Goal: Task Accomplishment & Management: Manage account settings

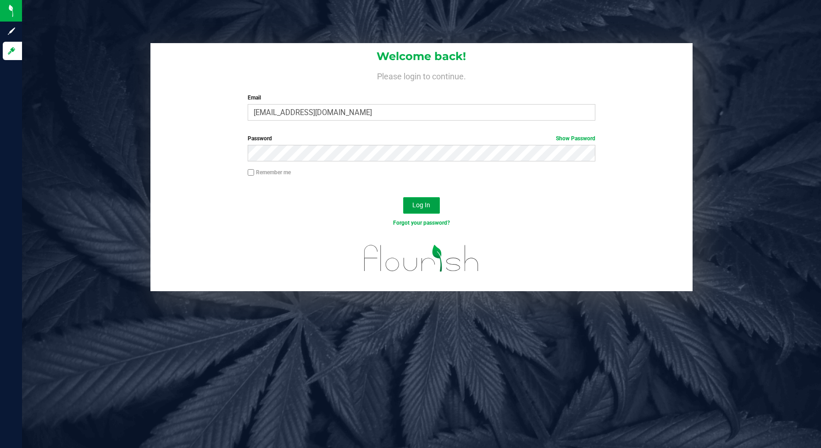
click at [433, 204] on button "Log In" at bounding box center [421, 205] width 37 height 17
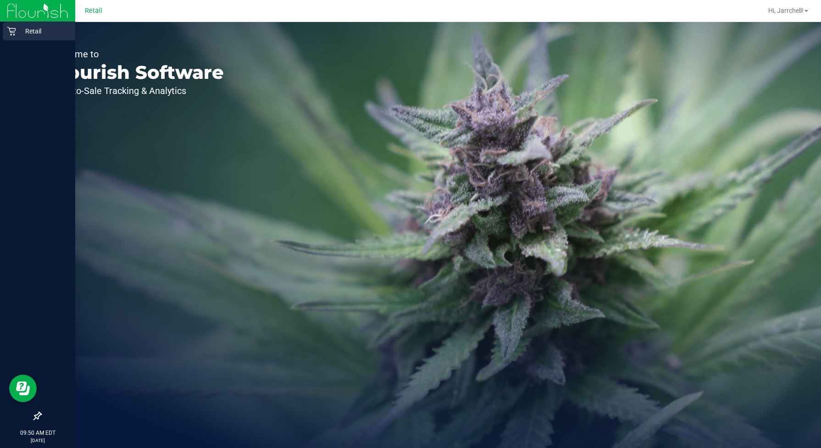
click at [21, 33] on p "Retail" at bounding box center [43, 31] width 55 height 11
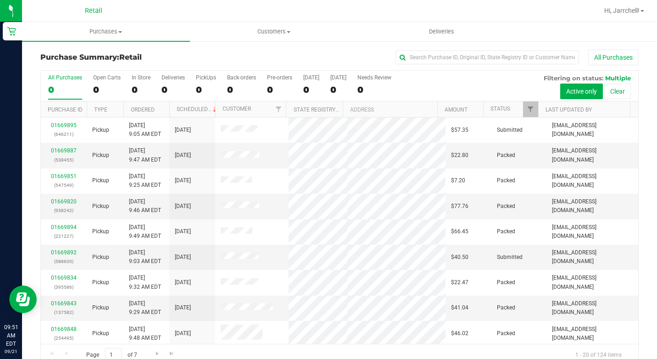
drag, startPoint x: 806, startPoint y: 1, endPoint x: 444, endPoint y: 78, distance: 370.4
click at [444, 78] on div "All Purchases 0 Open Carts 0 In Store 0 Deliveries 0 PickUps 0 Back-orders 0 Pr…" at bounding box center [339, 86] width 597 height 31
click at [57, 78] on div "All Purchases" at bounding box center [65, 77] width 34 height 6
click at [0, 0] on input "All Purchases 124" at bounding box center [0, 0] width 0 height 0
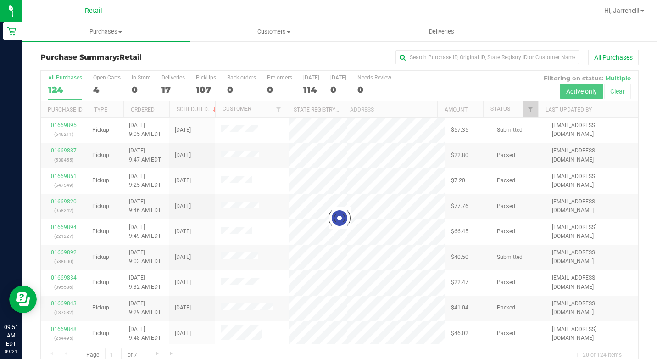
click at [57, 78] on div "All Purchases" at bounding box center [65, 77] width 34 height 6
click at [0, 0] on input "All Purchases 124" at bounding box center [0, 0] width 0 height 0
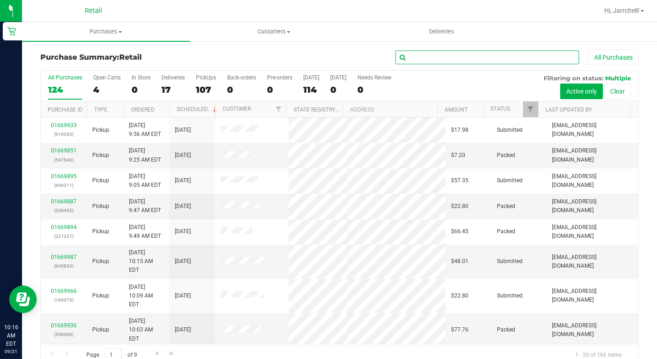
click at [483, 59] on input "text" at bounding box center [486, 57] width 183 height 14
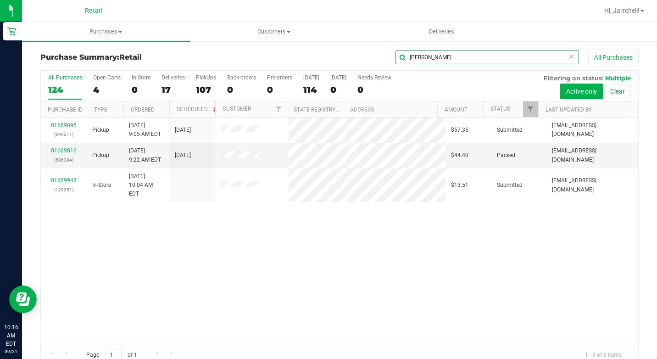
type input "[PERSON_NAME]"
click at [307, 222] on div "01669895 (646211) Pickup 9/21/2025 9:05 AM EDT 9/21/2025 $57.35 Submitted aiqec…" at bounding box center [339, 230] width 597 height 226
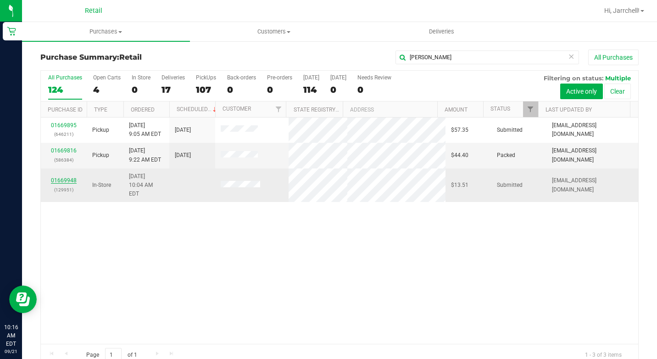
click at [60, 177] on link "01669948" at bounding box center [64, 180] width 26 height 6
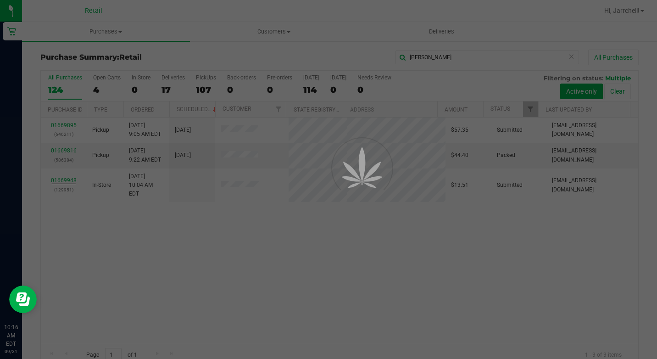
click at [155, 217] on div at bounding box center [328, 179] width 657 height 359
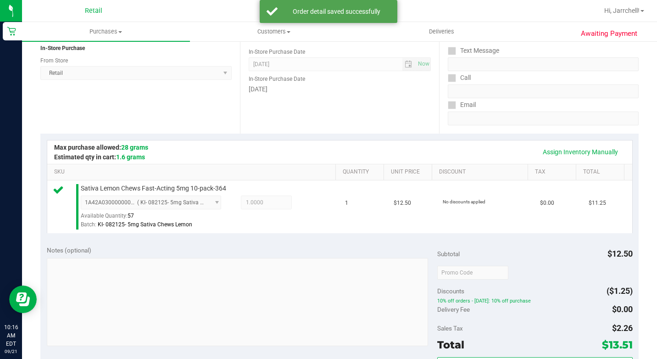
scroll to position [229, 0]
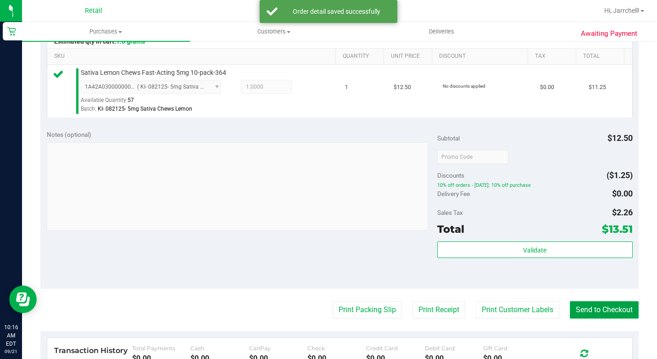
click at [588, 318] on button "Send to Checkout" at bounding box center [604, 309] width 69 height 17
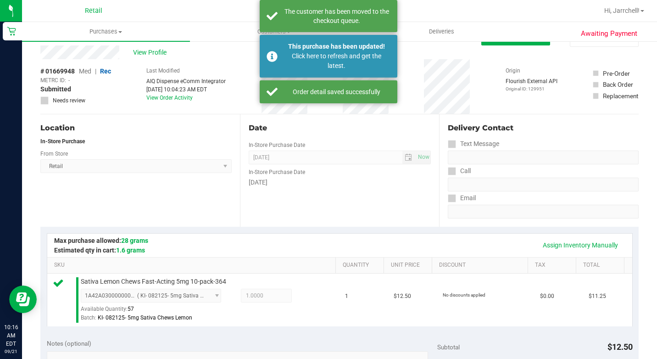
scroll to position [0, 0]
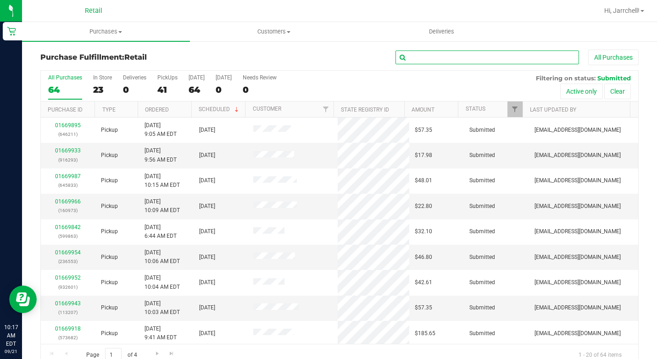
click at [461, 61] on input "text" at bounding box center [486, 57] width 183 height 14
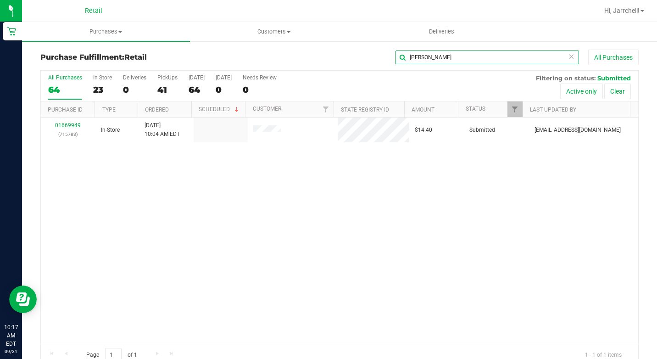
type input "[PERSON_NAME]"
click at [239, 217] on div "01669949 (715783) In-Store 9/21/2025 10:04 AM EDT $14.40 Submitted aiqecomm@sla…" at bounding box center [339, 230] width 597 height 226
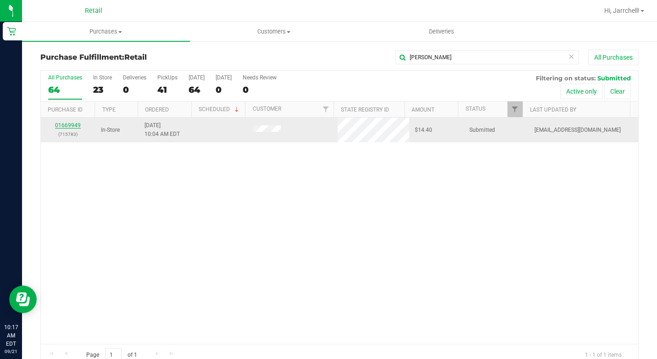
click at [76, 126] on link "01669949" at bounding box center [68, 125] width 26 height 6
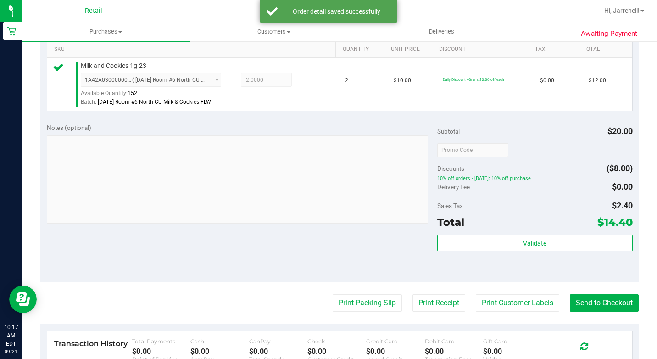
scroll to position [321, 0]
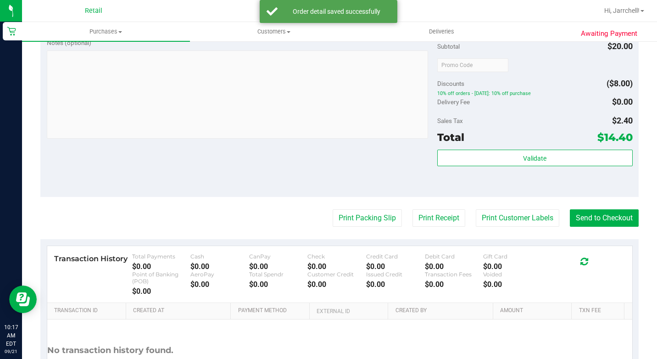
drag, startPoint x: 198, startPoint y: 176, endPoint x: 656, endPoint y: 298, distance: 474.8
click at [197, 176] on div "Notes (optional) Subtotal $20.00 Discounts ($8.00) 10% off orders - Sunday: 10%…" at bounding box center [339, 114] width 598 height 165
click at [588, 226] on button "Send to Checkout" at bounding box center [604, 217] width 69 height 17
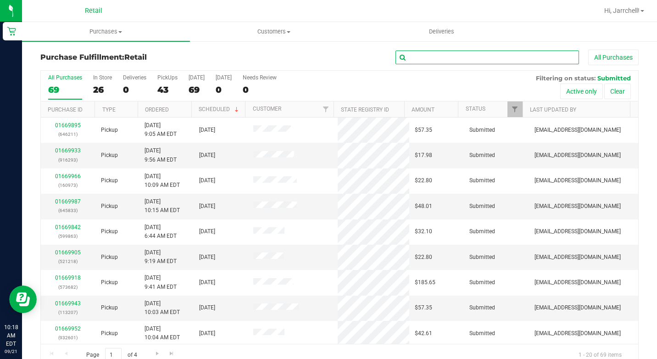
click at [545, 57] on input "text" at bounding box center [486, 57] width 183 height 14
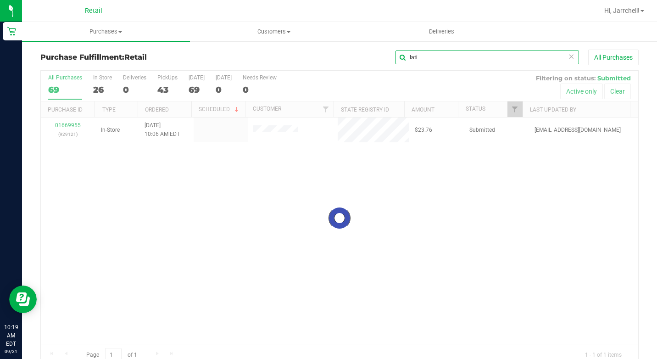
type input "lati"
click at [122, 179] on div at bounding box center [339, 218] width 597 height 295
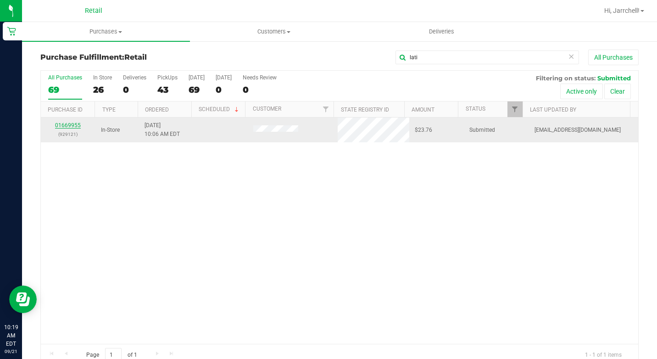
click at [72, 127] on link "01669955" at bounding box center [68, 125] width 26 height 6
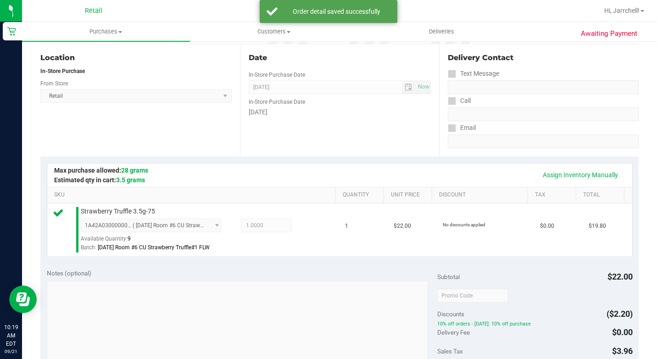
scroll to position [229, 0]
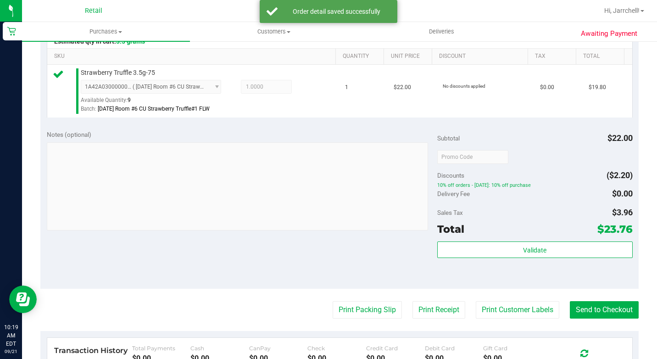
drag, startPoint x: 269, startPoint y: 253, endPoint x: 283, endPoint y: 248, distance: 14.5
click at [271, 250] on div "Notes (optional) Subtotal $22.00 Discounts ($2.20) 10% off orders - Sunday: 10%…" at bounding box center [339, 205] width 598 height 165
click at [588, 318] on button "Send to Checkout" at bounding box center [604, 309] width 69 height 17
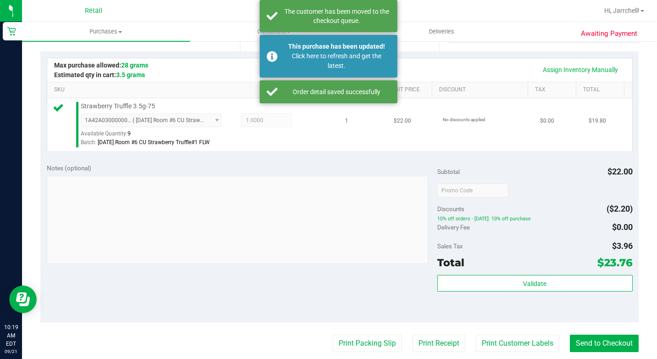
scroll to position [92, 0]
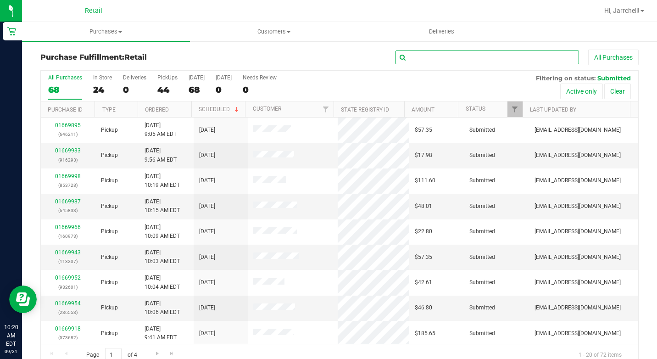
click at [450, 58] on input "text" at bounding box center [486, 57] width 183 height 14
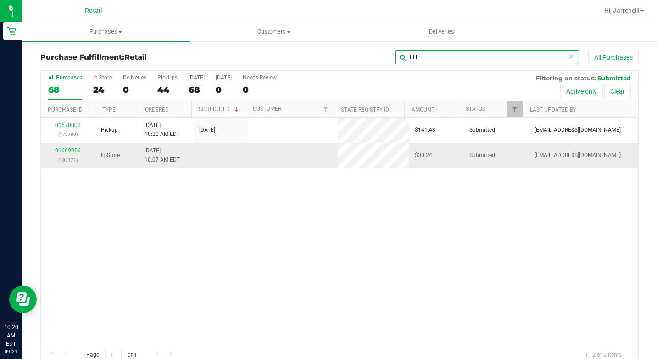
type input "hill"
click at [272, 167] on td at bounding box center [292, 155] width 89 height 25
click at [76, 150] on link "01669956" at bounding box center [68, 150] width 26 height 6
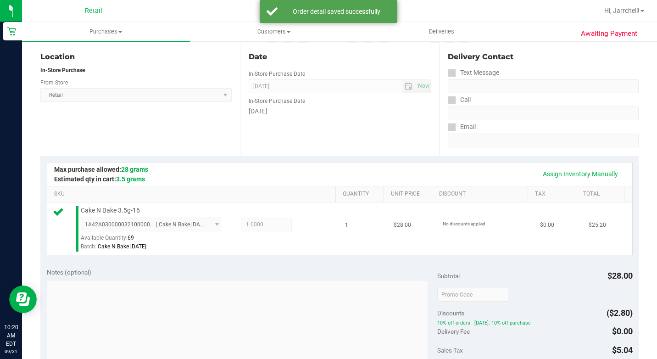
click at [376, 247] on td "1" at bounding box center [363, 228] width 49 height 53
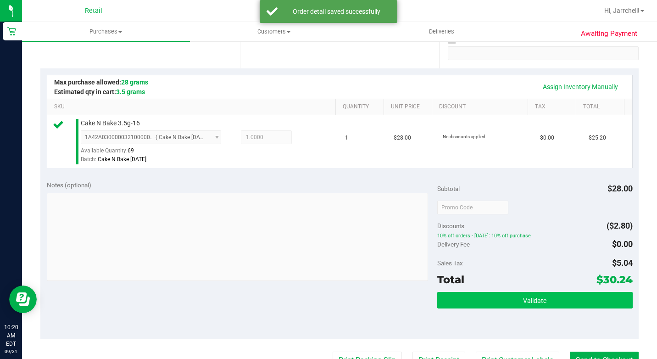
scroll to position [229, 0]
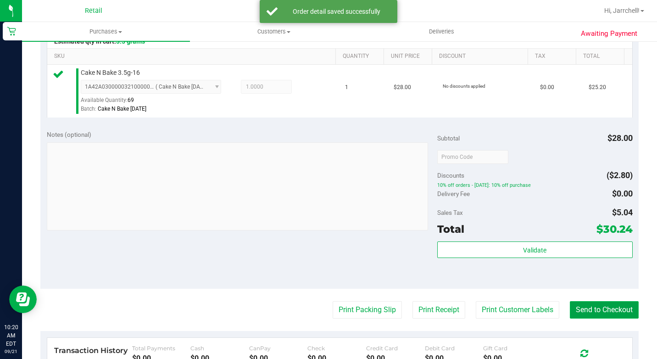
click at [588, 318] on button "Send to Checkout" at bounding box center [604, 309] width 69 height 17
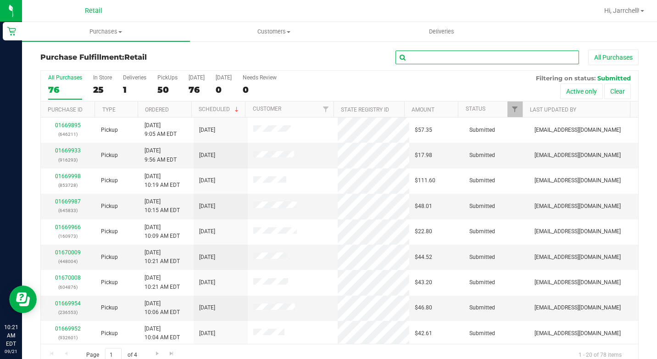
click at [522, 59] on input "text" at bounding box center [486, 57] width 183 height 14
click at [475, 54] on input "text" at bounding box center [486, 57] width 183 height 14
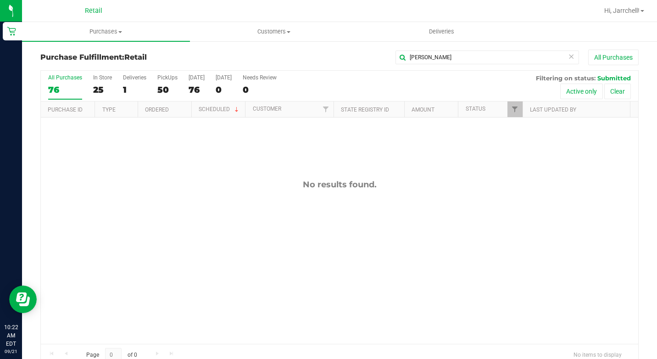
drag, startPoint x: 196, startPoint y: 218, endPoint x: 489, endPoint y: 101, distance: 315.6
click at [200, 219] on div "No results found." at bounding box center [339, 261] width 597 height 288
click at [462, 56] on input "mike" at bounding box center [486, 57] width 183 height 14
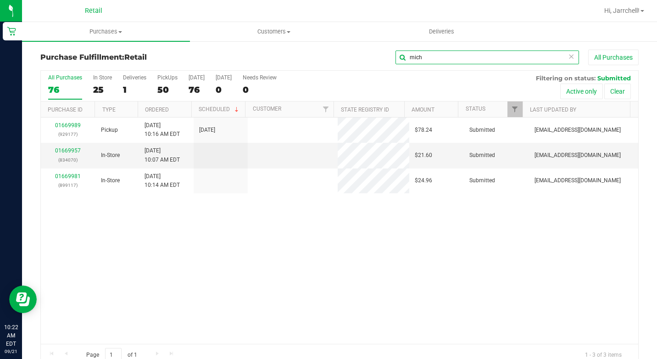
type input "mich"
click at [361, 239] on div "01669989 (929177) Pickup 9/21/2025 10:16 AM EDT 9/21/2025 $78.24 Submitted aiqe…" at bounding box center [339, 230] width 597 height 226
click at [300, 242] on div "01669989 (929177) Pickup 9/21/2025 10:16 AM EDT 9/21/2025 $78.24 Submitted aiqe…" at bounding box center [339, 230] width 597 height 226
click at [72, 147] on div "01669957 (834070)" at bounding box center [68, 154] width 44 height 17
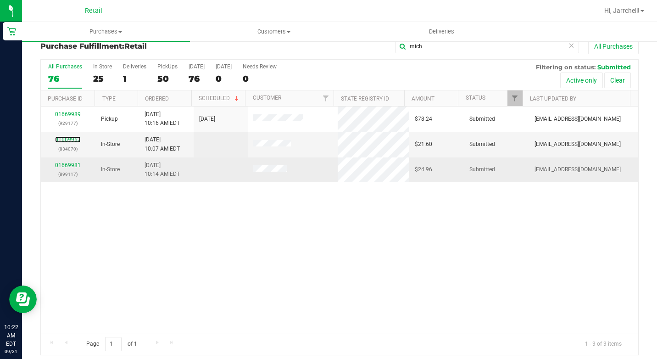
scroll to position [17, 0]
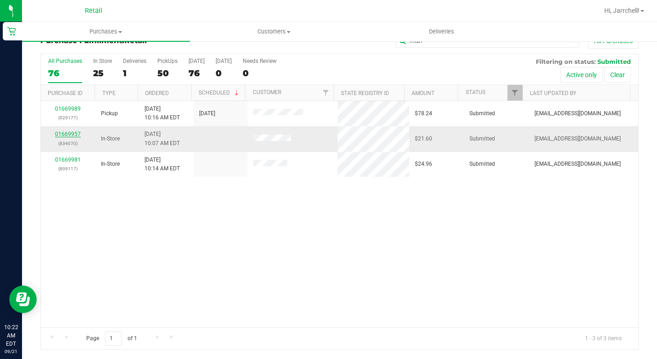
click at [78, 132] on link "01669957" at bounding box center [68, 134] width 26 height 6
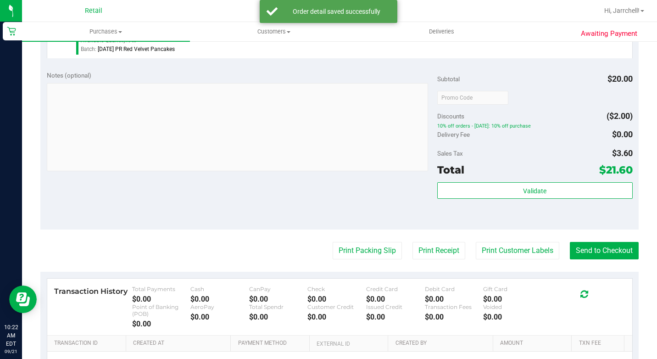
scroll to position [383, 0]
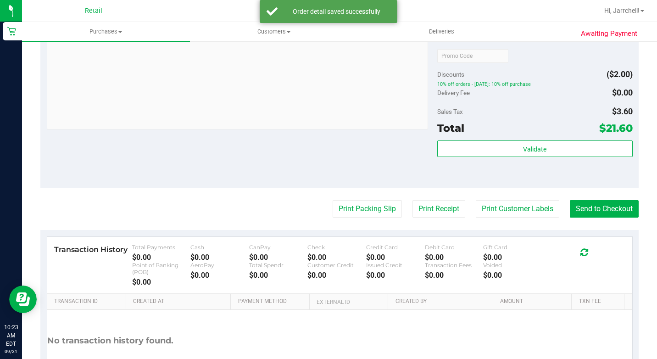
click at [268, 184] on div "Notes (optional) Subtotal $20.00 Discounts ($2.00) 10% off orders - Sunday: 10%…" at bounding box center [339, 104] width 598 height 165
click at [588, 217] on button "Send to Checkout" at bounding box center [604, 208] width 69 height 17
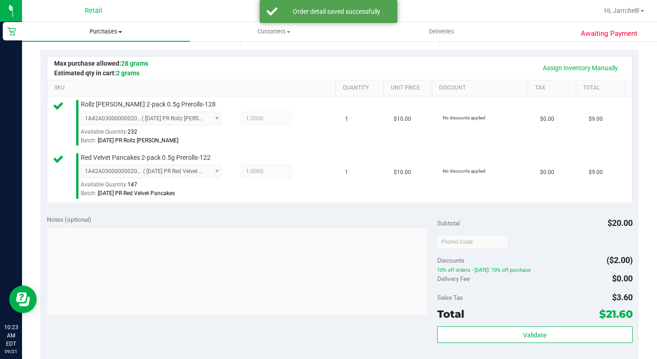
scroll to position [154, 0]
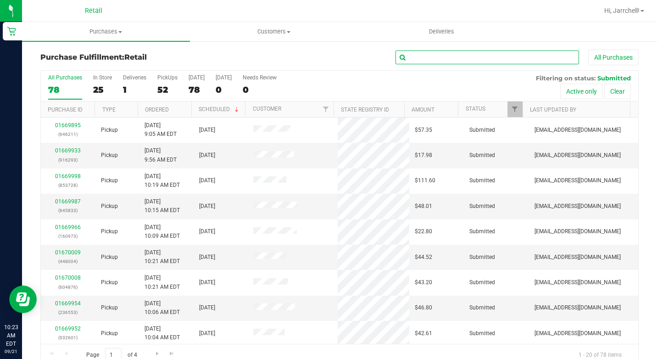
click at [454, 57] on input "text" at bounding box center [486, 57] width 183 height 14
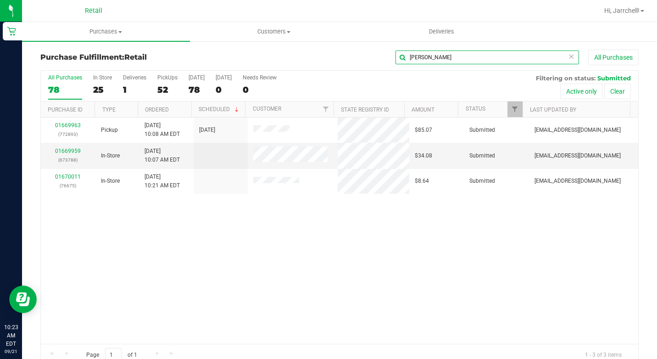
type input "[PERSON_NAME]"
click at [339, 232] on div "01669963 (772893) Pickup 9/21/2025 10:08 AM EDT 9/21/2025 $85.07 Submitted aiqe…" at bounding box center [339, 230] width 597 height 226
click at [116, 240] on div "01669963 (772893) Pickup 9/21/2025 10:08 AM EDT 9/21/2025 $85.07 Submitted aiqe…" at bounding box center [339, 230] width 597 height 226
click at [122, 238] on div "01669963 (772893) Pickup 9/21/2025 10:08 AM EDT 9/21/2025 $85.07 Submitted aiqe…" at bounding box center [339, 230] width 597 height 226
click at [124, 233] on div "01669963 (772893) Pickup 9/21/2025 10:08 AM EDT 9/21/2025 $85.07 Submitted aiqe…" at bounding box center [339, 230] width 597 height 226
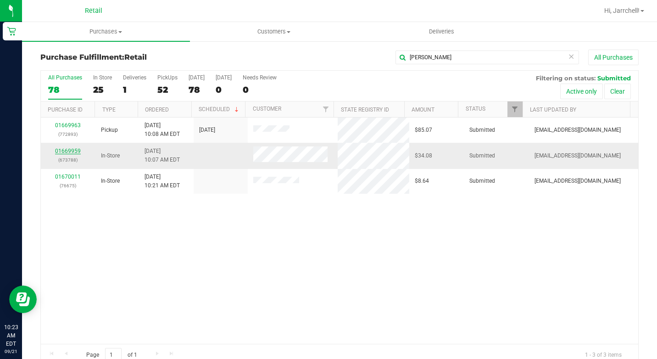
click at [68, 148] on link "01669959" at bounding box center [68, 151] width 26 height 6
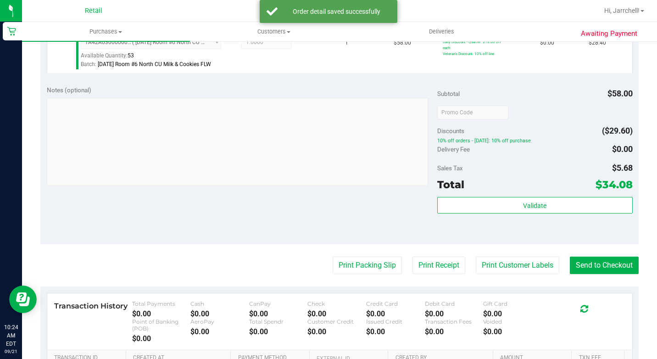
scroll to position [275, 0]
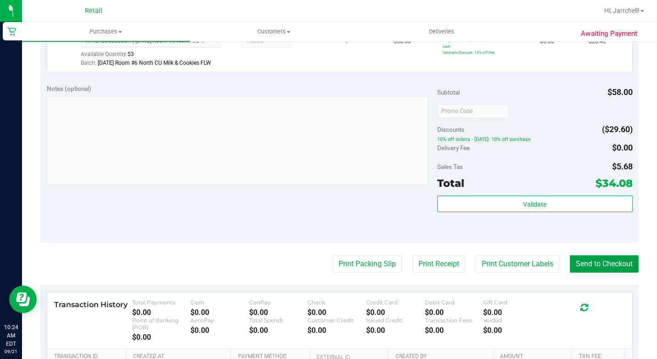
click at [588, 272] on button "Send to Checkout" at bounding box center [604, 263] width 69 height 17
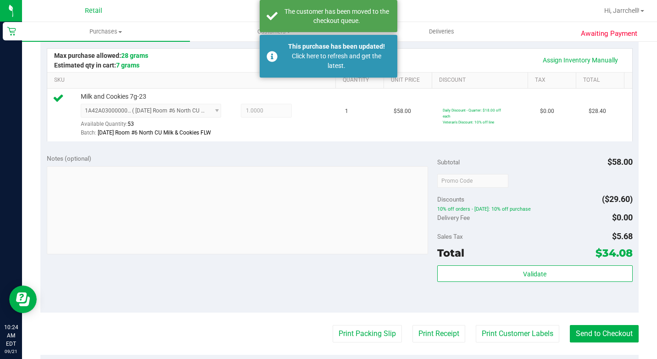
scroll to position [138, 0]
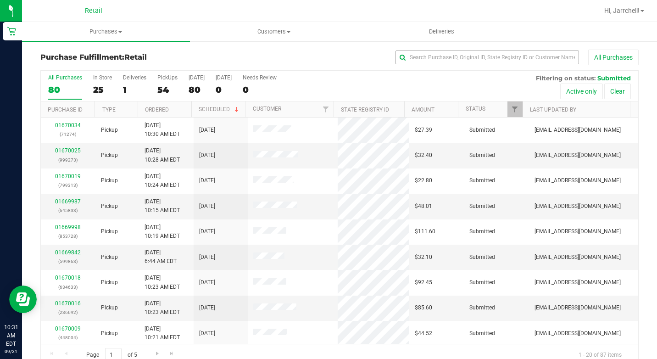
click at [459, 50] on div "All Purchases" at bounding box center [439, 58] width 399 height 16
click at [458, 55] on input "text" at bounding box center [486, 57] width 183 height 14
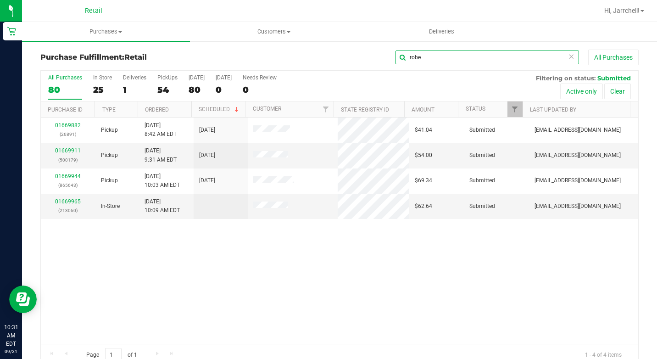
type input "robe"
drag, startPoint x: 448, startPoint y: 266, endPoint x: 435, endPoint y: 266, distance: 12.4
click at [446, 266] on div "01669882 (26891) Pickup 9/21/2025 8:42 AM EDT 9/21/2025 $41.04 Submitted aiqeco…" at bounding box center [339, 230] width 597 height 226
click at [78, 202] on link "01669965" at bounding box center [68, 201] width 26 height 6
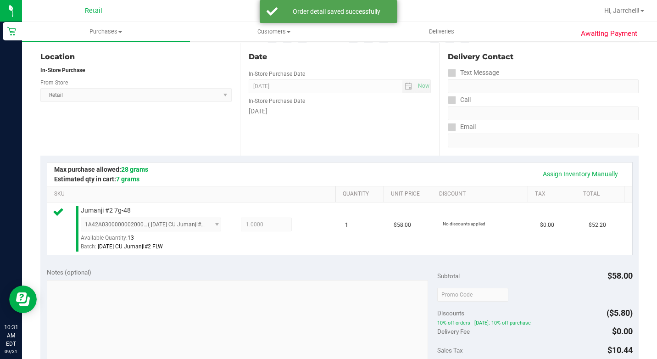
click at [372, 143] on div "Date In-Store Purchase Date [DATE] Now In-Store Purchase Date [DATE]" at bounding box center [340, 99] width 200 height 112
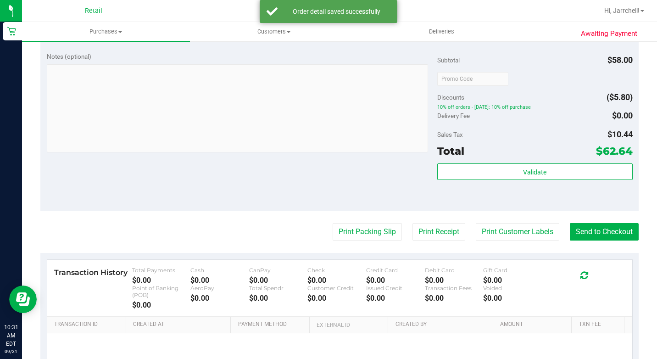
scroll to position [321, 0]
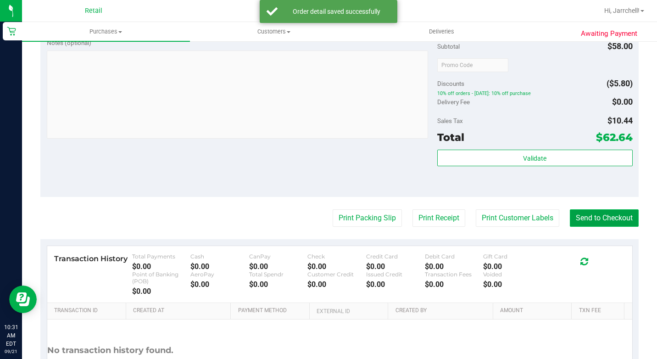
click at [588, 224] on button "Send to Checkout" at bounding box center [604, 217] width 69 height 17
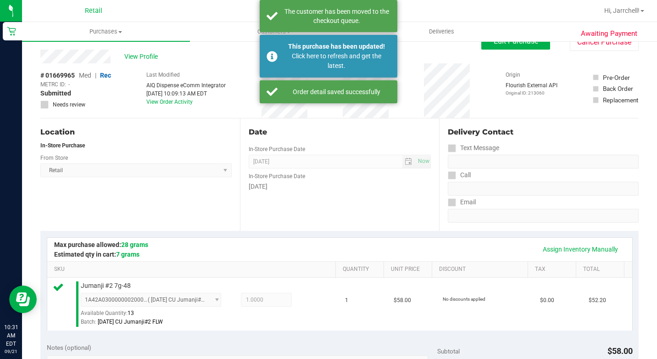
scroll to position [0, 0]
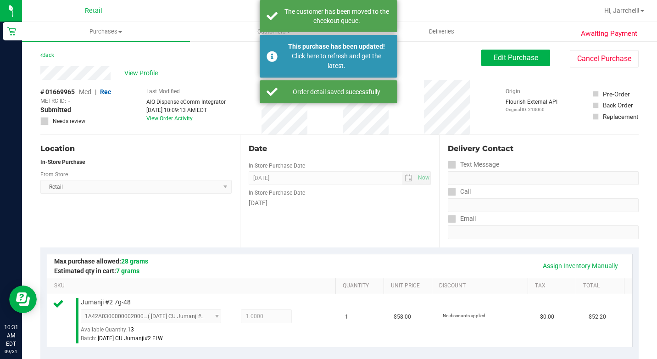
drag, startPoint x: 217, startPoint y: 74, endPoint x: 215, endPoint y: 62, distance: 12.1
click at [217, 74] on div "View Profile" at bounding box center [260, 73] width 441 height 14
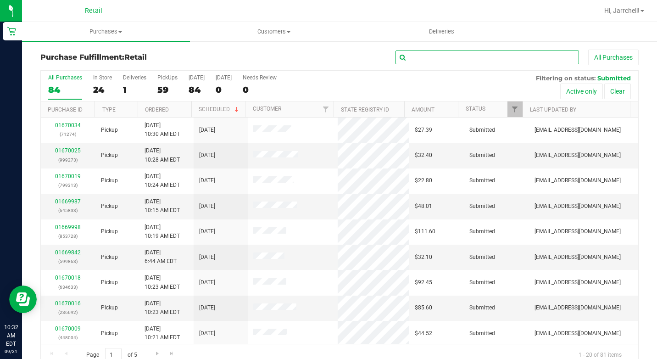
click at [525, 59] on input "text" at bounding box center [486, 57] width 183 height 14
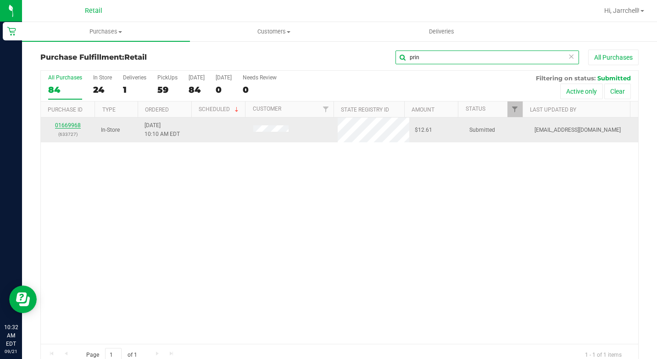
type input "prin"
click at [73, 127] on link "01669968" at bounding box center [68, 125] width 26 height 6
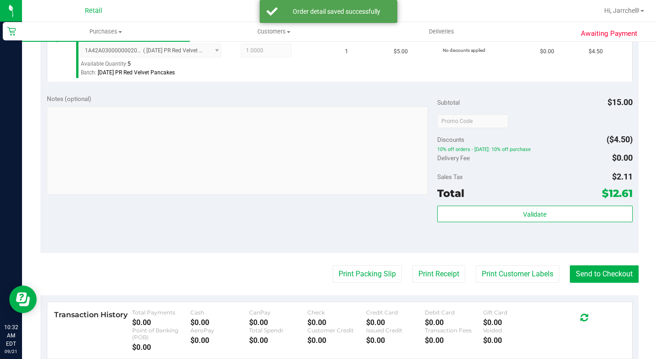
scroll to position [321, 0]
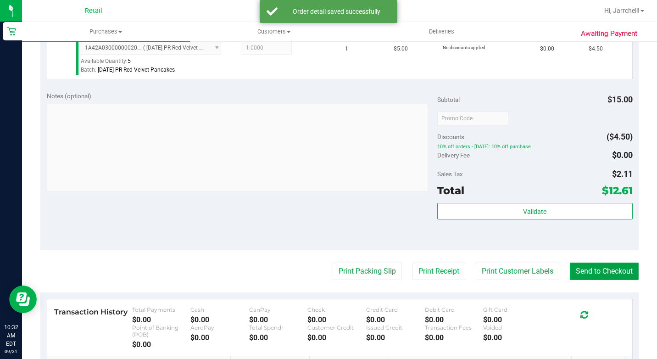
click at [588, 280] on button "Send to Checkout" at bounding box center [604, 270] width 69 height 17
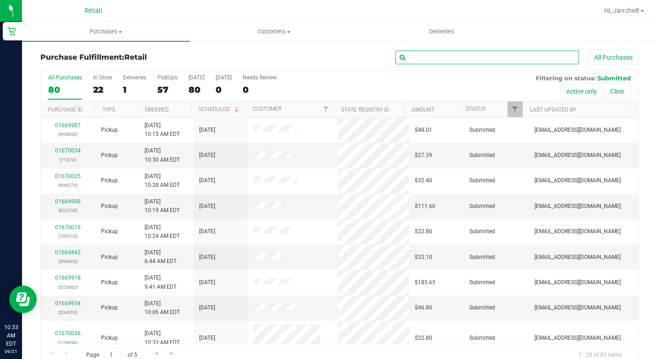
click at [438, 61] on input "text" at bounding box center [486, 57] width 183 height 14
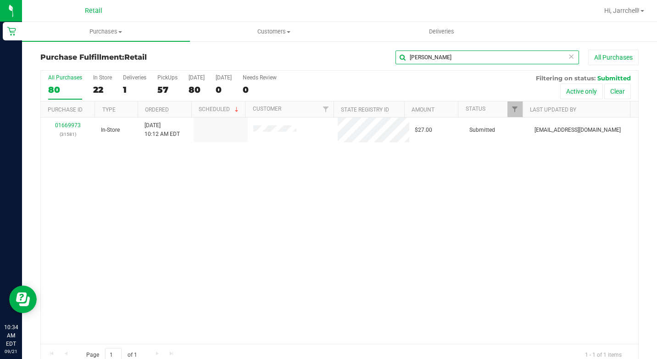
type input "leo"
click at [211, 208] on div "01669973 (31581) In-Store 9/21/2025 10:12 AM EDT $27.00 Submitted aiqecomm@slat…" at bounding box center [339, 230] width 597 height 226
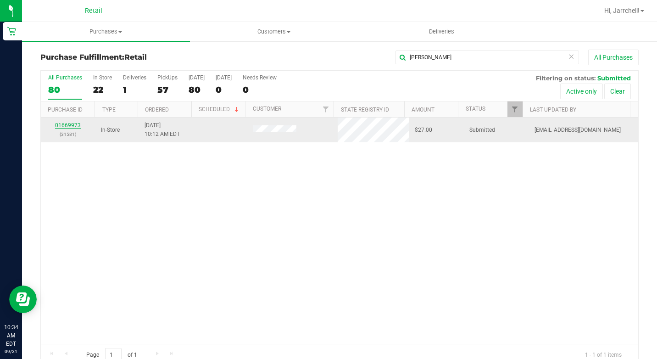
click at [77, 123] on link "01669973" at bounding box center [68, 125] width 26 height 6
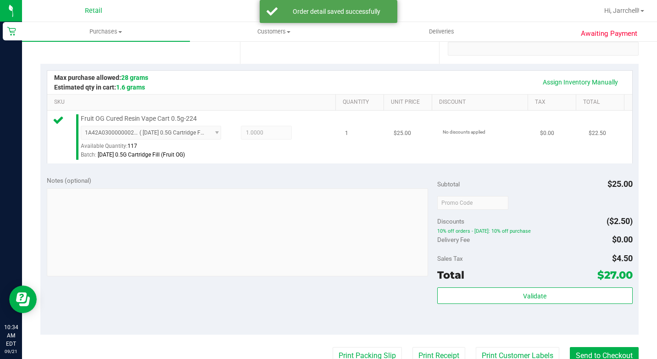
scroll to position [321, 0]
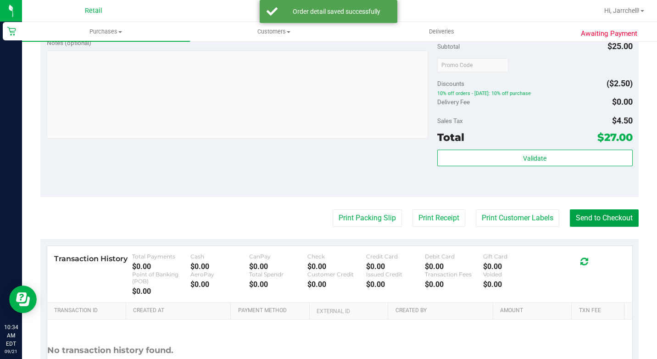
drag, startPoint x: 591, startPoint y: 231, endPoint x: 200, endPoint y: 145, distance: 400.6
click at [588, 227] on button "Send to Checkout" at bounding box center [604, 217] width 69 height 17
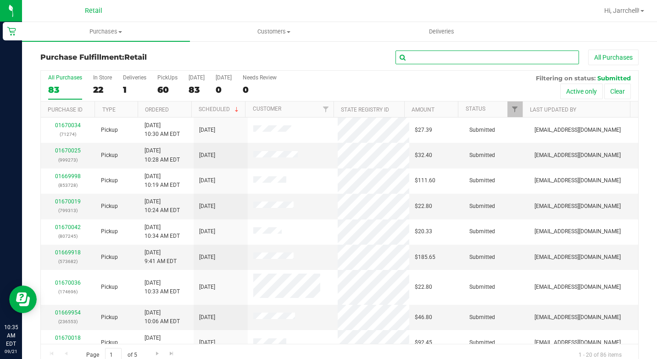
click at [424, 54] on input "text" at bounding box center [486, 57] width 183 height 14
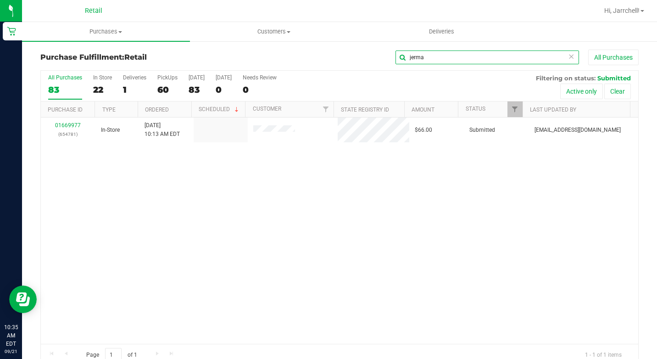
type input "jerma"
drag, startPoint x: 218, startPoint y: 268, endPoint x: 70, endPoint y: 129, distance: 202.5
click at [216, 261] on div "01669977 (654781) In-Store 9/21/2025 10:13 AM EDT $66.00 Submitted aiqecomm@sla…" at bounding box center [339, 230] width 597 height 226
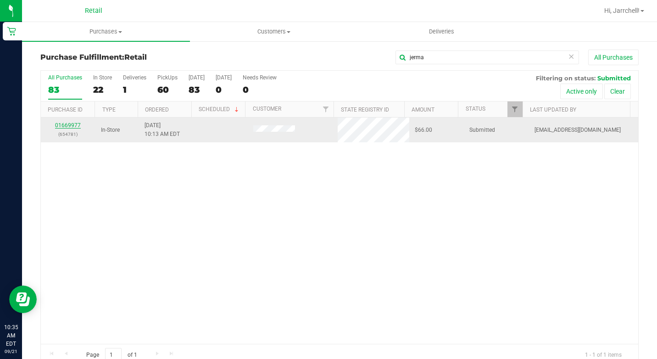
click at [76, 123] on link "01669977" at bounding box center [68, 125] width 26 height 6
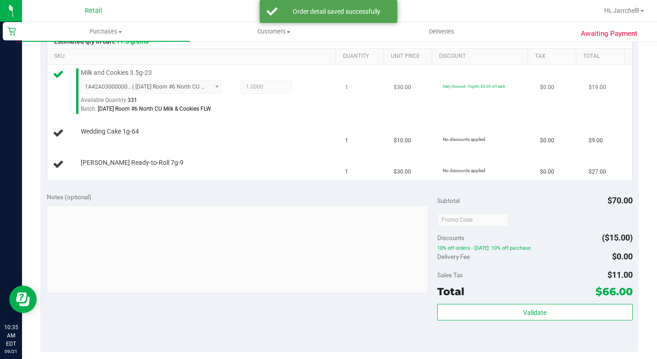
scroll to position [275, 0]
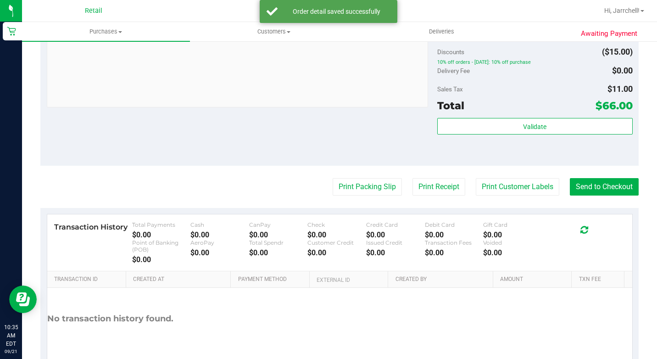
click at [232, 166] on div "Notes (optional) Subtotal $70.00 Discounts ($15.00) 10% off orders - Sunday: 10…" at bounding box center [339, 82] width 598 height 165
click at [588, 195] on button "Send to Checkout" at bounding box center [604, 186] width 69 height 17
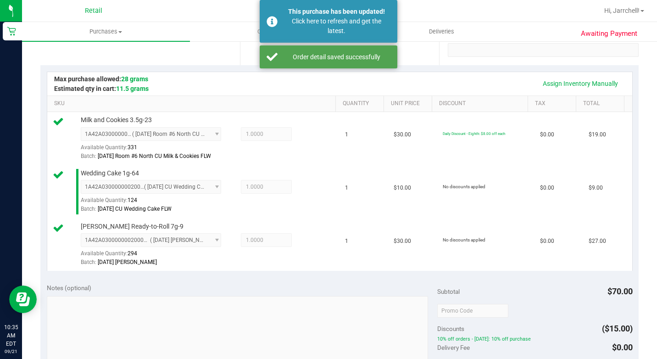
scroll to position [0, 0]
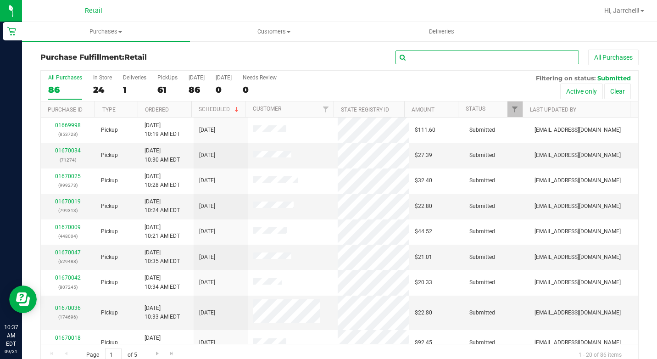
click at [553, 60] on input "text" at bounding box center [486, 57] width 183 height 14
type input "r"
type input "o"
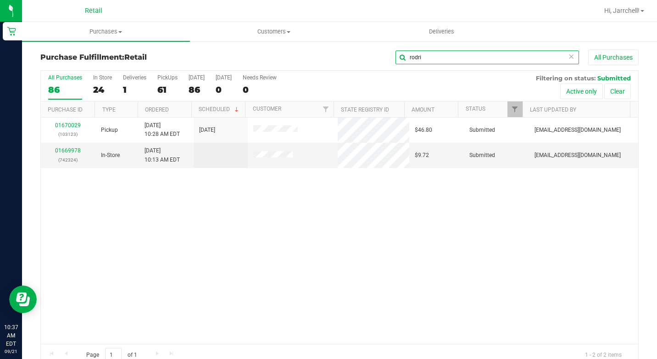
type input "rodri"
click at [251, 201] on div "01670029 (103123) Pickup 9/21/2025 10:28 AM EDT 9/21/2025 $46.80 Submitted aiqe…" at bounding box center [339, 230] width 597 height 226
click at [70, 148] on link "01669978" at bounding box center [68, 150] width 26 height 6
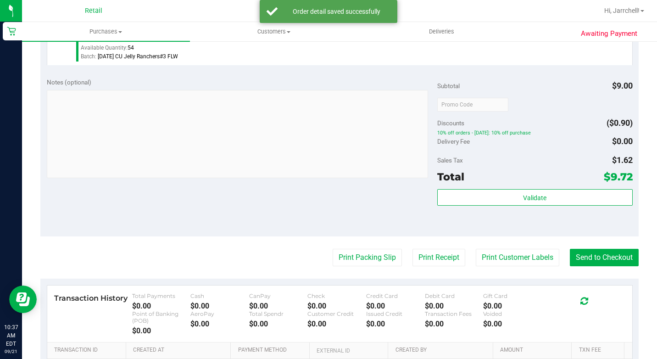
scroll to position [321, 0]
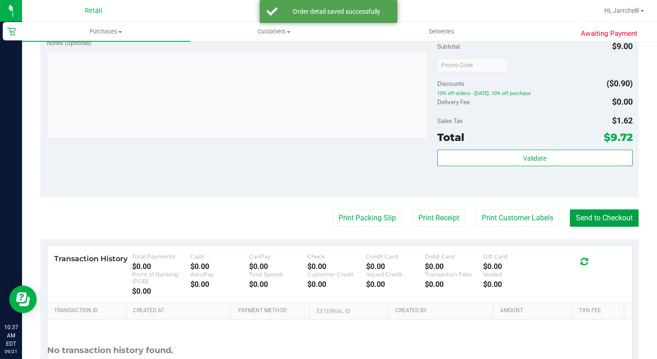
click at [588, 227] on button "Send to Checkout" at bounding box center [604, 217] width 69 height 17
click at [346, 154] on div "Notes (optional) Subtotal $9.00 Discounts ($0.90) 10% off orders - [DATE]: 10% …" at bounding box center [339, 114] width 598 height 165
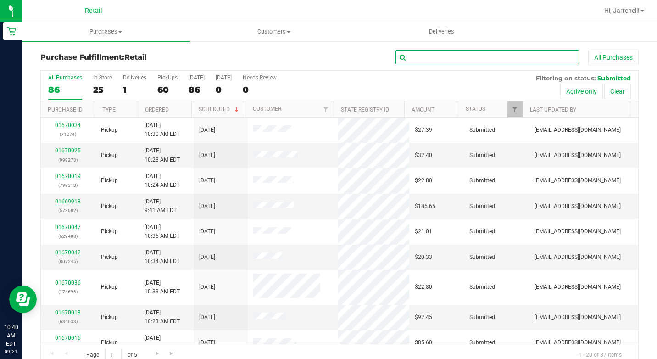
click at [428, 55] on input "text" at bounding box center [486, 57] width 183 height 14
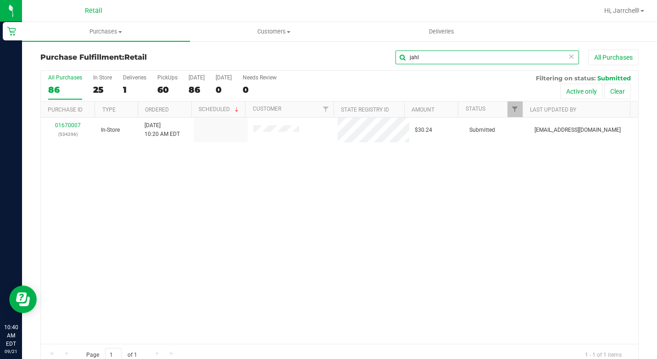
type input "jahl"
click at [239, 201] on div "01670007 (534296) In-Store 9/21/2025 10:20 AM EDT $30.24 Submitted aiqecomm@sla…" at bounding box center [339, 230] width 597 height 226
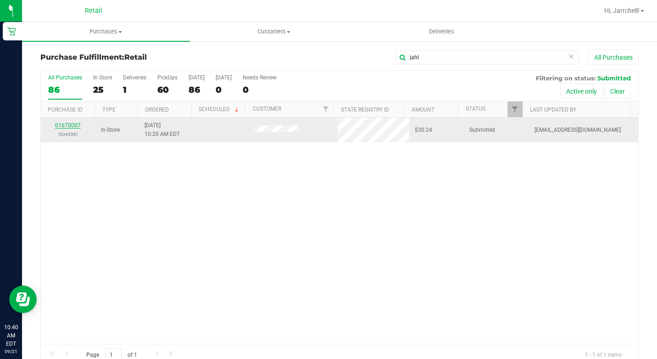
click at [73, 128] on link "01670007" at bounding box center [68, 125] width 26 height 6
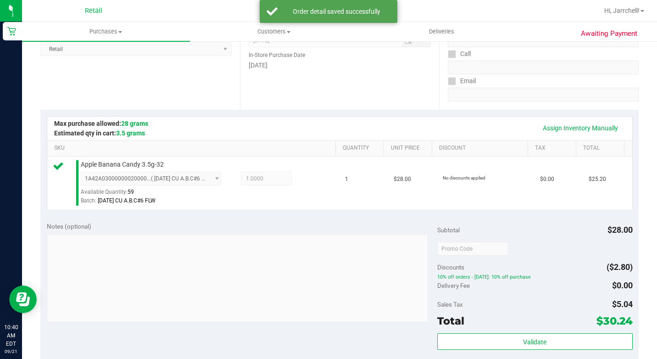
click at [208, 244] on div "Notes (optional)" at bounding box center [242, 273] width 390 height 103
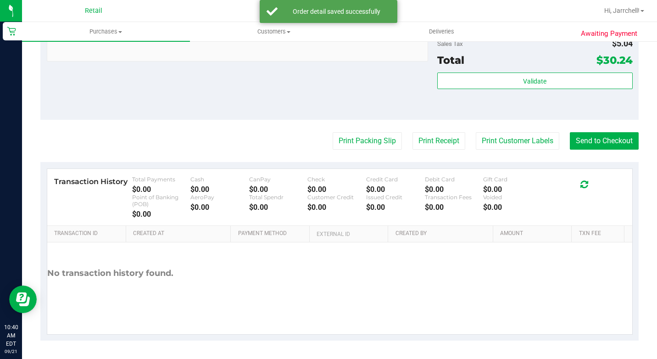
click at [311, 91] on div "Notes (optional) Subtotal $28.00 Discounts ($2.80) 10% off orders - Sunday: 10%…" at bounding box center [339, 37] width 598 height 165
click at [588, 142] on button "Send to Checkout" at bounding box center [604, 140] width 69 height 17
click at [240, 106] on div "Notes (optional) Subtotal $28.00 Discounts ($2.80) 10% off orders - Sunday: 10%…" at bounding box center [339, 37] width 598 height 165
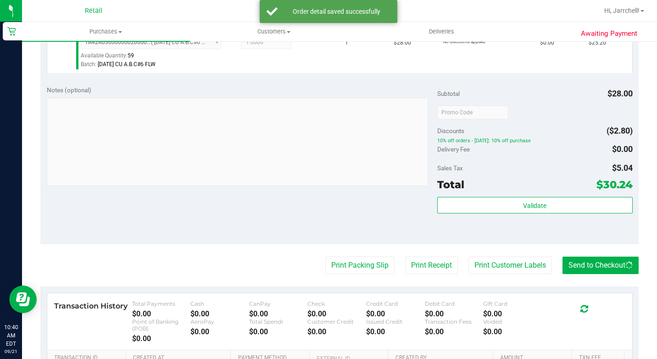
scroll to position [182, 0]
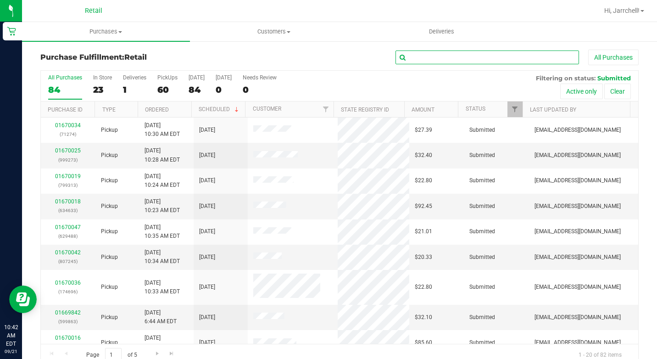
click at [450, 56] on input "text" at bounding box center [486, 57] width 183 height 14
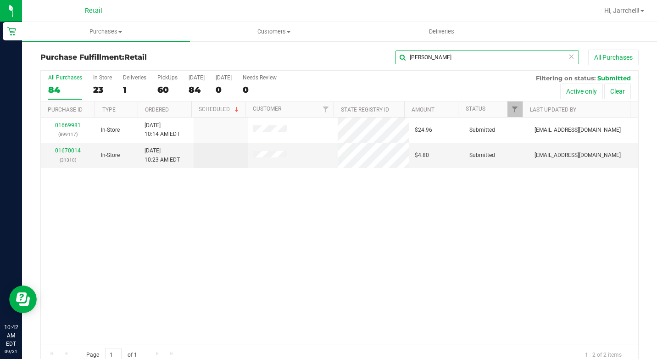
type input "flynn"
click at [219, 244] on div "01669981 (899117) In-Store 9/21/2025 10:14 AM EDT $24.96 Submitted aiqecomm@sla…" at bounding box center [339, 230] width 597 height 226
click at [159, 195] on div "01669981 (899117) In-Store 9/21/2025 10:14 AM EDT $24.96 Submitted aiqecomm@sla…" at bounding box center [339, 230] width 597 height 226
click at [197, 195] on div "01669981 (899117) In-Store 9/21/2025 10:14 AM EDT $24.96 Submitted aiqecomm@sla…" at bounding box center [339, 230] width 597 height 226
click at [304, 217] on div "01669981 (899117) In-Store 9/21/2025 10:14 AM EDT $24.96 Submitted aiqecomm@sla…" at bounding box center [339, 230] width 597 height 226
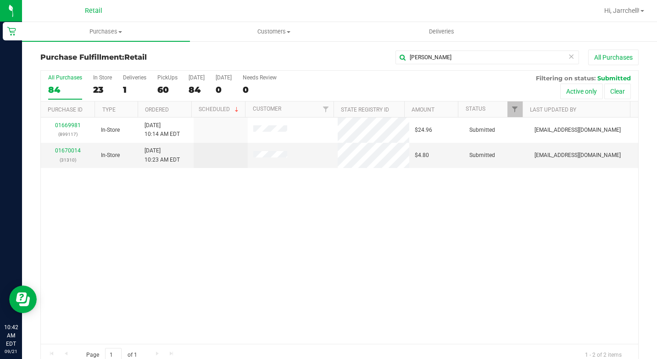
click at [197, 204] on div "01669981 (899117) In-Store 9/21/2025 10:14 AM EDT $24.96 Submitted aiqecomm@sla…" at bounding box center [339, 230] width 597 height 226
click at [69, 149] on link "01670014" at bounding box center [68, 150] width 26 height 6
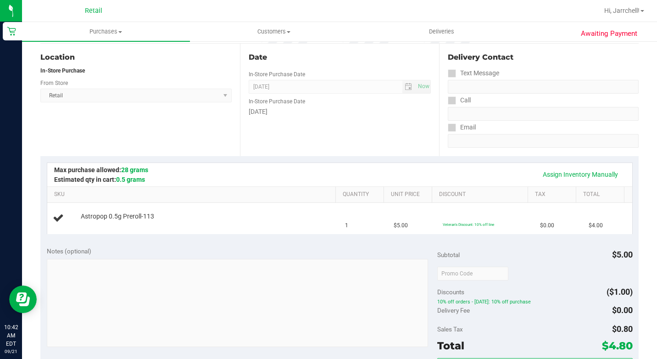
scroll to position [183, 0]
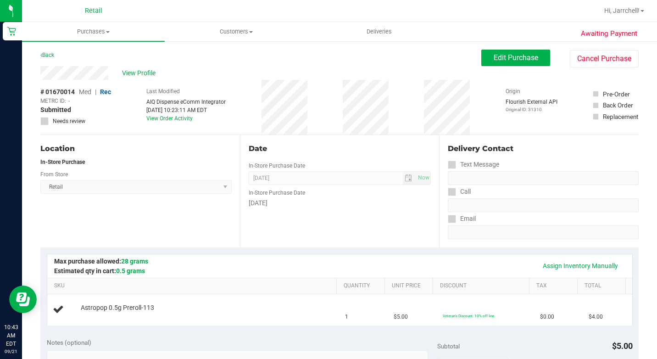
click at [330, 96] on div "# 01670014 Med | Rec METRC ID: - Submitted Needs review Last Modified AIQ Dispe…" at bounding box center [339, 107] width 598 height 55
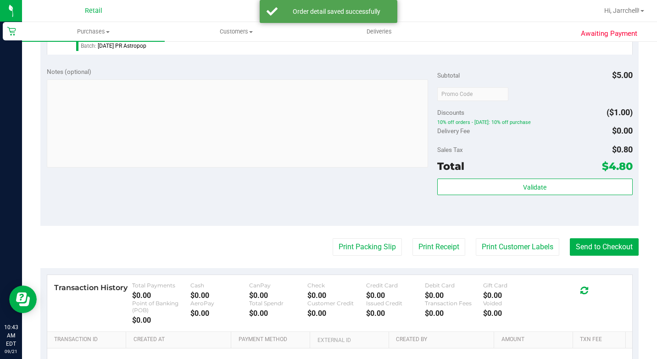
scroll to position [321, 0]
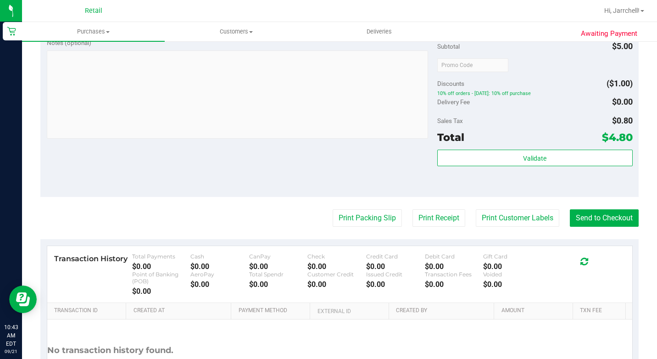
click at [321, 152] on div "Notes (optional) Subtotal $5.00 Discounts ($1.00) 10% off orders - [DATE]: 10% …" at bounding box center [339, 114] width 598 height 165
click at [622, 226] on button "Send to Checkout" at bounding box center [604, 217] width 69 height 17
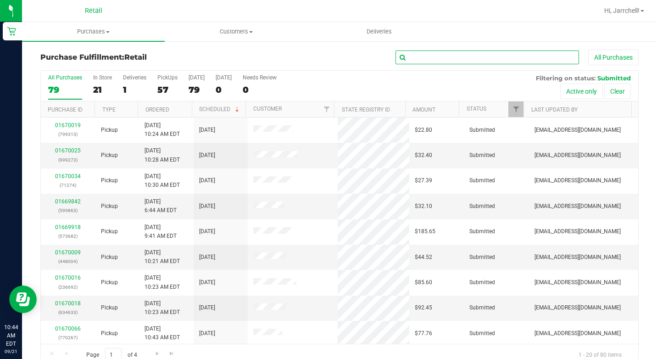
click at [531, 57] on input "text" at bounding box center [486, 57] width 183 height 14
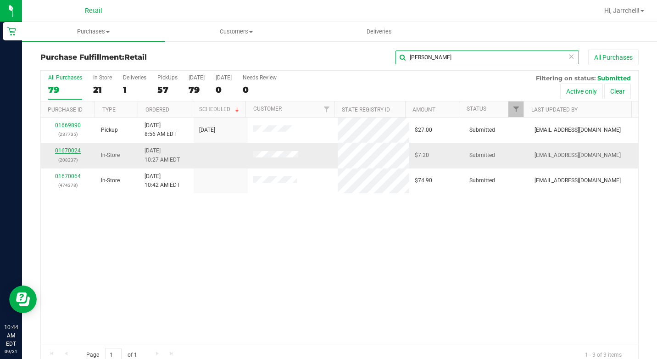
type input "[PERSON_NAME]"
click at [68, 155] on div "01670024 (208237)" at bounding box center [68, 154] width 44 height 17
click at [71, 149] on link "01670024" at bounding box center [68, 150] width 26 height 6
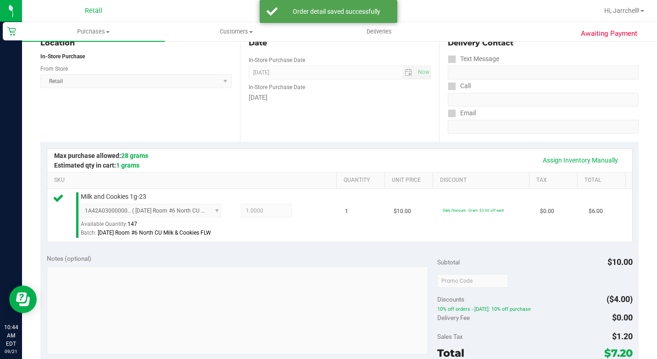
scroll to position [229, 0]
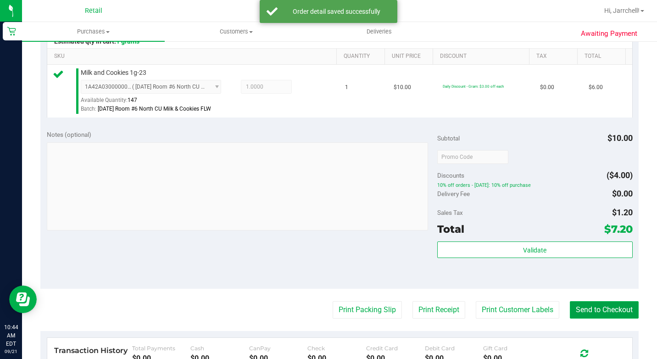
click at [575, 318] on button "Send to Checkout" at bounding box center [604, 309] width 69 height 17
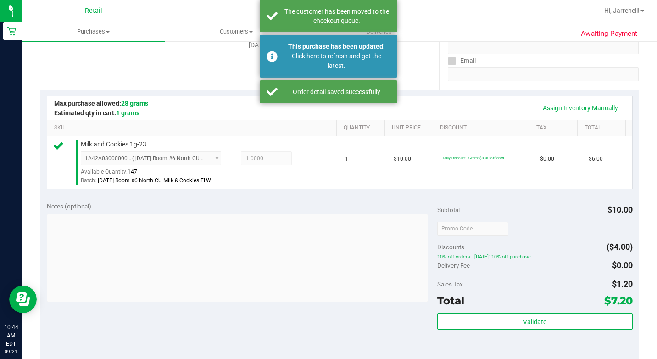
scroll to position [92, 0]
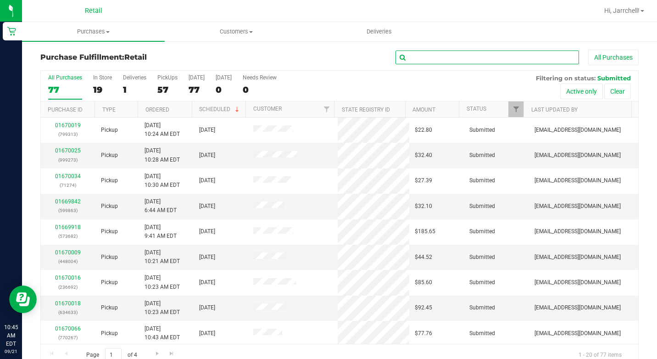
click at [532, 59] on input "text" at bounding box center [486, 57] width 183 height 14
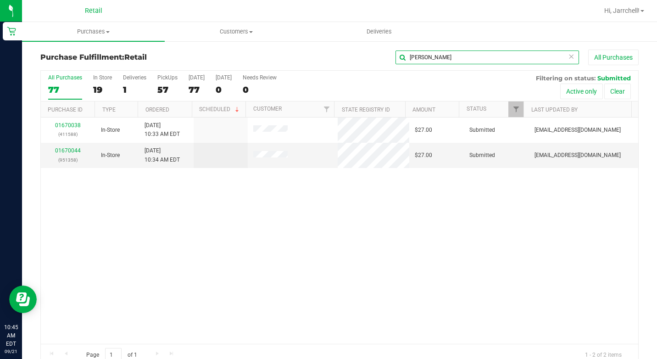
type input "[PERSON_NAME]"
click at [257, 201] on div "01670038 (411588) In-Store [DATE] 10:33 AM EDT $27.00 Submitted [EMAIL_ADDRESS]…" at bounding box center [339, 230] width 597 height 226
click at [179, 207] on div "01670038 (411588) In-Store [DATE] 10:33 AM EDT $27.00 Submitted [EMAIL_ADDRESS]…" at bounding box center [339, 230] width 597 height 226
click at [206, 192] on div "01670038 (411588) In-Store [DATE] 10:33 AM EDT $27.00 Submitted [EMAIL_ADDRESS]…" at bounding box center [339, 230] width 597 height 226
click at [239, 186] on div "01670038 (411588) In-Store [DATE] 10:33 AM EDT $27.00 Submitted [EMAIL_ADDRESS]…" at bounding box center [339, 230] width 597 height 226
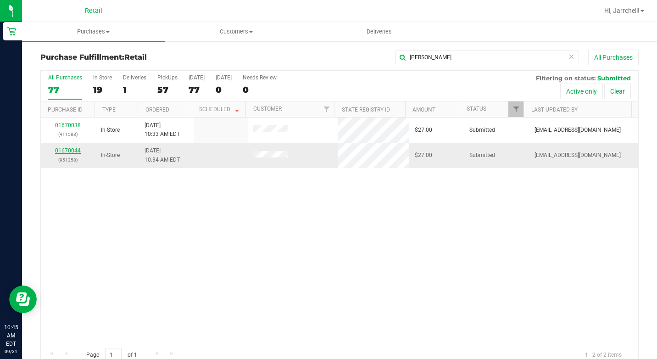
click at [61, 148] on link "01670044" at bounding box center [68, 150] width 26 height 6
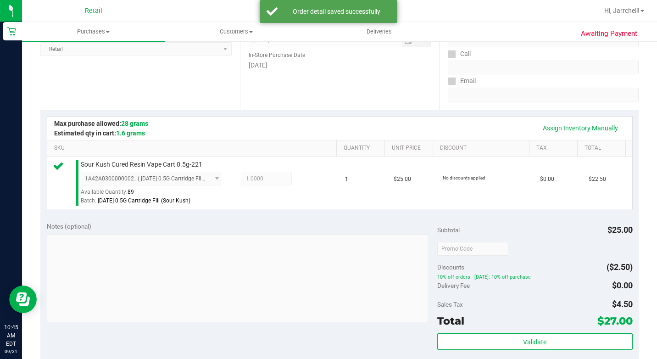
click at [207, 231] on div "Notes (optional)" at bounding box center [242, 226] width 390 height 9
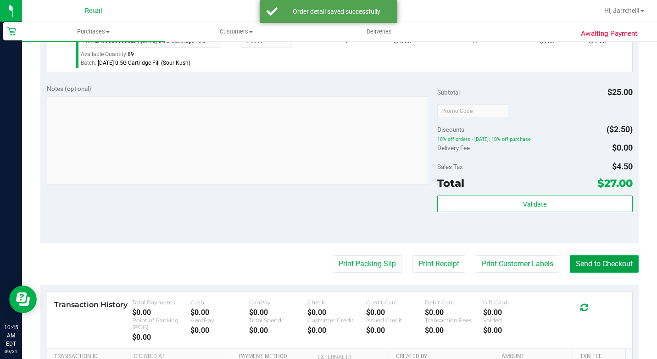
click at [589, 269] on button "Send to Checkout" at bounding box center [604, 263] width 69 height 17
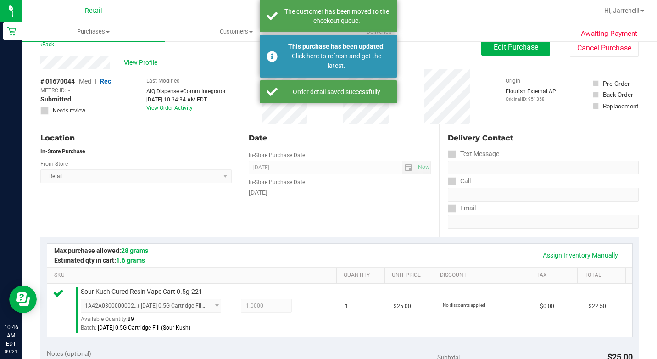
scroll to position [0, 0]
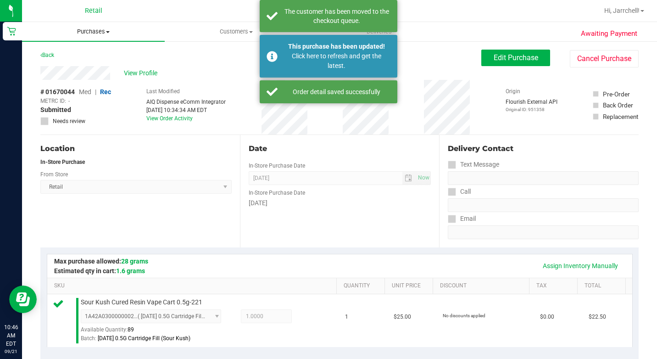
click at [109, 34] on span "Purchases" at bounding box center [93, 32] width 143 height 8
click at [96, 53] on span "Summary of purchases" at bounding box center [69, 55] width 94 height 8
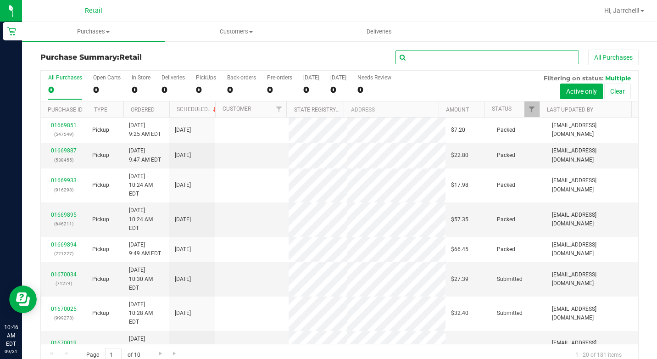
click at [539, 54] on input "text" at bounding box center [486, 57] width 183 height 14
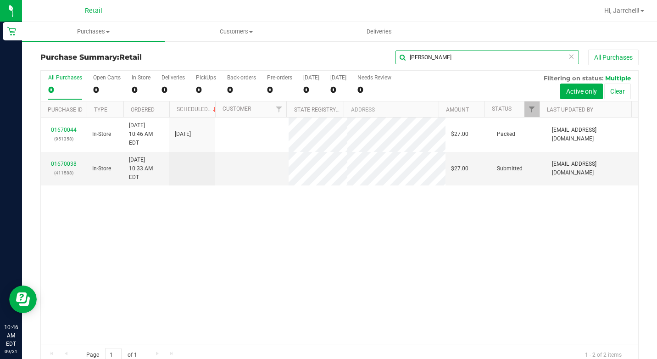
type input "[PERSON_NAME]"
click at [216, 197] on div "01670044 (951358) In-Store [DATE] 10:46 AM EDT 9/21/2025 $27.00 Packed [EMAIL_A…" at bounding box center [339, 230] width 597 height 226
drag, startPoint x: 275, startPoint y: 197, endPoint x: 289, endPoint y: 203, distance: 15.8
click at [275, 197] on div "01670044 (951358) In-Store [DATE] 10:46 AM EDT 9/21/2025 $27.00 Packed [EMAIL_A…" at bounding box center [339, 230] width 597 height 226
click at [363, 202] on div "01670044 (951358) In-Store [DATE] 10:46 AM EDT 9/21/2025 $27.00 Packed [EMAIL_A…" at bounding box center [339, 230] width 597 height 226
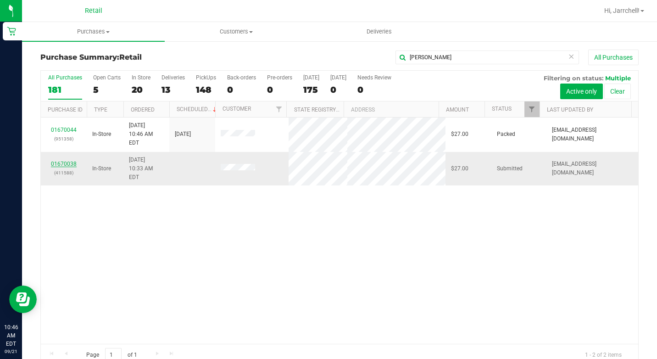
click at [71, 161] on link "01670038" at bounding box center [64, 164] width 26 height 6
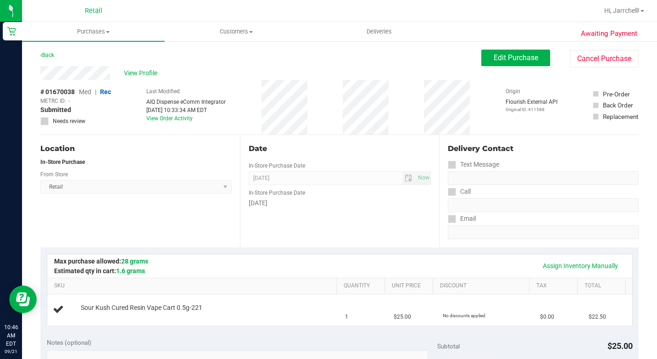
drag, startPoint x: 386, startPoint y: 111, endPoint x: 656, endPoint y: 65, distance: 274.7
click at [386, 110] on div "# 01670038 Med | Rec METRC ID: - Submitted Needs review Last Modified AIQ Dispe…" at bounding box center [339, 107] width 598 height 55
click at [589, 56] on button "Cancel Purchase" at bounding box center [604, 58] width 69 height 17
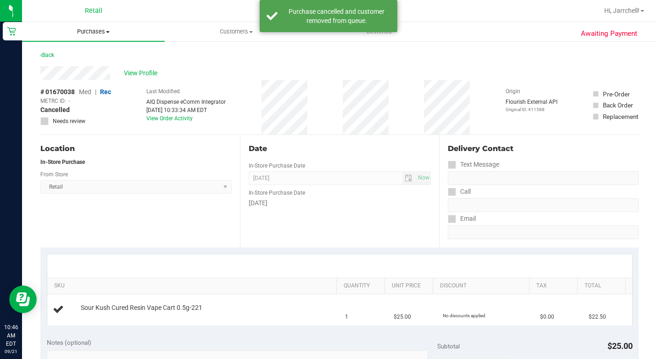
click at [114, 28] on span "Purchases" at bounding box center [93, 32] width 143 height 8
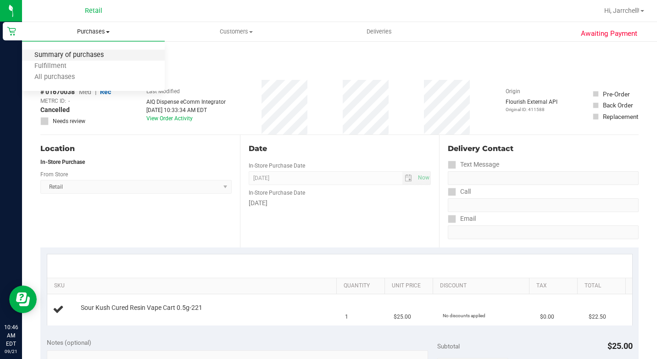
click at [105, 56] on span "Summary of purchases" at bounding box center [69, 55] width 94 height 8
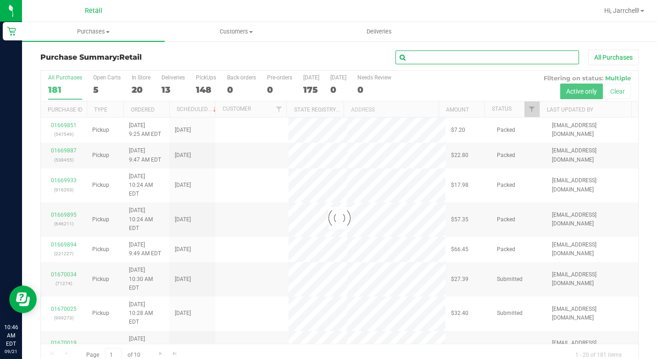
click at [527, 58] on input "text" at bounding box center [486, 57] width 183 height 14
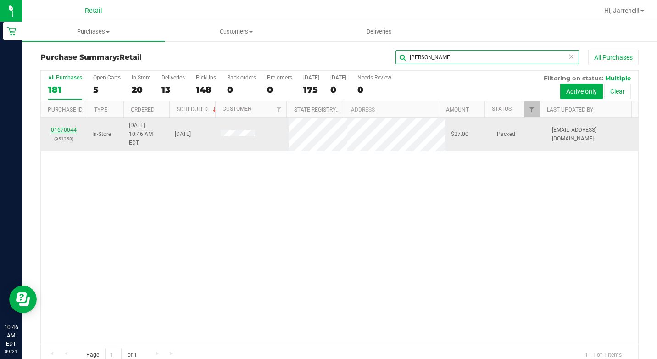
type input "[PERSON_NAME]"
click at [58, 127] on link "01670044" at bounding box center [64, 130] width 26 height 6
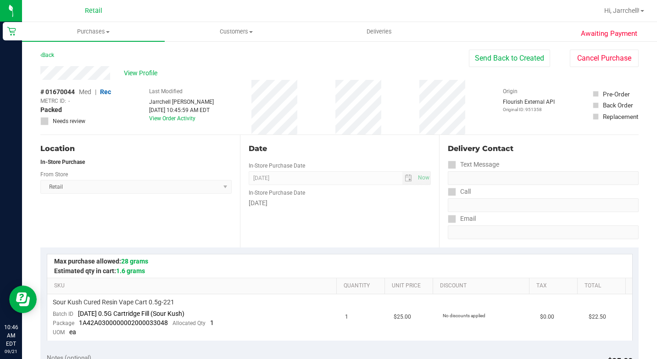
drag, startPoint x: 117, startPoint y: 73, endPoint x: 22, endPoint y: 68, distance: 95.1
copy div
click at [120, 27] on uib-tab-heading "Purchases Summary of purchases Fulfillment All purchases" at bounding box center [93, 31] width 143 height 19
click at [110, 33] on span "Purchases" at bounding box center [93, 32] width 143 height 8
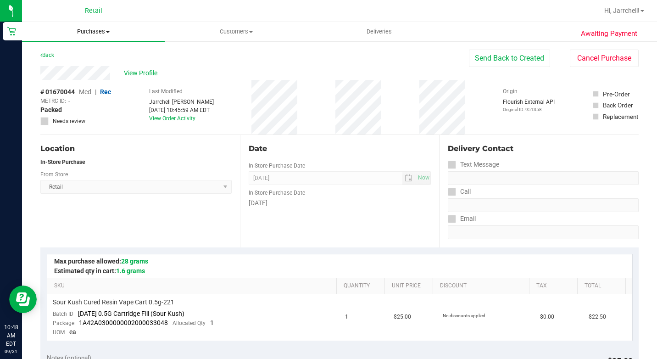
click at [107, 34] on span "Purchases" at bounding box center [93, 32] width 143 height 8
click at [99, 55] on span "Summary of purchases" at bounding box center [69, 55] width 94 height 8
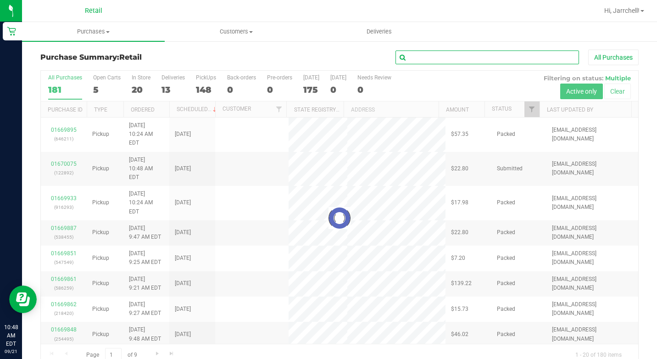
click at [486, 59] on input "text" at bounding box center [486, 57] width 183 height 14
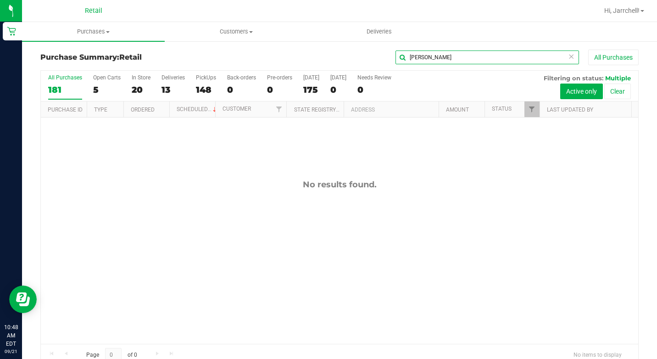
type input "[PERSON_NAME]"
click at [343, 259] on div "No results found." at bounding box center [339, 261] width 597 height 288
click at [568, 52] on icon at bounding box center [571, 55] width 6 height 11
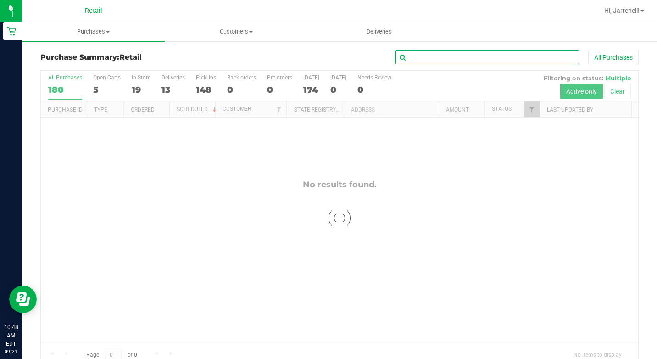
click at [544, 54] on input "text" at bounding box center [486, 57] width 183 height 14
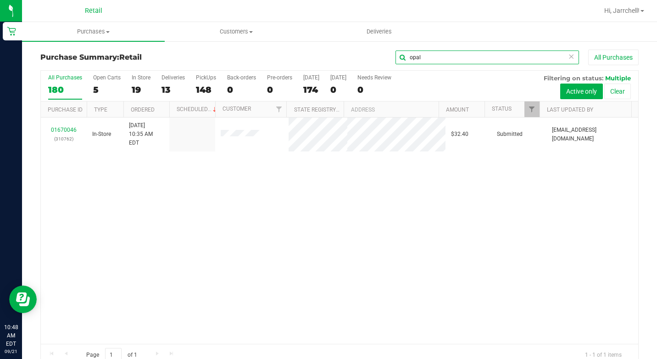
type input "opal"
drag, startPoint x: 138, startPoint y: 224, endPoint x: 85, endPoint y: 155, distance: 87.1
click at [138, 224] on div "01670046 (310762) In-Store [DATE] 10:35 AM EDT $32.40 Submitted [EMAIL_ADDRESS]…" at bounding box center [339, 230] width 597 height 226
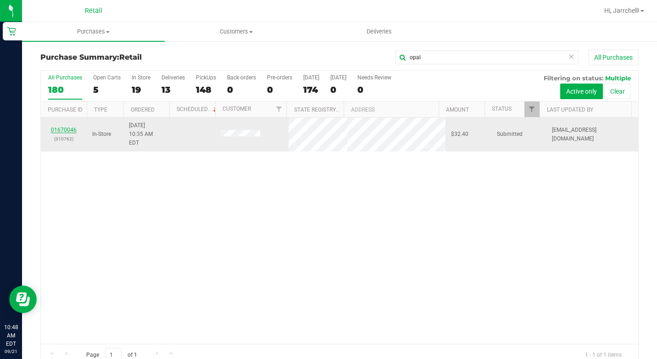
click at [65, 128] on link "01670046" at bounding box center [64, 130] width 26 height 6
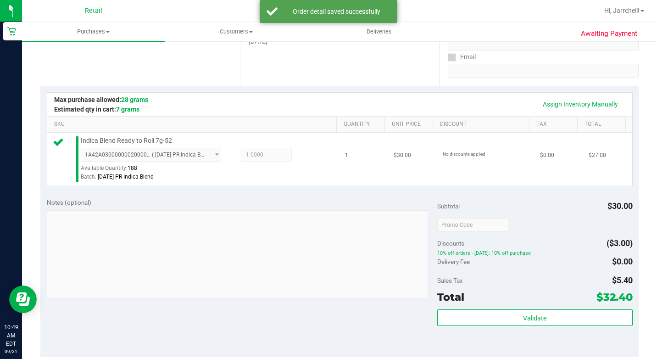
scroll to position [229, 0]
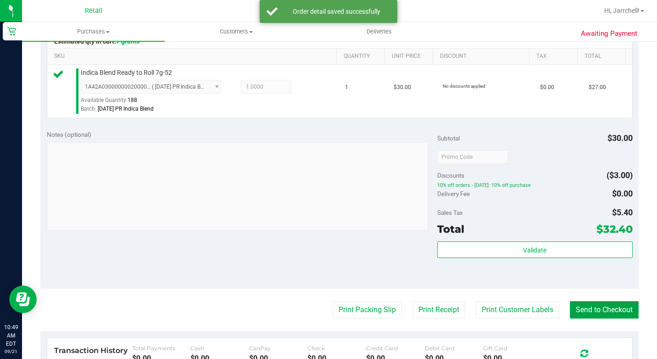
click at [616, 318] on button "Send to Checkout" at bounding box center [604, 309] width 69 height 17
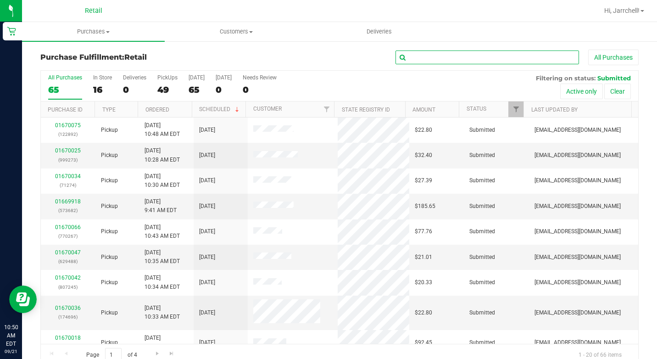
click at [496, 55] on input "text" at bounding box center [486, 57] width 183 height 14
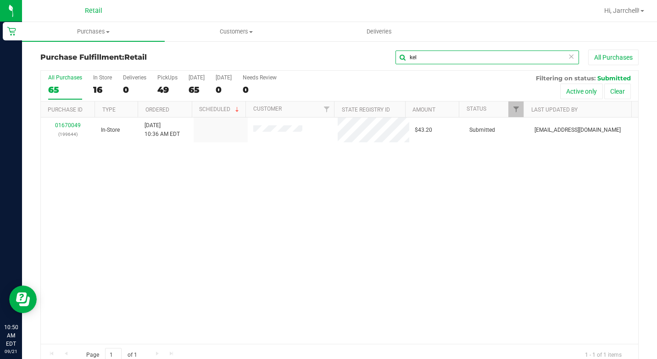
type input "kel"
click at [192, 186] on div "01670049 (199644) In-Store [DATE] 10:36 AM EDT $43.20 Submitted [EMAIL_ADDRESS]…" at bounding box center [339, 230] width 597 height 226
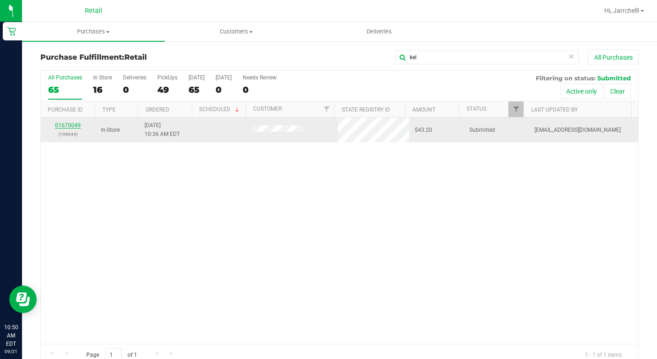
click at [70, 128] on link "01670049" at bounding box center [68, 125] width 26 height 6
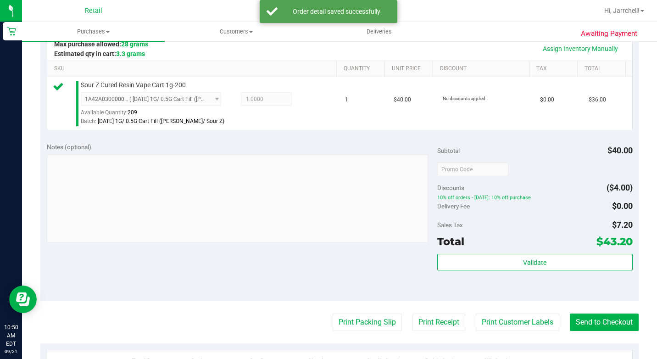
scroll to position [229, 0]
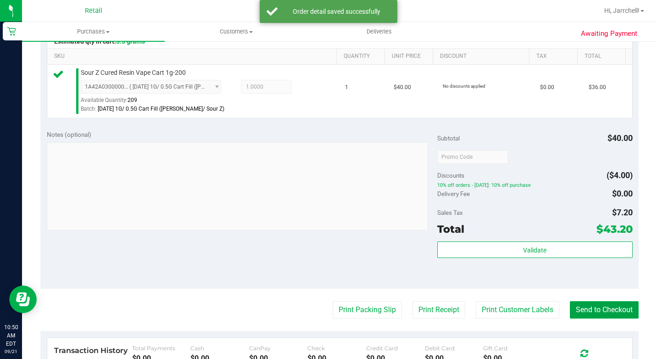
click at [611, 318] on button "Send to Checkout" at bounding box center [604, 309] width 69 height 17
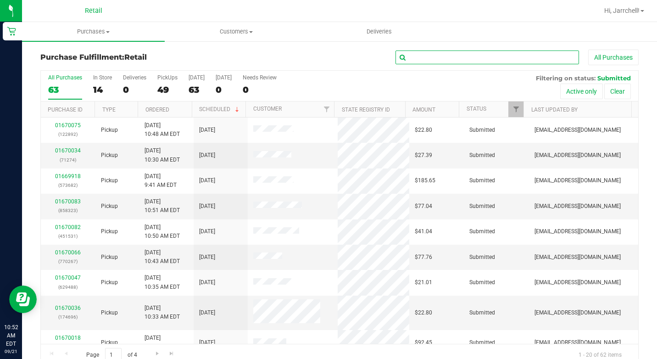
click at [454, 58] on input "text" at bounding box center [486, 57] width 183 height 14
type input "c"
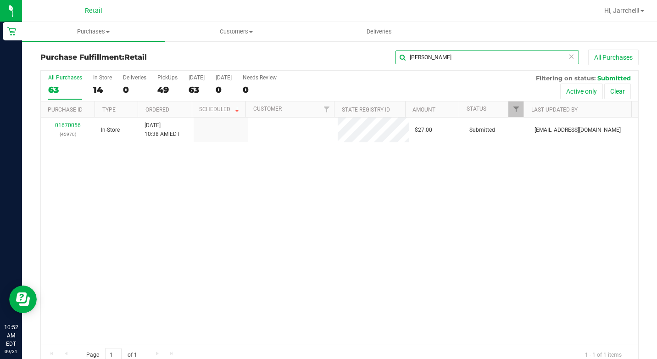
type input "[PERSON_NAME]"
click at [92, 206] on div "01670056 (45970) In-Store [DATE] 10:38 AM EDT $27.00 Submitted [EMAIL_ADDRESS][…" at bounding box center [339, 230] width 597 height 226
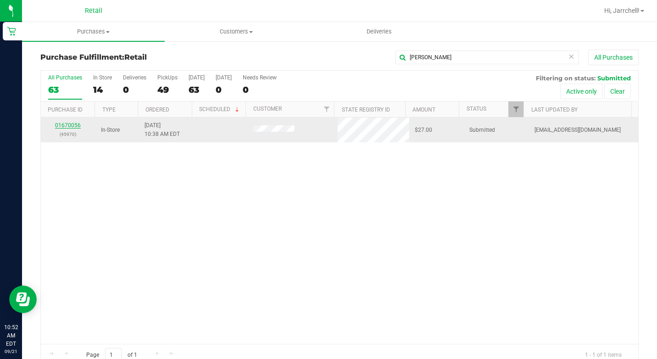
click at [67, 125] on link "01670056" at bounding box center [68, 125] width 26 height 6
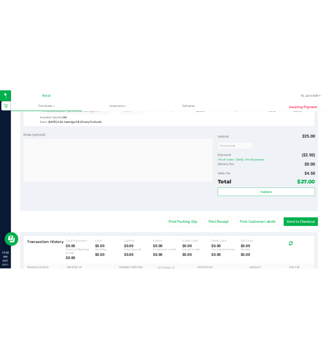
scroll to position [275, 0]
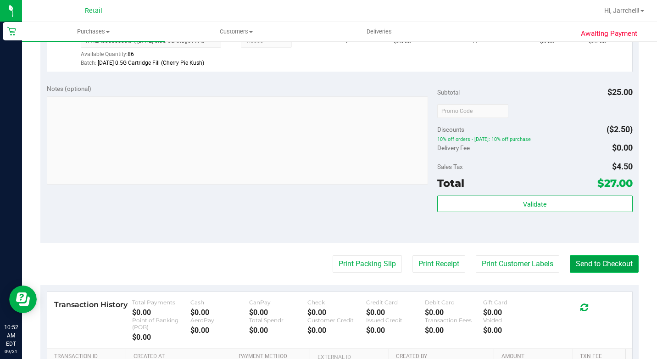
click at [599, 272] on button "Send to Checkout" at bounding box center [604, 263] width 69 height 17
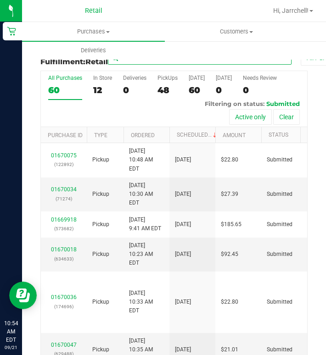
click at [230, 62] on input "text" at bounding box center [199, 58] width 183 height 14
type input ","
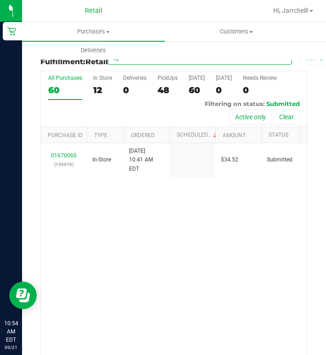
type input "matth"
click at [141, 265] on div "01670060 (159970) In-Store [DATE] 10:41 AM EDT $34.52 Submitted [EMAIL_ADDRESS]…" at bounding box center [174, 255] width 266 height 224
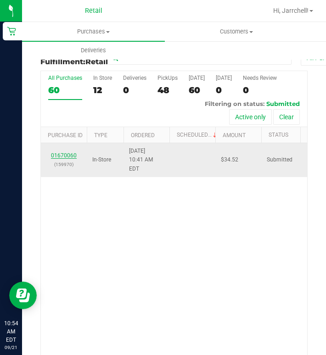
click at [64, 159] on link "01670060" at bounding box center [64, 155] width 26 height 6
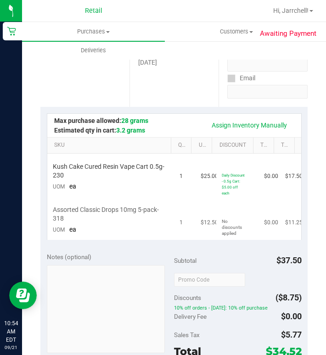
scroll to position [183, 0]
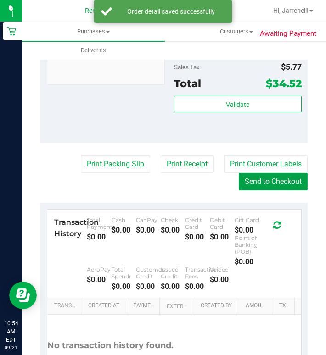
click at [283, 184] on button "Send to Checkout" at bounding box center [273, 181] width 69 height 17
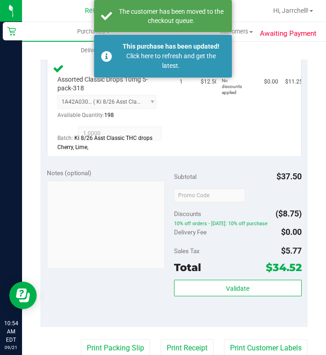
scroll to position [367, 0]
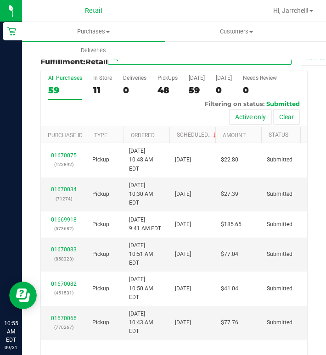
click at [226, 65] on input "text" at bounding box center [199, 58] width 183 height 14
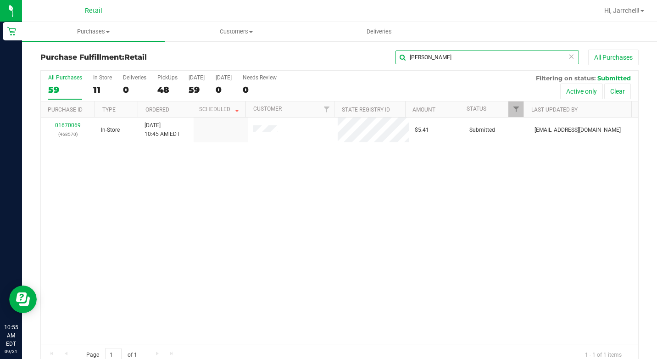
type input "[PERSON_NAME]"
click at [411, 165] on div "01670069 (468570) In-Store [DATE] 10:45 AM EDT $5.41 Submitted [EMAIL_ADDRESS][…" at bounding box center [339, 230] width 597 height 226
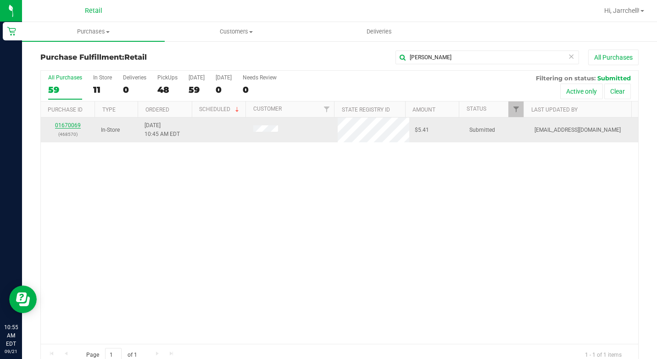
click at [74, 122] on link "01670069" at bounding box center [68, 125] width 26 height 6
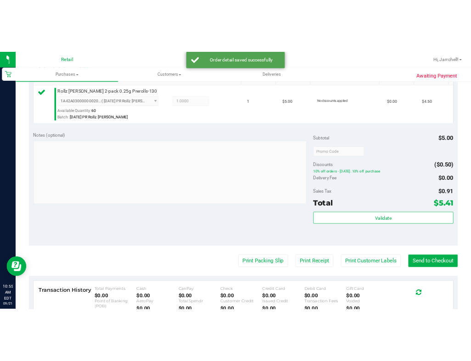
scroll to position [321, 0]
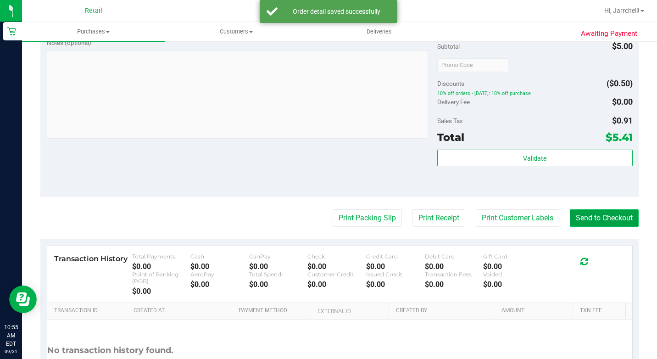
click at [598, 227] on button "Send to Checkout" at bounding box center [604, 217] width 69 height 17
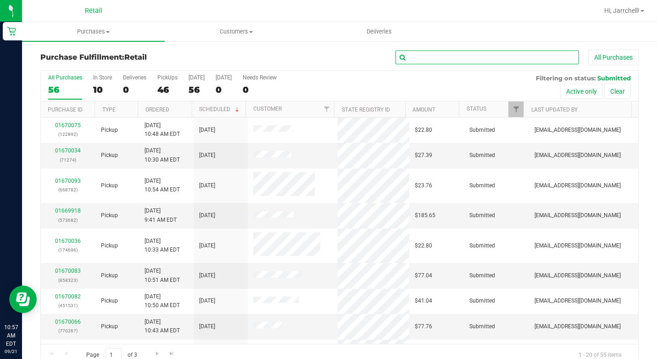
click at [465, 60] on input "text" at bounding box center [486, 57] width 183 height 14
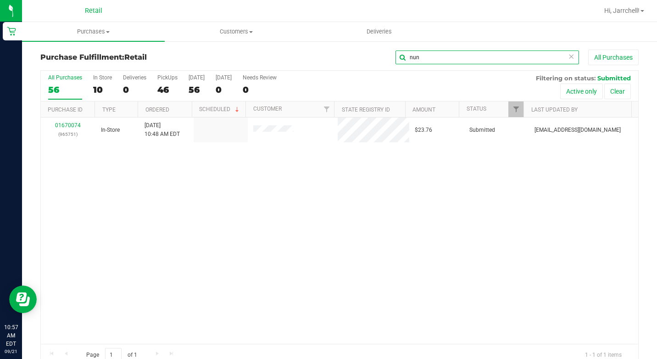
type input "nun"
click at [244, 208] on div "01670074 (965751) In-Store [DATE] 10:48 AM EDT $23.76 Submitted [EMAIL_ADDRESS]…" at bounding box center [339, 230] width 597 height 226
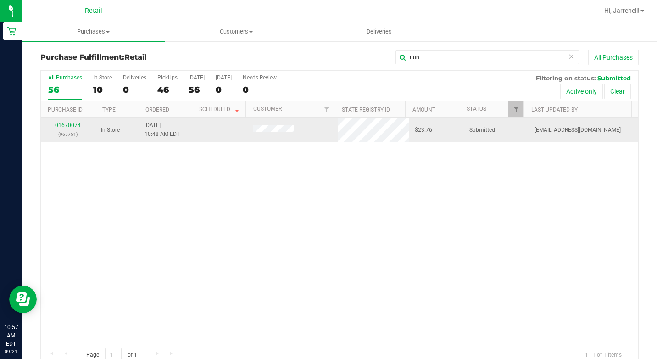
click at [61, 121] on div "01670074 (965751)" at bounding box center [68, 129] width 44 height 17
click at [61, 124] on link "01670074" at bounding box center [68, 125] width 26 height 6
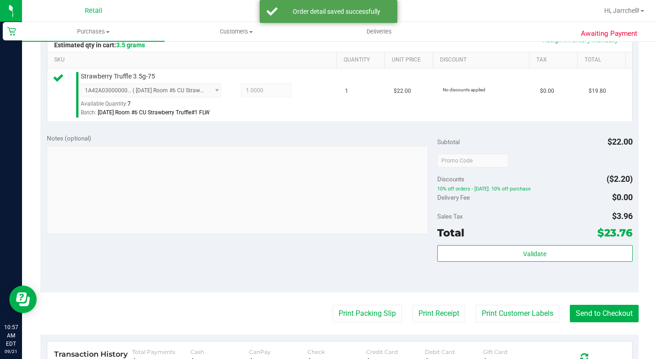
scroll to position [321, 0]
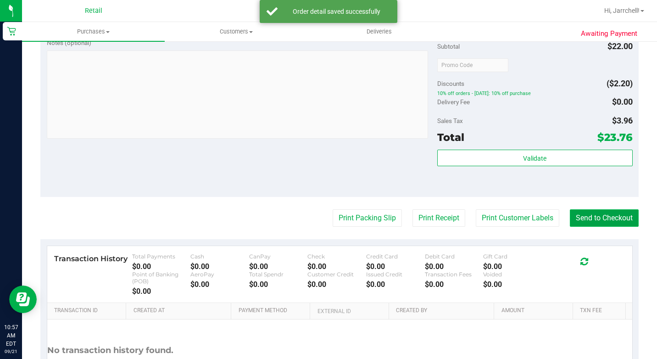
click at [574, 223] on button "Send to Checkout" at bounding box center [604, 217] width 69 height 17
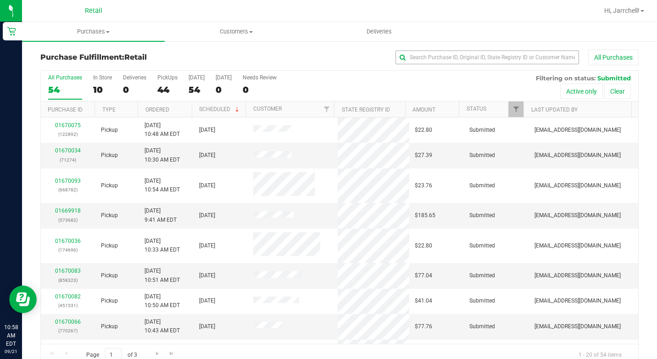
click at [482, 49] on div "Purchase Fulfillment: Retail All Purchases All Purchases 54 In Store 10 Deliver…" at bounding box center [339, 207] width 635 height 335
click at [482, 56] on input "text" at bounding box center [486, 57] width 183 height 14
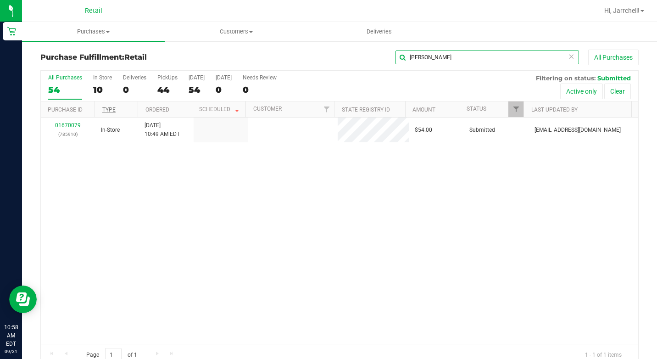
type input "[PERSON_NAME]"
click at [281, 195] on div "01670079 (785910) In-Store [DATE] 10:49 AM EDT $54.00 Submitted [EMAIL_ADDRESS]…" at bounding box center [339, 230] width 597 height 226
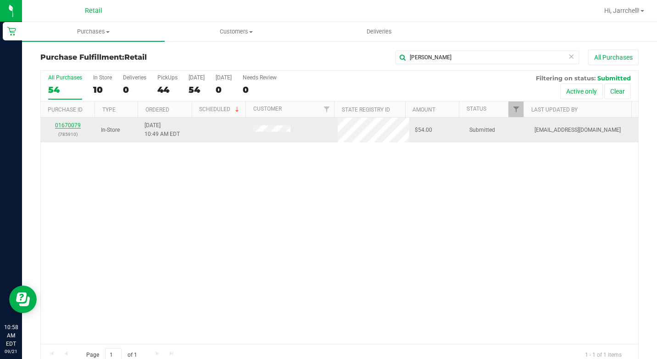
click at [65, 128] on link "01670079" at bounding box center [68, 125] width 26 height 6
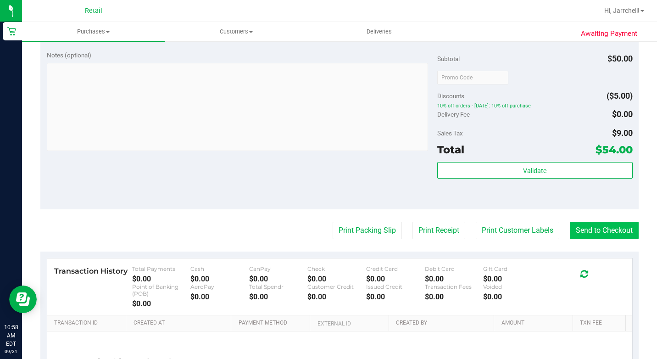
scroll to position [367, 0]
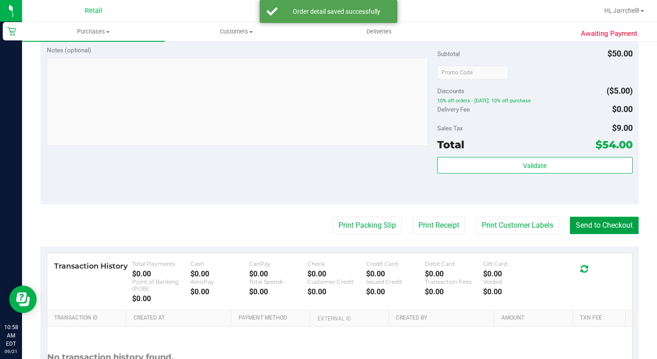
click at [602, 234] on button "Send to Checkout" at bounding box center [604, 225] width 69 height 17
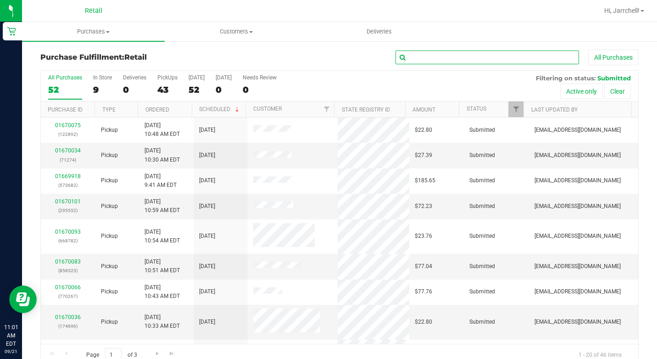
click at [514, 61] on input "text" at bounding box center [486, 57] width 183 height 14
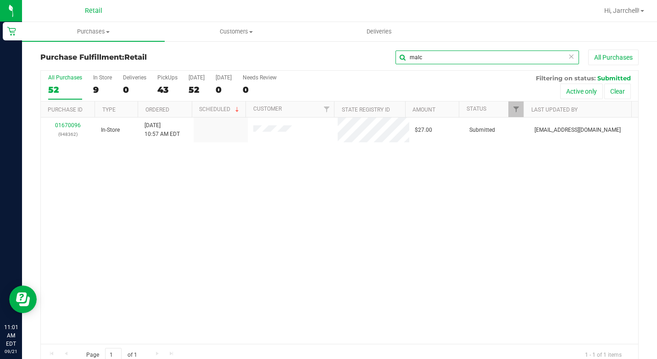
type input "malc"
drag, startPoint x: 183, startPoint y: 194, endPoint x: 173, endPoint y: 184, distance: 14.9
click at [181, 191] on div "01670096 (948362) In-Store [DATE] 10:57 AM EDT $27.00 Submitted [EMAIL_ADDRESS]…" at bounding box center [339, 230] width 597 height 226
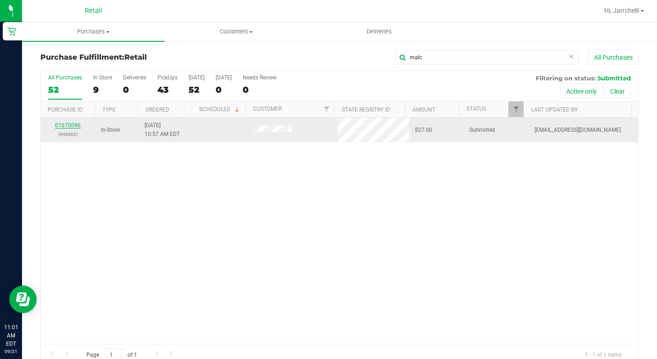
click at [71, 124] on link "01670096" at bounding box center [68, 125] width 26 height 6
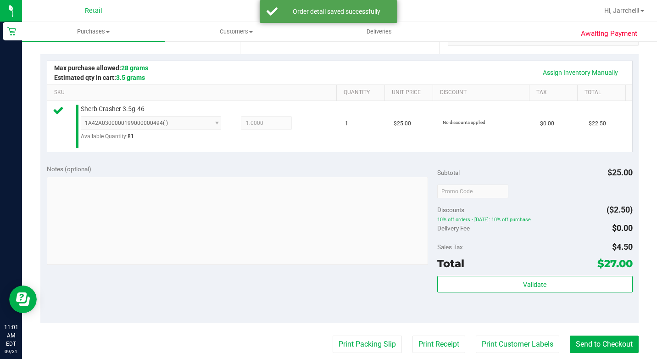
scroll to position [275, 0]
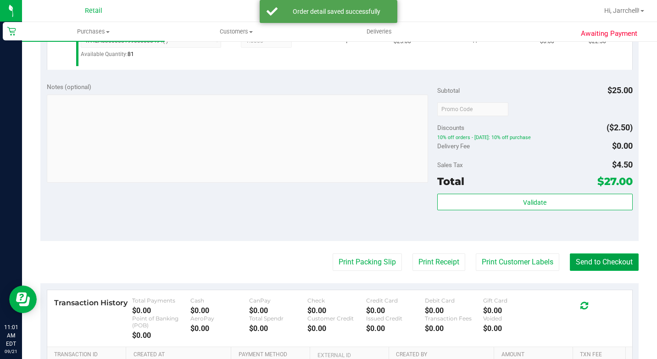
click at [603, 271] on button "Send to Checkout" at bounding box center [604, 261] width 69 height 17
click at [265, 220] on div "Notes (optional) Subtotal $25.00 Discounts ($2.50) 10% off orders - [DATE]: 10%…" at bounding box center [339, 158] width 598 height 165
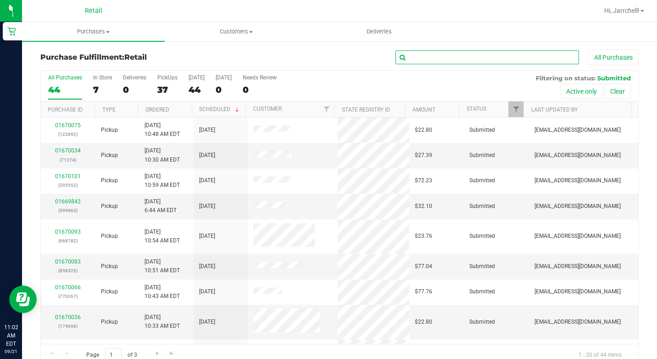
click at [503, 62] on input "text" at bounding box center [486, 57] width 183 height 14
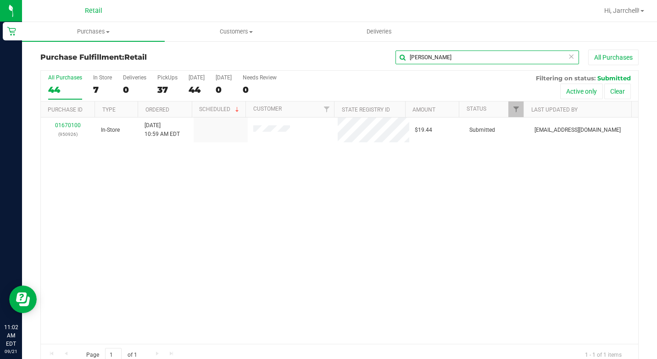
type input "[PERSON_NAME]"
drag, startPoint x: 362, startPoint y: 211, endPoint x: 353, endPoint y: 205, distance: 10.8
click at [361, 211] on div "01670100 (950926) In-Store [DATE] 10:59 AM EDT $19.44 Submitted [EMAIL_ADDRESS]…" at bounding box center [339, 230] width 597 height 226
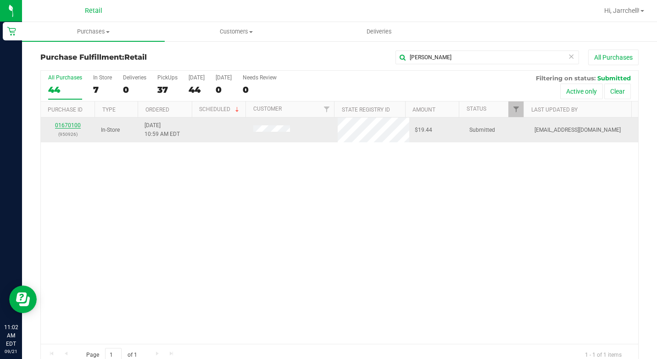
click at [71, 128] on link "01670100" at bounding box center [68, 125] width 26 height 6
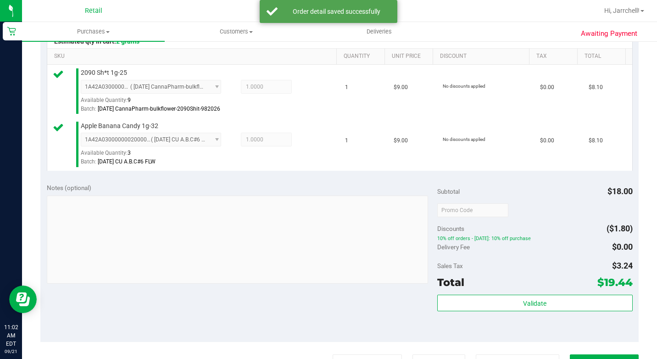
click at [233, 206] on div "Notes (optional) Subtotal $18.00 Discounts ($1.80) 10% off orders - [DATE]: 10%…" at bounding box center [339, 259] width 598 height 165
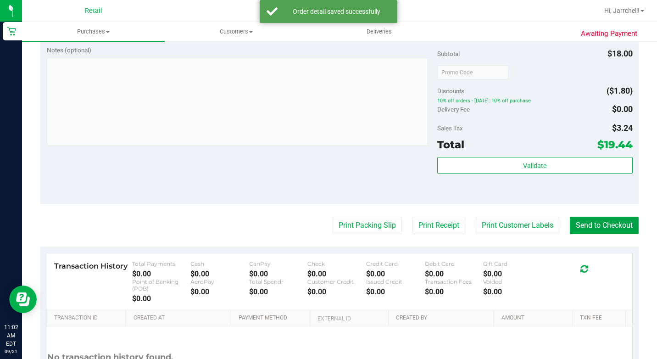
click at [614, 234] on button "Send to Checkout" at bounding box center [604, 225] width 69 height 17
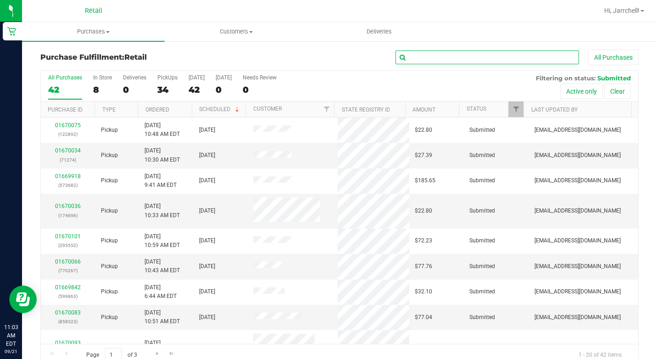
click at [433, 63] on input "text" at bounding box center [486, 57] width 183 height 14
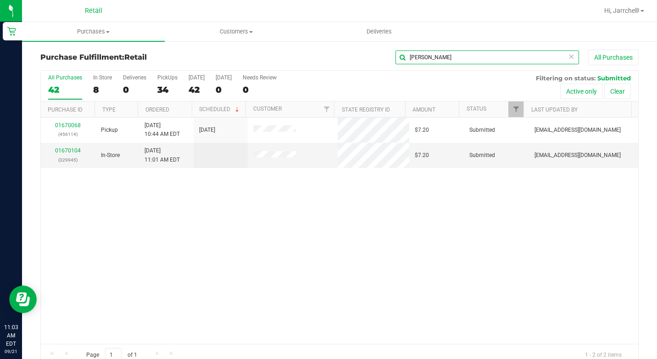
type input "[PERSON_NAME]"
click at [318, 291] on div "01670068 (456114) Pickup [DATE] 10:44 AM EDT 9/21/2025 $7.20 Submitted [EMAIL_A…" at bounding box center [339, 230] width 597 height 226
click at [261, 241] on div "01670068 (456114) Pickup [DATE] 10:44 AM EDT 9/21/2025 $7.20 Submitted [EMAIL_A…" at bounding box center [339, 230] width 597 height 226
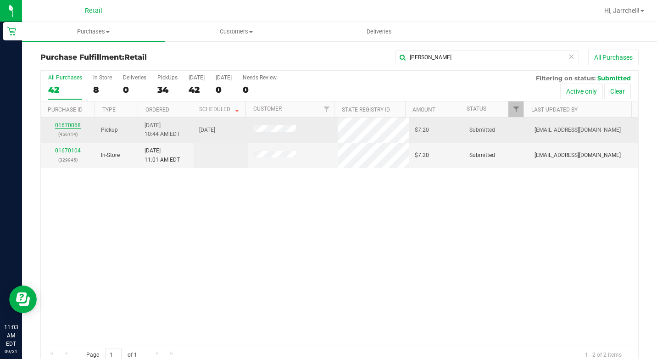
click at [70, 125] on link "01670068" at bounding box center [68, 125] width 26 height 6
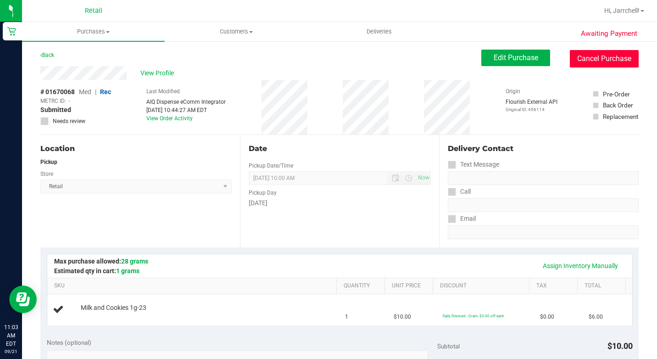
click at [617, 61] on button "Cancel Purchase" at bounding box center [604, 58] width 69 height 17
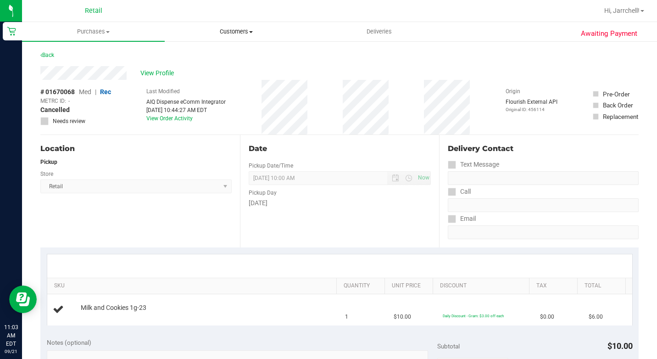
drag, startPoint x: 535, startPoint y: 159, endPoint x: 180, endPoint y: 37, distance: 375.0
click at [534, 158] on div "Text Message" at bounding box center [543, 164] width 191 height 13
click at [100, 30] on span "Purchases" at bounding box center [93, 32] width 143 height 8
click at [98, 56] on span "Summary of purchases" at bounding box center [69, 55] width 94 height 8
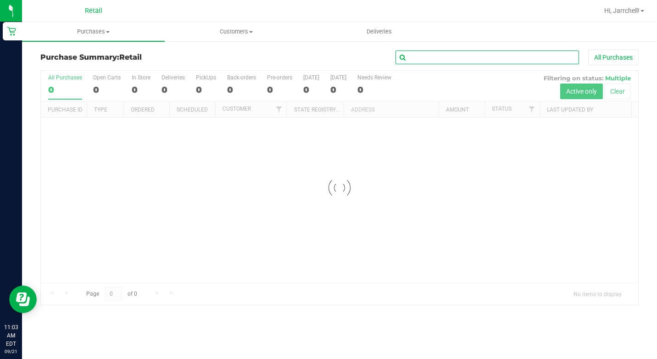
click at [520, 59] on input "text" at bounding box center [486, 57] width 183 height 14
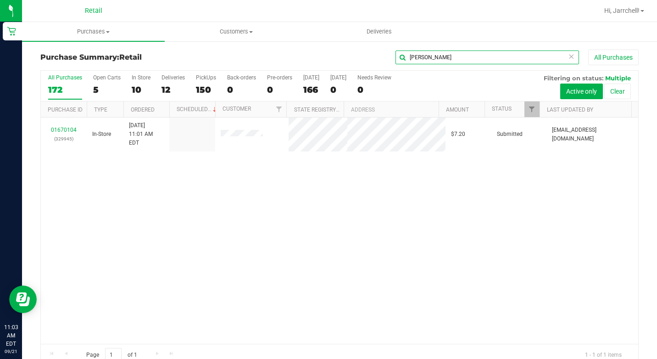
type input "[PERSON_NAME]"
click at [209, 209] on div "01670104 (329945) In-Store [DATE] 11:01 AM EDT $7.20 Submitted [EMAIL_ADDRESS][…" at bounding box center [339, 230] width 597 height 226
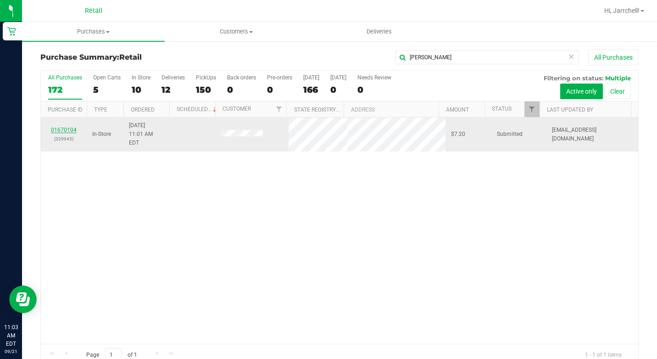
click at [55, 127] on link "01670104" at bounding box center [64, 130] width 26 height 6
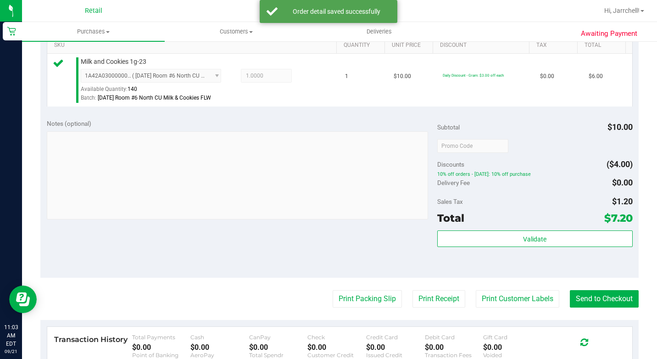
scroll to position [321, 0]
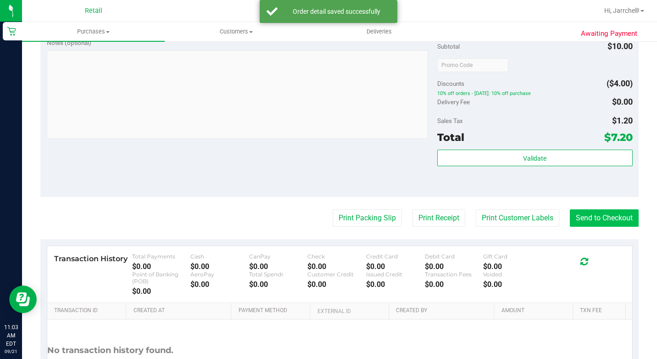
drag, startPoint x: 283, startPoint y: 191, endPoint x: 627, endPoint y: 230, distance: 346.2
click at [293, 191] on div "Notes (optional) Subtotal $10.00 Discounts ($4.00) 10% off orders - [DATE]: 10%…" at bounding box center [339, 114] width 598 height 165
click at [624, 221] on purchase-details "Back Edit Purchase Cancel Purchase View Profile # 01670104 Med | Rec METRC ID: …" at bounding box center [339, 72] width 598 height 689
click at [615, 227] on button "Send to Checkout" at bounding box center [604, 217] width 69 height 17
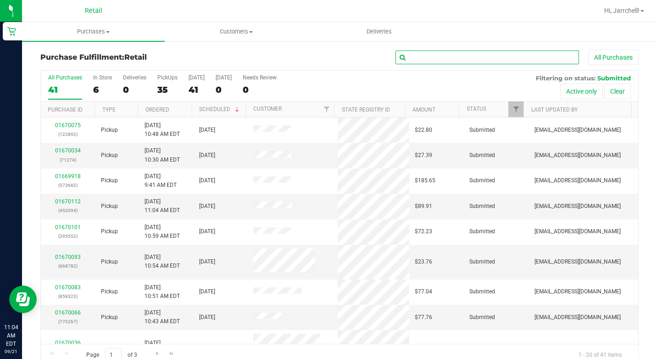
click at [509, 61] on input "text" at bounding box center [486, 57] width 183 height 14
type input "[PERSON_NAME]"
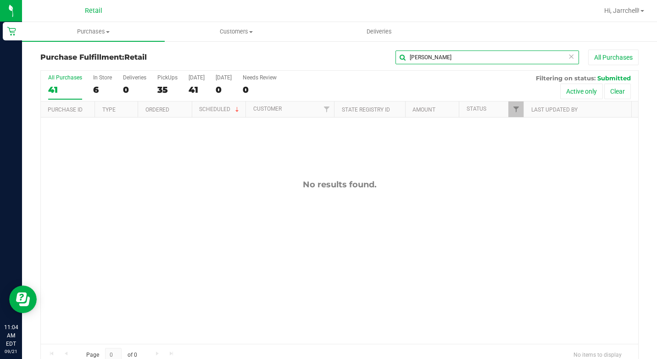
click at [421, 57] on input "[PERSON_NAME]" at bounding box center [486, 57] width 183 height 14
drag, startPoint x: 421, startPoint y: 167, endPoint x: 255, endPoint y: 20, distance: 221.2
click at [417, 163] on div "No results found." at bounding box center [339, 261] width 597 height 288
click at [478, 61] on input "[PERSON_NAME]" at bounding box center [486, 57] width 183 height 14
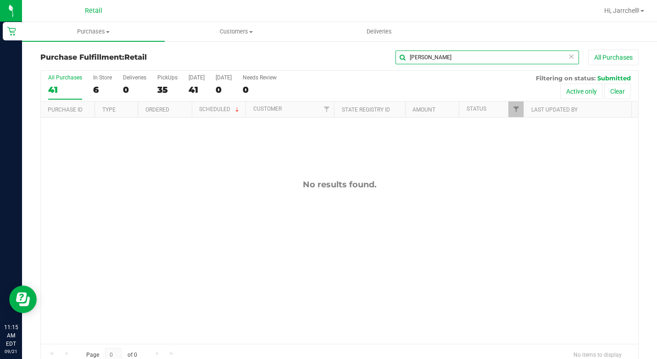
click at [478, 61] on input "[PERSON_NAME]" at bounding box center [486, 57] width 183 height 14
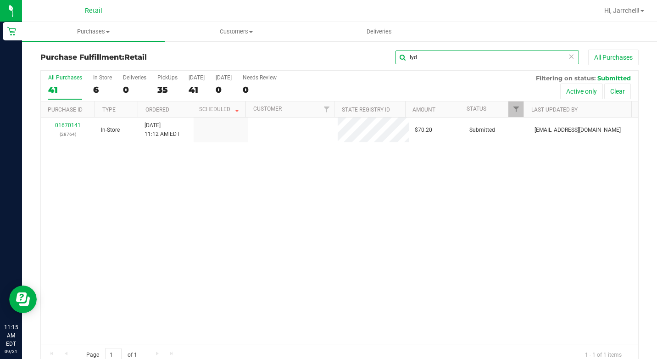
type input "lyd"
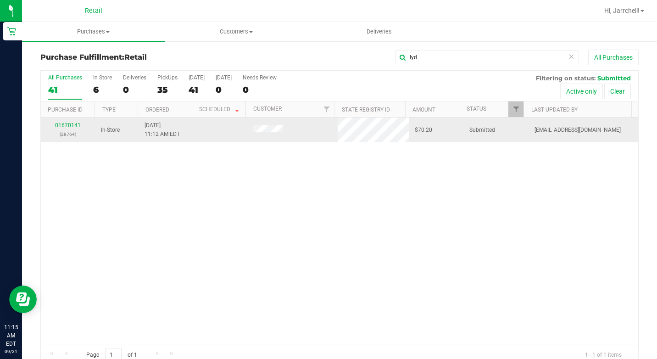
drag, startPoint x: 199, startPoint y: 289, endPoint x: 150, endPoint y: 141, distance: 156.7
click at [200, 289] on div "01670141 (28764) In-Store [DATE] 11:12 AM EDT $70.20 Submitted [EMAIL_ADDRESS][…" at bounding box center [339, 230] width 597 height 226
click at [73, 125] on link "01670141" at bounding box center [68, 125] width 26 height 6
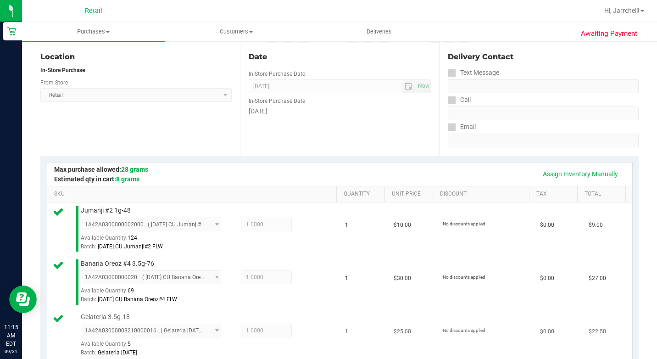
scroll to position [367, 0]
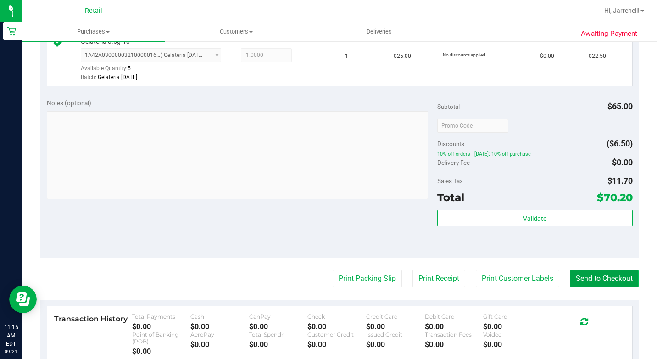
click at [596, 287] on button "Send to Checkout" at bounding box center [604, 278] width 69 height 17
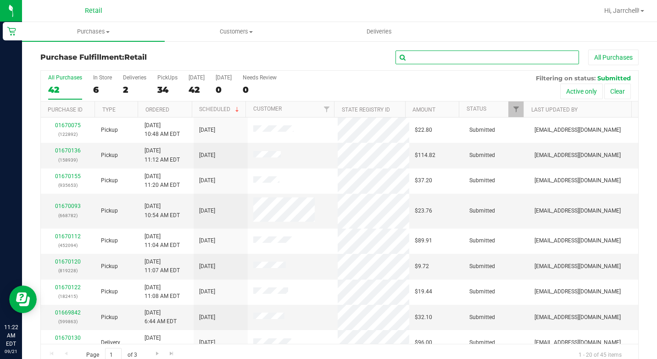
click at [516, 55] on input "text" at bounding box center [486, 57] width 183 height 14
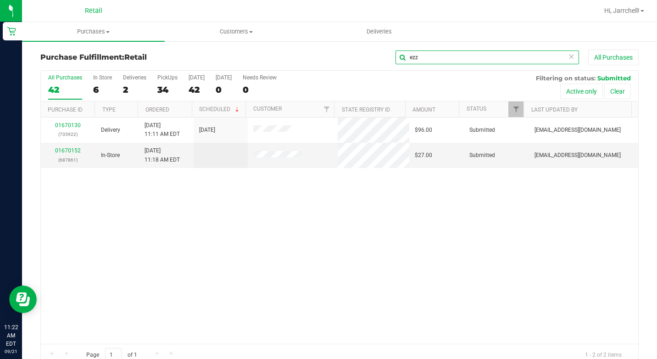
type input "ezz"
click at [156, 292] on div "01670130 (735922) Delivery [DATE] 11:11 AM EDT 9/21/2025 $96.00 Submitted [EMAI…" at bounding box center [339, 230] width 597 height 226
click at [66, 143] on td "01670152 (687861)" at bounding box center [68, 155] width 55 height 25
click at [66, 153] on link "01670152" at bounding box center [68, 150] width 26 height 6
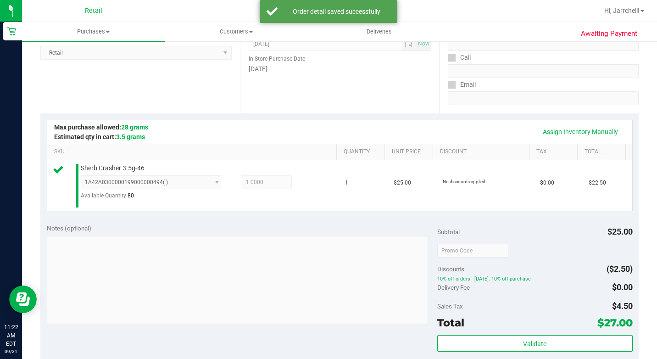
scroll to position [275, 0]
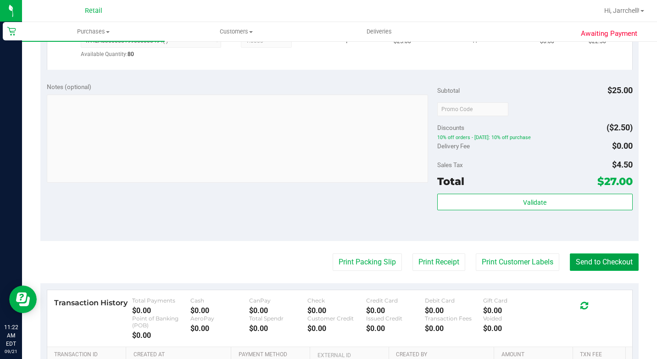
click at [597, 271] on button "Send to Checkout" at bounding box center [604, 261] width 69 height 17
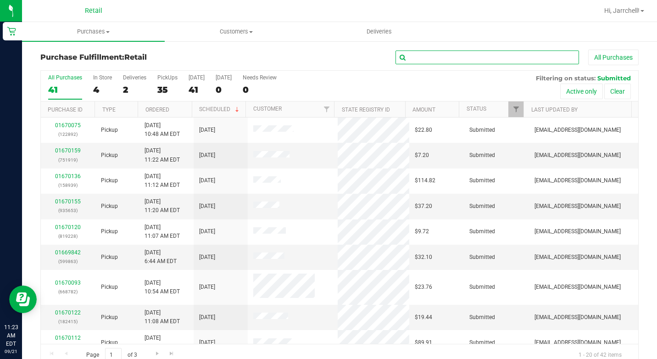
click at [472, 57] on input "text" at bounding box center [486, 57] width 183 height 14
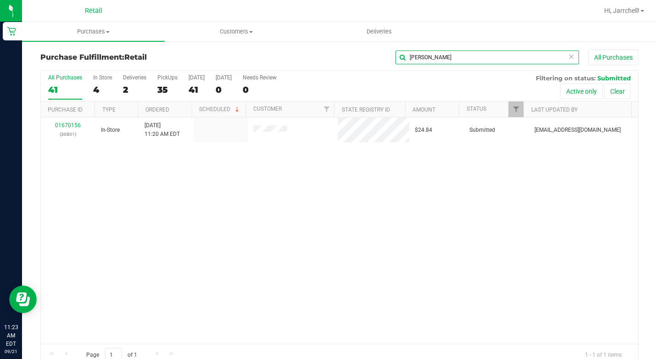
type input "[PERSON_NAME]"
drag, startPoint x: 336, startPoint y: 240, endPoint x: 140, endPoint y: 102, distance: 239.8
click at [336, 238] on div "01670156 (30801) In-Store [DATE] 11:20 AM EDT $24.84 Submitted [EMAIL_ADDRESS][…" at bounding box center [339, 230] width 597 height 226
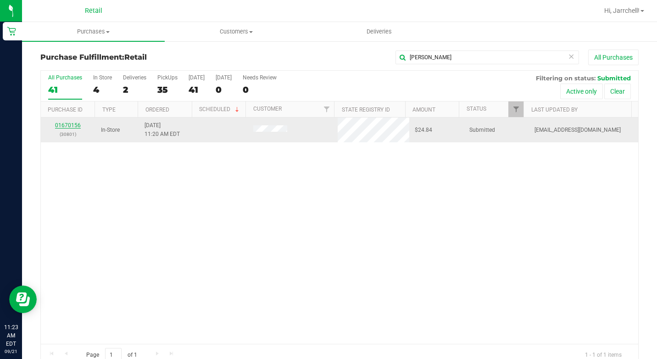
click at [75, 126] on link "01670156" at bounding box center [68, 125] width 26 height 6
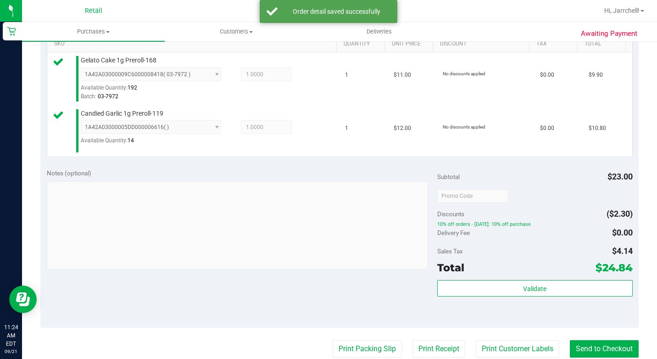
scroll to position [413, 0]
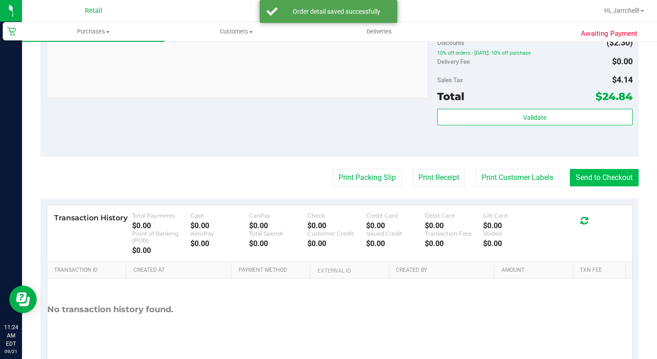
click at [364, 156] on div "Notes (optional) Subtotal $23.00 Discounts ($2.30) 10% off orders - [DATE]: 10%…" at bounding box center [339, 73] width 598 height 165
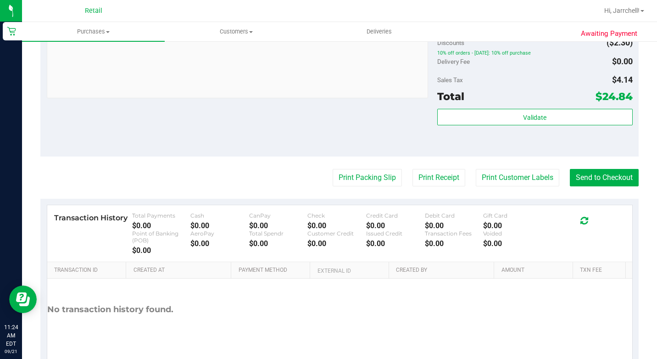
click at [619, 192] on purchase-details "Back Edit Purchase Cancel Purchase View Profile # 01670156 Med | Rec METRC ID: …" at bounding box center [339, 7] width 598 height 740
click at [609, 186] on button "Send to Checkout" at bounding box center [604, 177] width 69 height 17
click at [361, 144] on div "Notes (optional) Subtotal $23.00 Discounts ($2.30) 10% off orders - [DATE]: 10%…" at bounding box center [339, 73] width 598 height 165
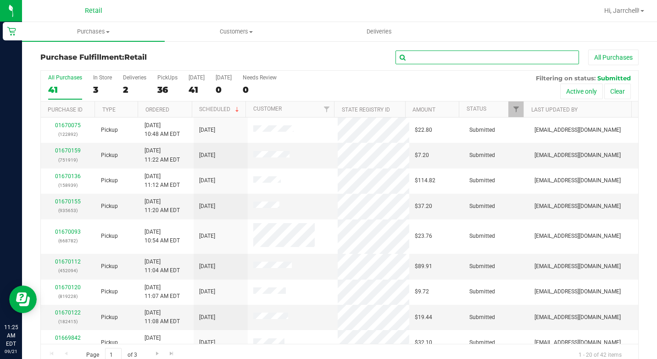
click at [528, 54] on input "text" at bounding box center [486, 57] width 183 height 14
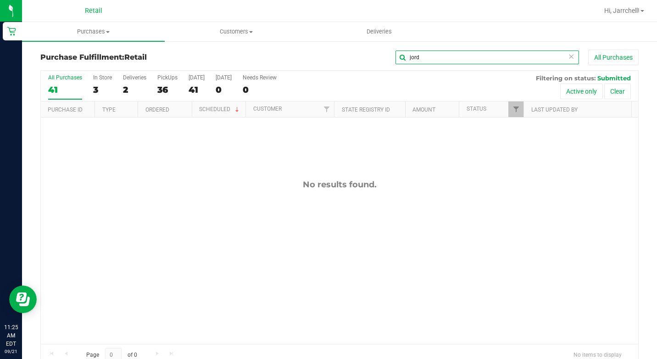
type input "jord"
drag, startPoint x: 188, startPoint y: 234, endPoint x: 120, endPoint y: 173, distance: 91.3
click at [185, 235] on div "No results found." at bounding box center [339, 261] width 597 height 288
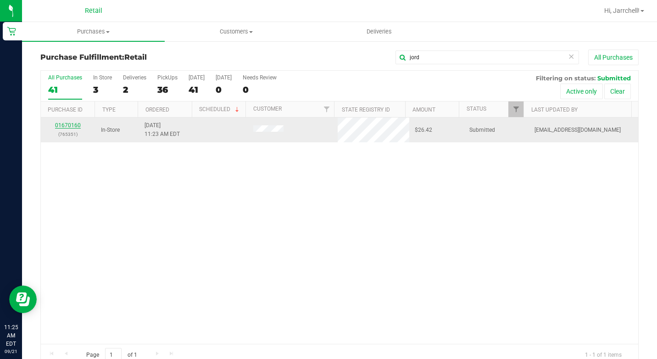
click at [75, 127] on link "01670160" at bounding box center [68, 125] width 26 height 6
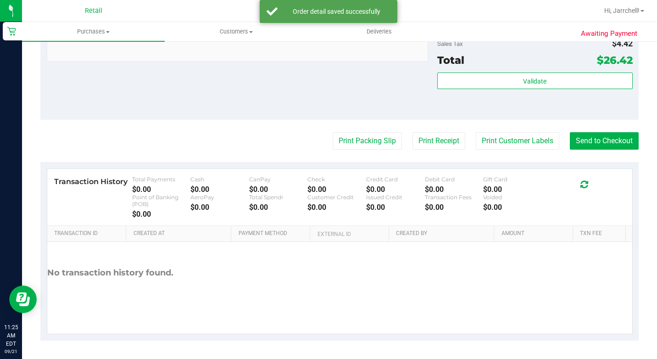
scroll to position [476, 0]
click at [579, 138] on button "Send to Checkout" at bounding box center [604, 140] width 69 height 17
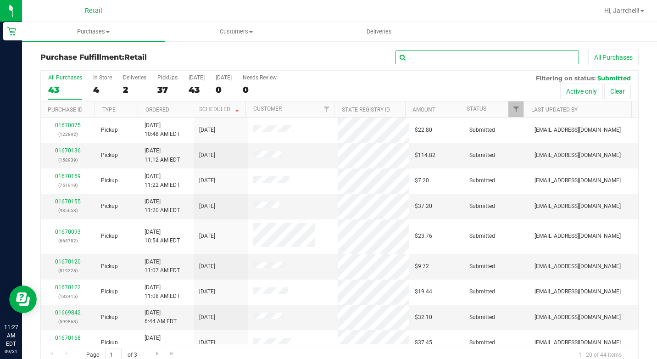
click at [446, 56] on input "text" at bounding box center [486, 57] width 183 height 14
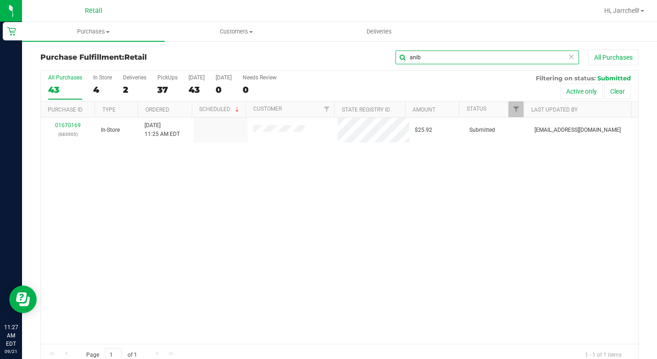
type input "anib"
click at [289, 202] on div "01670169 (683905) In-Store [DATE] 11:25 AM EDT $25.92 Submitted [EMAIL_ADDRESS]…" at bounding box center [339, 230] width 597 height 226
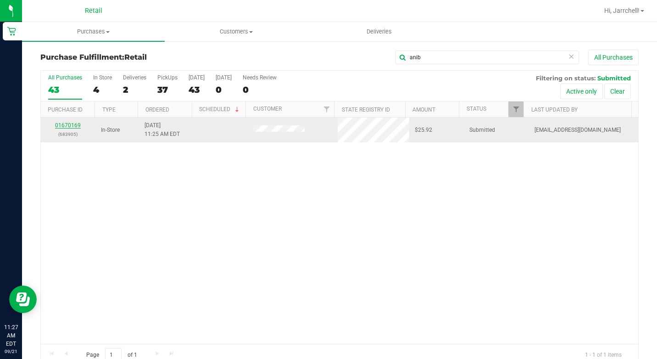
click at [72, 124] on link "01670169" at bounding box center [68, 125] width 26 height 6
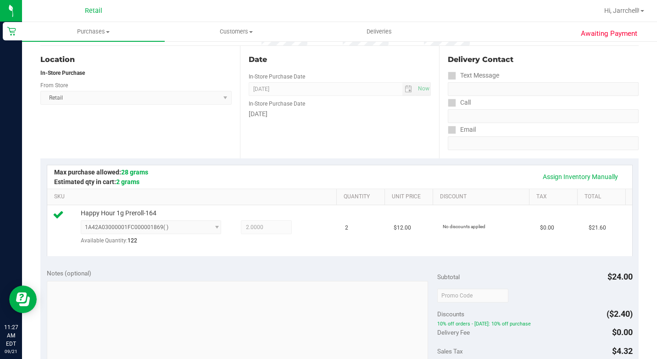
scroll to position [229, 0]
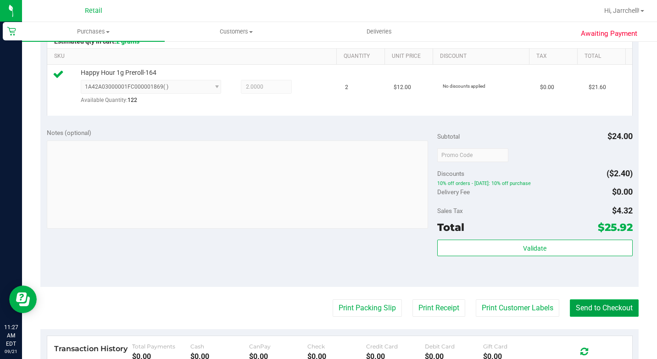
click at [583, 317] on button "Send to Checkout" at bounding box center [604, 307] width 69 height 17
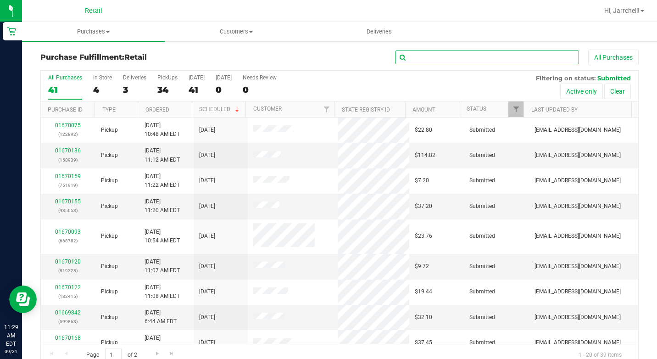
click at [536, 53] on input "text" at bounding box center [486, 57] width 183 height 14
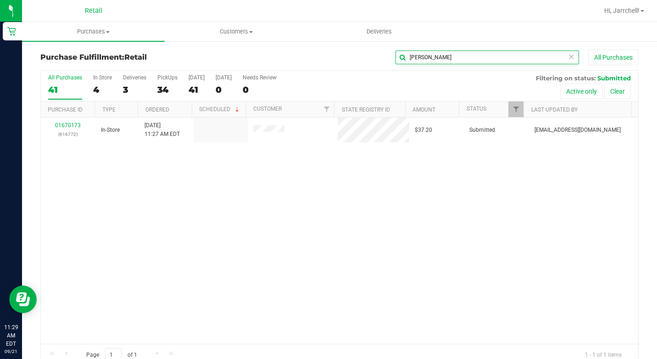
type input "[PERSON_NAME]"
click at [233, 168] on div "01670173 (616772) In-Store [DATE] 11:27 AM EDT $37.20 Submitted [EMAIL_ADDRESS]…" at bounding box center [339, 230] width 597 height 226
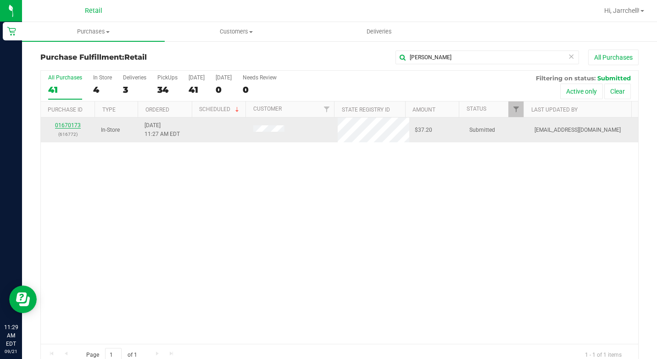
click at [66, 125] on link "01670173" at bounding box center [68, 125] width 26 height 6
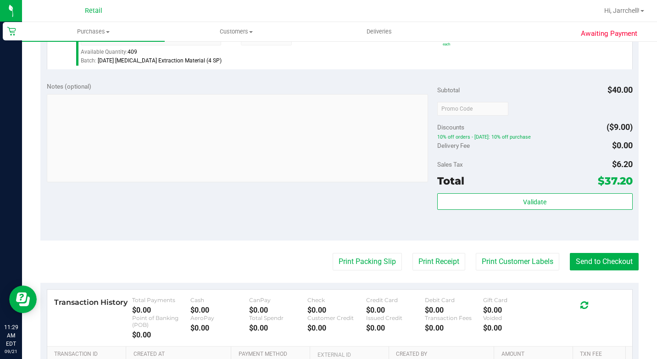
scroll to position [367, 0]
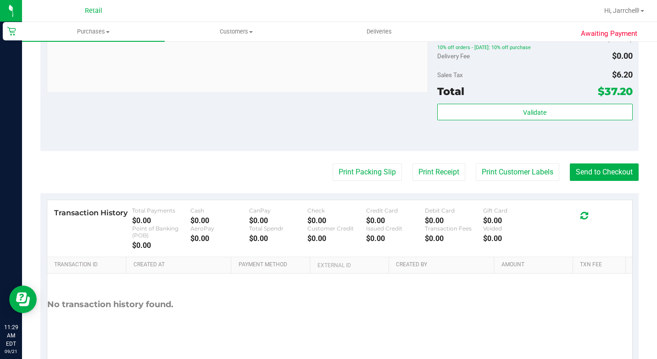
click at [269, 171] on purchase-details "Back Edit Purchase Cancel Purchase View Profile # 01670173 Med | Rec METRC ID: …" at bounding box center [339, 27] width 598 height 689
click at [593, 181] on button "Send to Checkout" at bounding box center [604, 171] width 69 height 17
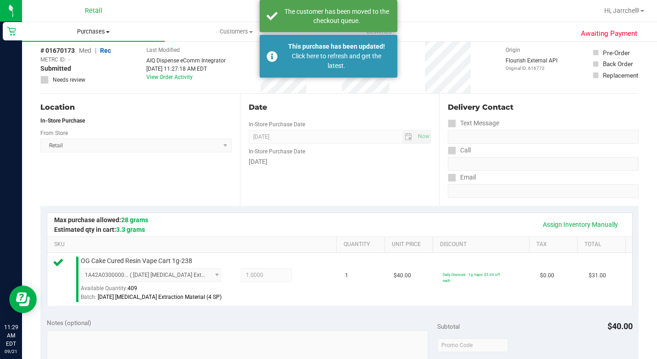
scroll to position [0, 0]
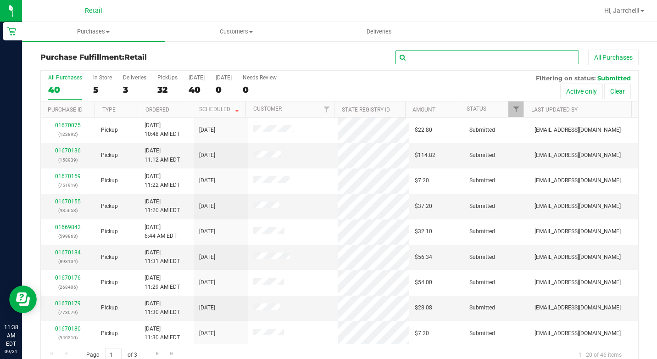
click at [481, 57] on input "text" at bounding box center [486, 57] width 183 height 14
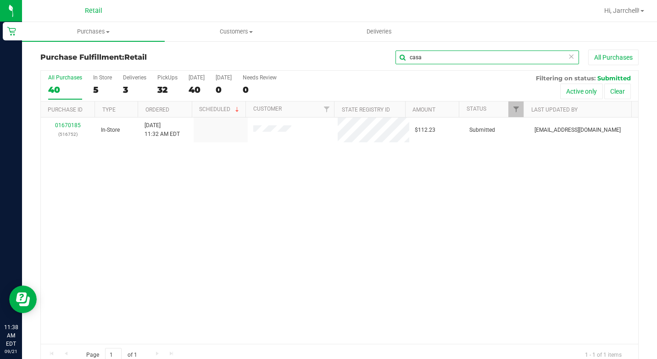
type input "casa"
click at [345, 196] on div "01670185 (516752) In-Store [DATE] 11:32 AM EDT $112.23 Submitted [EMAIL_ADDRESS…" at bounding box center [339, 230] width 597 height 226
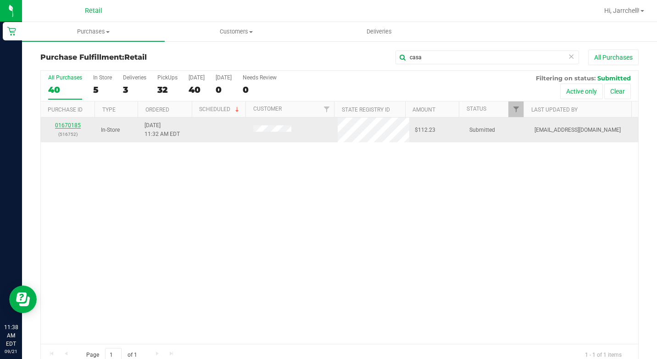
click at [55, 122] on link "01670185" at bounding box center [68, 125] width 26 height 6
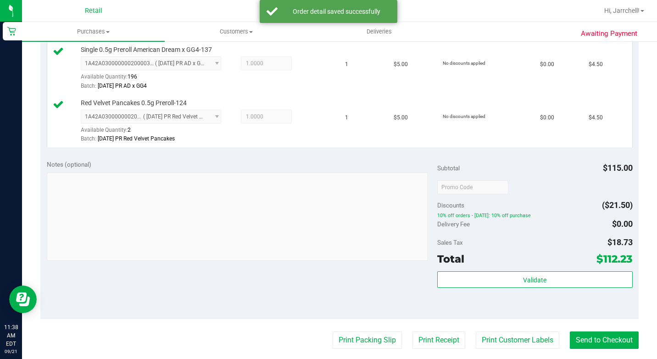
scroll to position [505, 0]
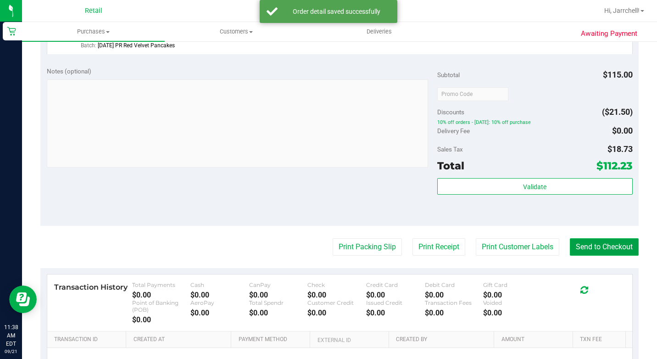
click at [599, 255] on button "Send to Checkout" at bounding box center [604, 246] width 69 height 17
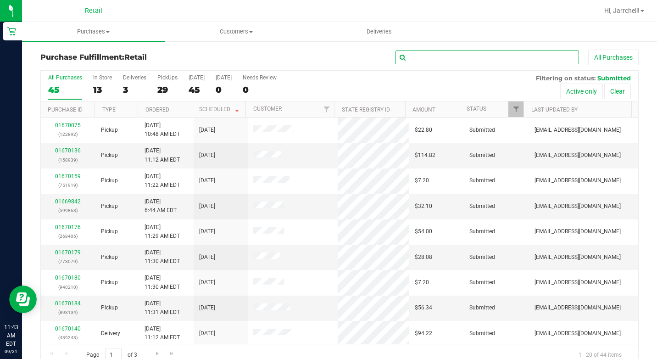
click at [451, 56] on input "text" at bounding box center [486, 57] width 183 height 14
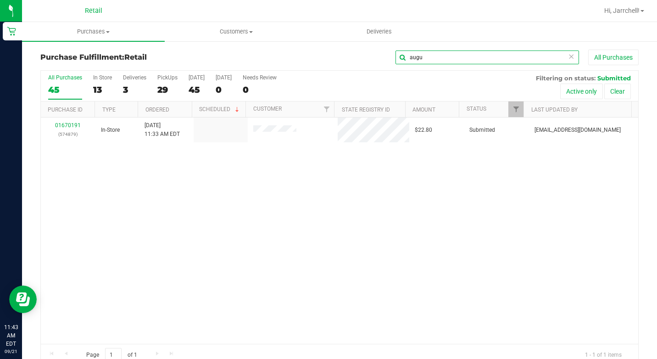
type input "augu"
click at [158, 197] on div "01670191 (574879) In-Store [DATE] 11:33 AM EDT $22.80 Submitted [EMAIL_ADDRESS]…" at bounding box center [339, 230] width 597 height 226
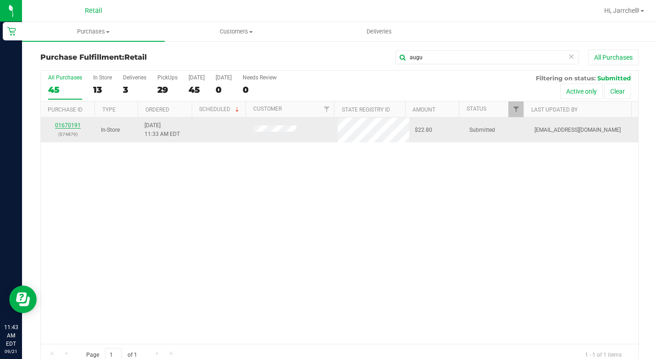
click at [69, 125] on link "01670191" at bounding box center [68, 125] width 26 height 6
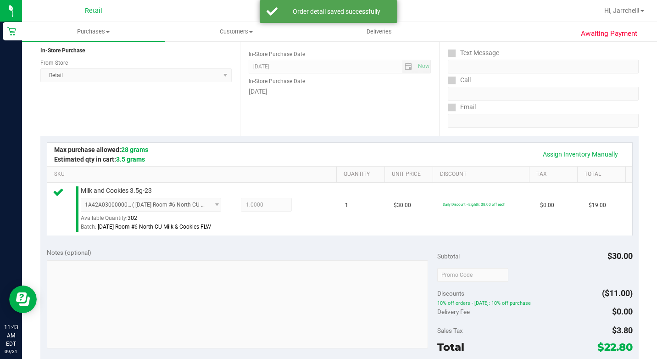
scroll to position [229, 0]
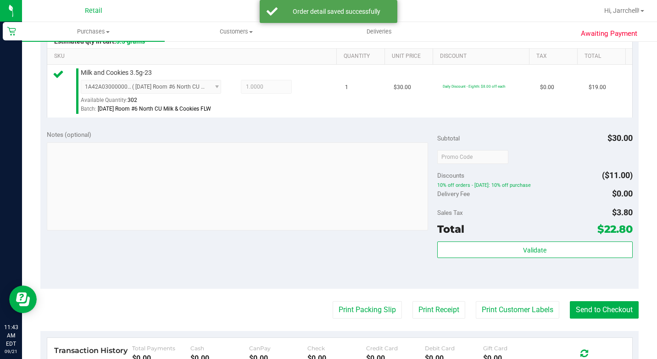
click at [605, 333] on purchase-details "Back Edit Purchase Cancel Purchase View Profile # 01670191 Med | Rec METRC ID: …" at bounding box center [339, 164] width 598 height 689
click at [605, 318] on button "Send to Checkout" at bounding box center [604, 309] width 69 height 17
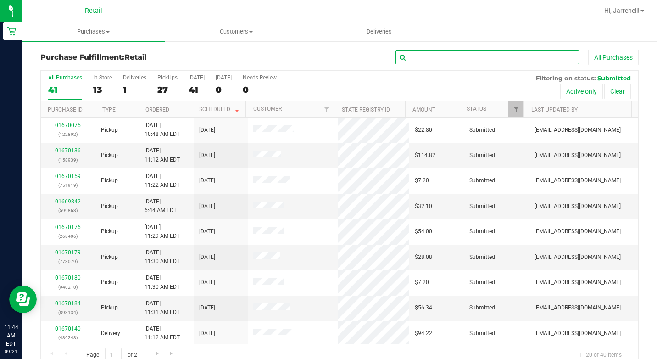
click at [435, 57] on input "text" at bounding box center [486, 57] width 183 height 14
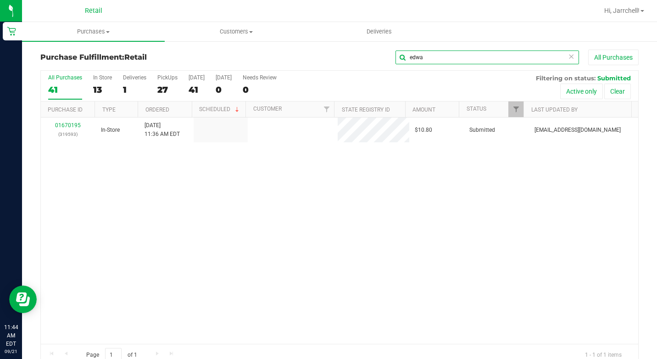
type input "edwa"
click at [228, 208] on div "01670195 (319593) In-Store [DATE] 11:36 AM EDT $10.80 Submitted [EMAIL_ADDRESS]…" at bounding box center [339, 230] width 597 height 226
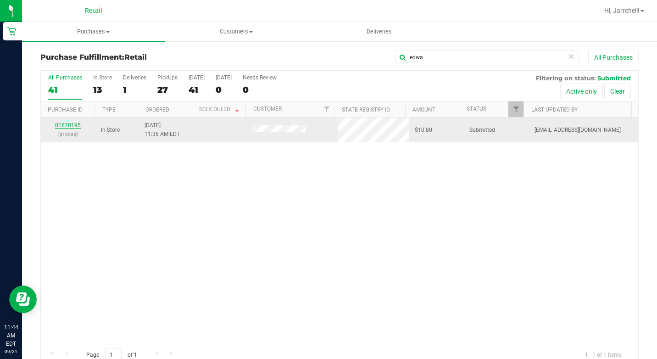
click at [63, 127] on link "01670195" at bounding box center [68, 125] width 26 height 6
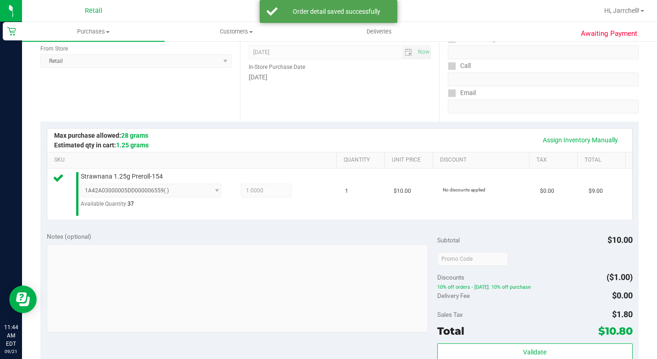
scroll to position [275, 0]
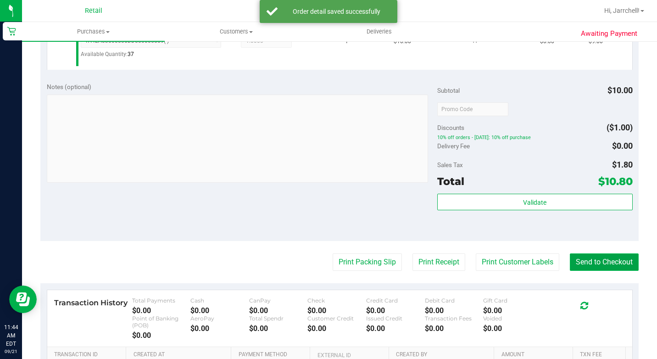
click at [594, 271] on button "Send to Checkout" at bounding box center [604, 261] width 69 height 17
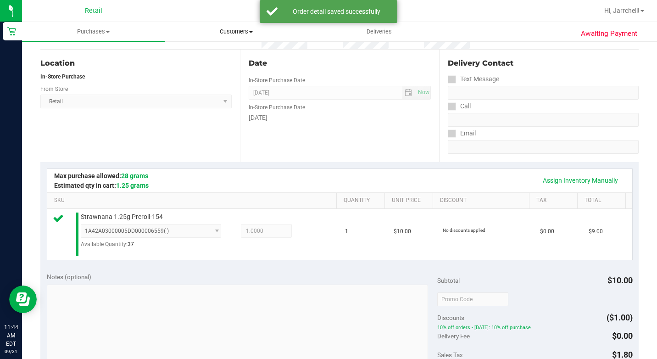
scroll to position [0, 0]
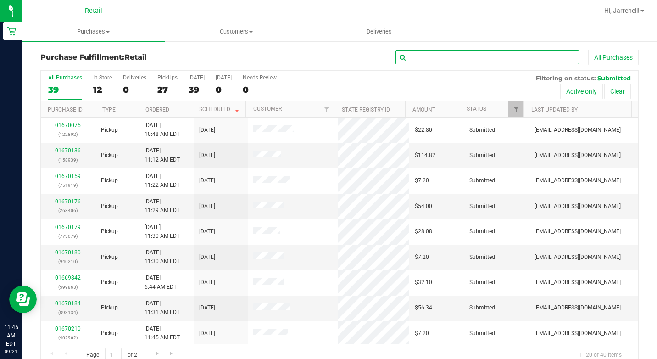
click at [467, 61] on input "text" at bounding box center [486, 57] width 183 height 14
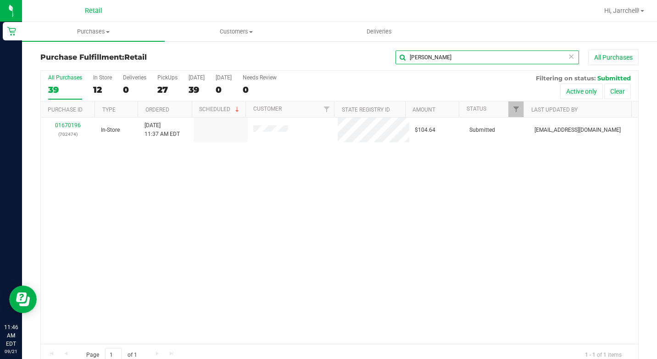
type input "[PERSON_NAME]"
drag, startPoint x: 449, startPoint y: 205, endPoint x: 0, endPoint y: 153, distance: 452.1
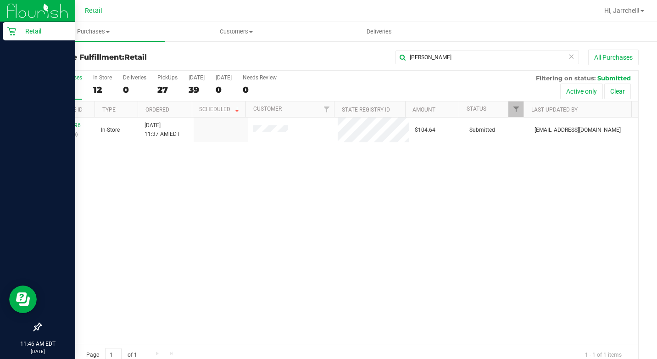
click at [449, 205] on div "01670196 (702474) In-Store [DATE] 11:37 AM EDT $104.64 Submitted [EMAIL_ADDRESS…" at bounding box center [339, 230] width 597 height 226
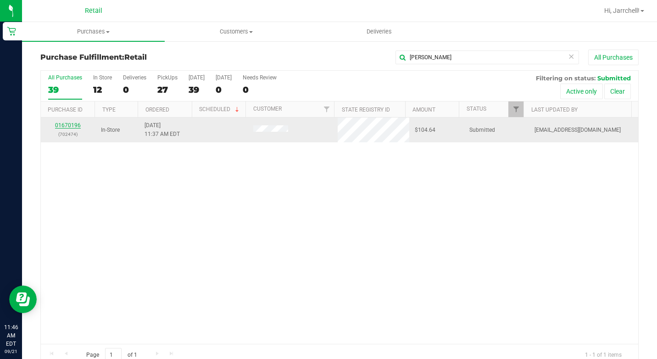
click at [64, 122] on link "01670196" at bounding box center [68, 125] width 26 height 6
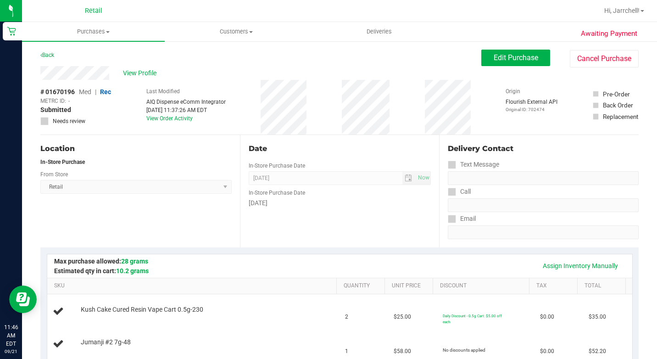
click at [477, 134] on div "View Profile # 01670196 Med | Rec METRC ID: - Submitted Needs review Last Modif…" at bounding box center [339, 100] width 598 height 69
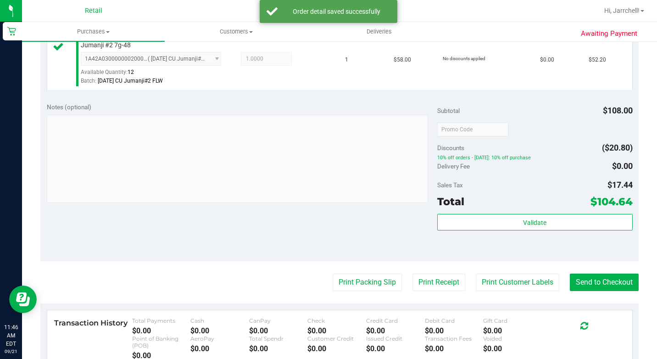
scroll to position [321, 0]
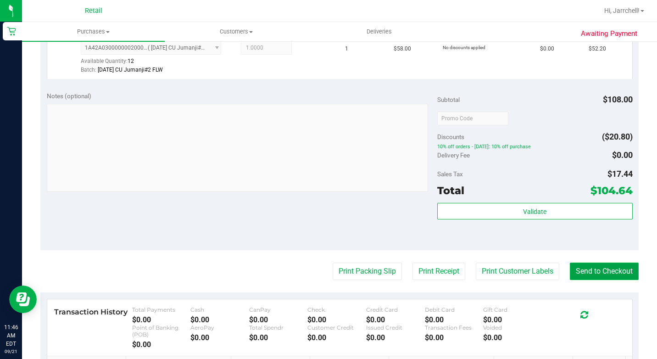
click at [580, 280] on button "Send to Checkout" at bounding box center [604, 270] width 69 height 17
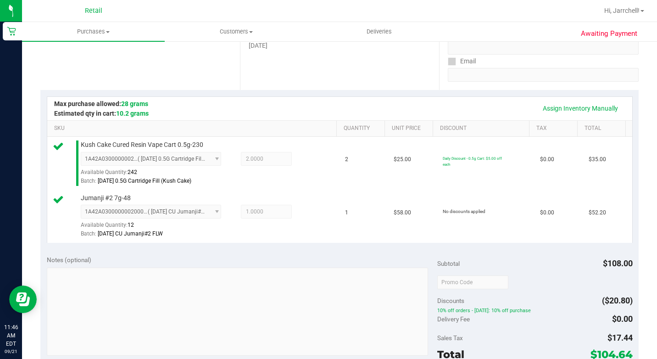
scroll to position [138, 0]
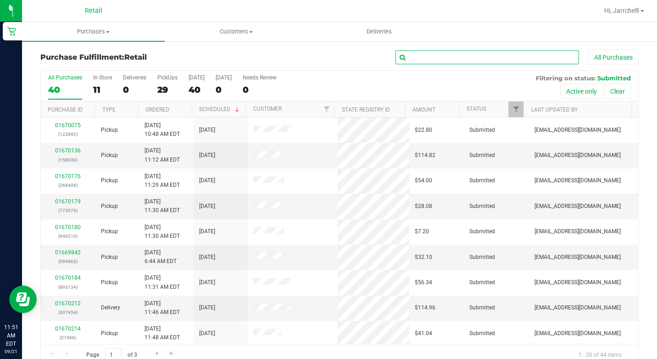
click at [462, 62] on input "text" at bounding box center [486, 57] width 183 height 14
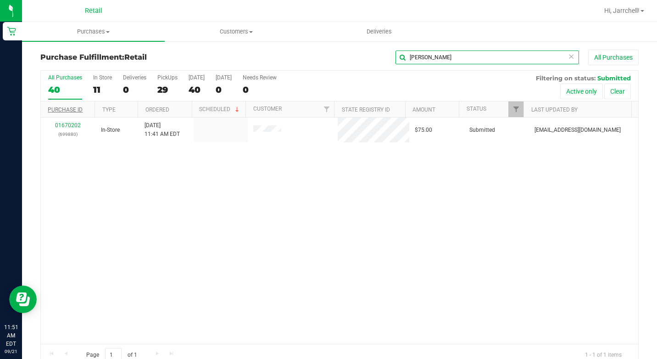
type input "[PERSON_NAME]"
click at [218, 188] on div "01670202 (699880) In-Store [DATE] 11:41 AM EDT $75.00 Submitted [EMAIL_ADDRESS]…" at bounding box center [339, 230] width 597 height 226
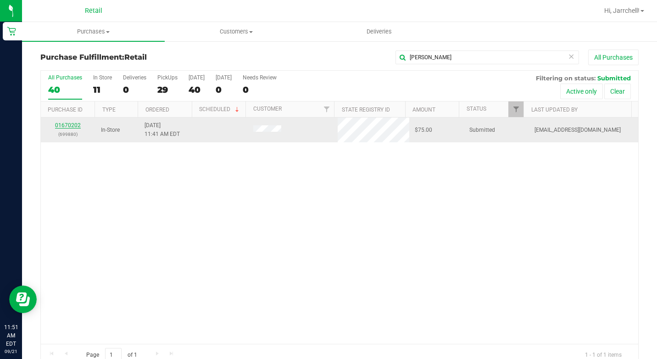
click at [64, 123] on link "01670202" at bounding box center [68, 125] width 26 height 6
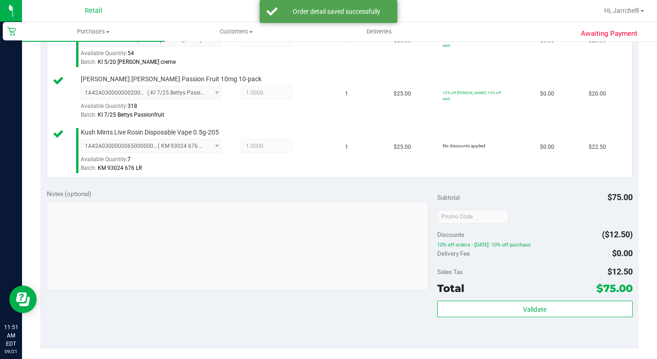
scroll to position [413, 0]
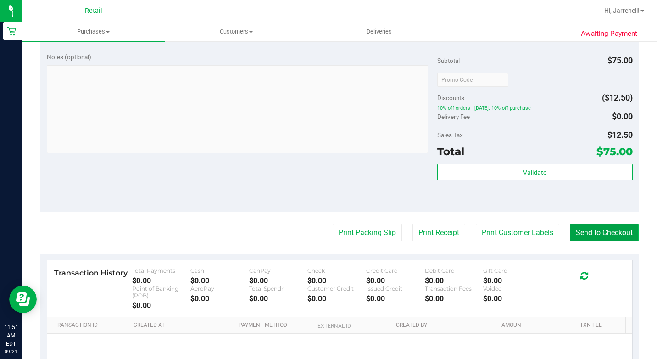
click at [590, 241] on button "Send to Checkout" at bounding box center [604, 232] width 69 height 17
click at [304, 204] on div "Notes (optional) Subtotal $75.00 Discounts ($12.50) 10% off orders - [DATE]: 10…" at bounding box center [339, 128] width 598 height 165
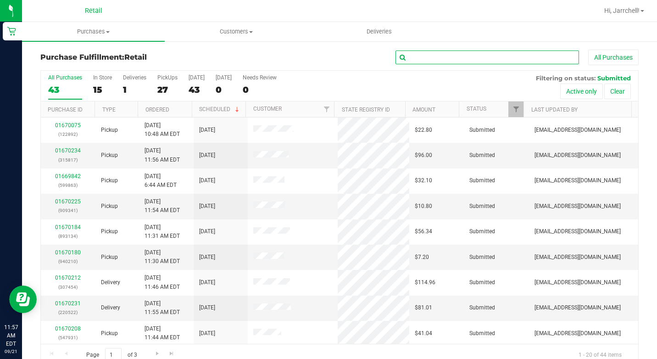
click at [428, 53] on input "text" at bounding box center [486, 57] width 183 height 14
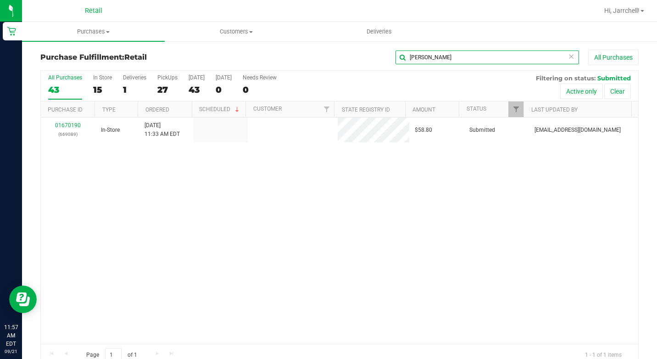
type input "[PERSON_NAME]"
click at [282, 205] on div "01670190 (669089) In-Store [DATE] 11:33 AM EDT $58.80 Submitted [EMAIL_ADDRESS]…" at bounding box center [339, 230] width 597 height 226
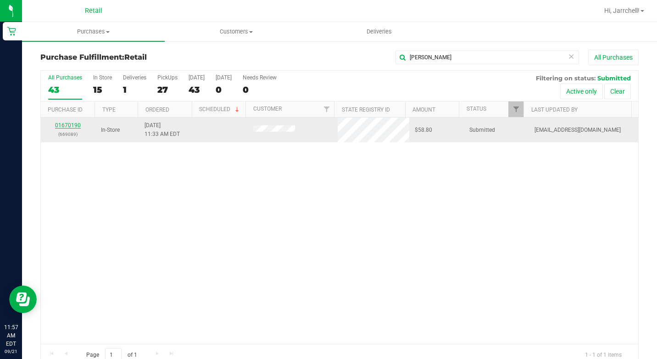
click at [72, 125] on link "01670190" at bounding box center [68, 125] width 26 height 6
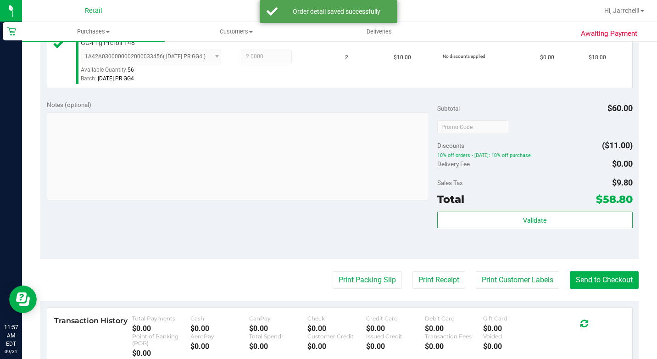
scroll to position [367, 0]
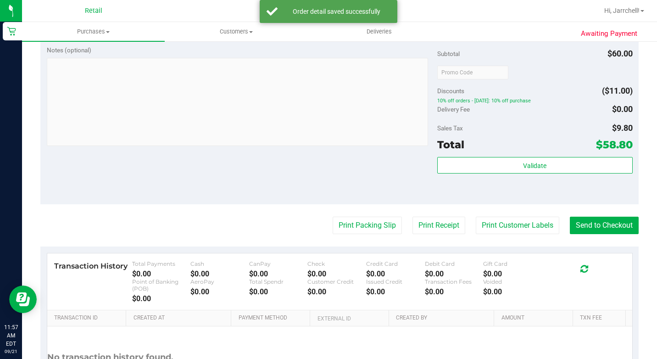
click at [250, 194] on div "Notes (optional) Subtotal $60.00 Discounts ($11.00) 10% off orders - [DATE]: 10…" at bounding box center [339, 121] width 598 height 165
click at [610, 234] on button "Send to Checkout" at bounding box center [604, 225] width 69 height 17
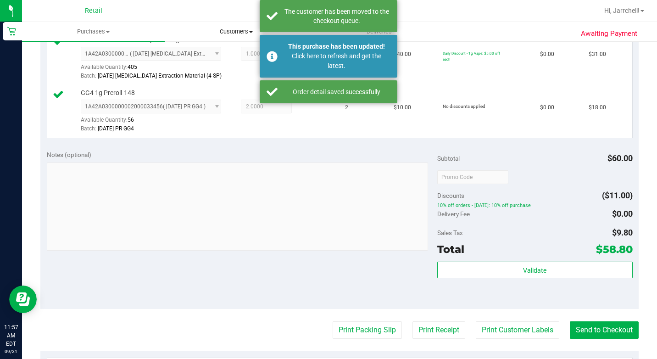
scroll to position [138, 0]
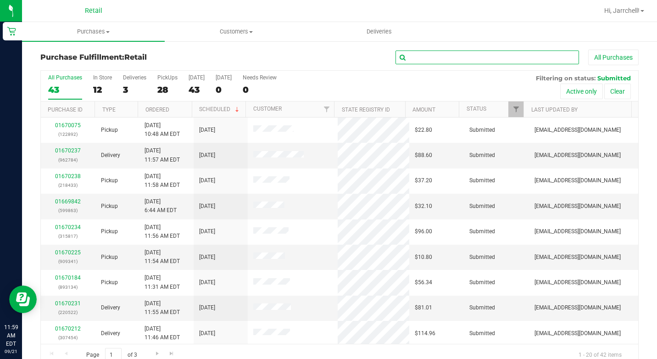
click at [480, 51] on input "text" at bounding box center [486, 57] width 183 height 14
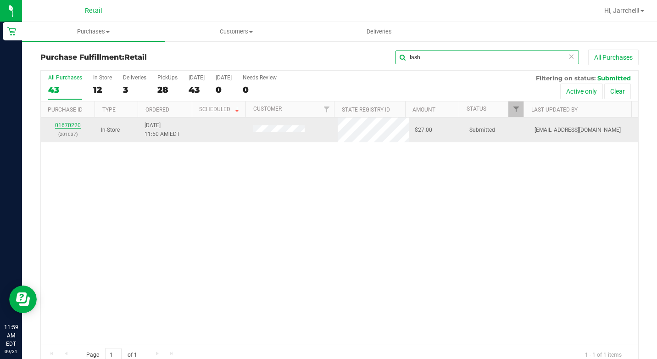
type input "lash"
click at [69, 128] on link "01670220" at bounding box center [68, 125] width 26 height 6
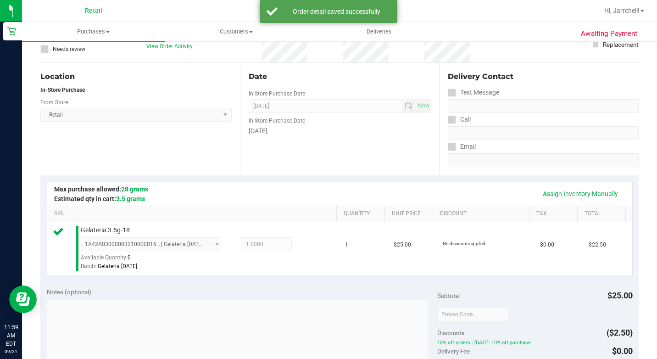
scroll to position [275, 0]
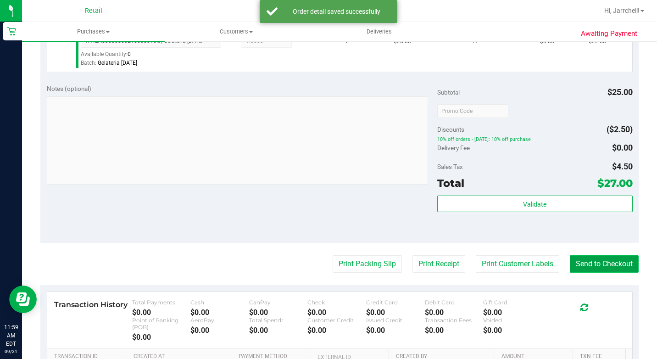
click at [604, 272] on button "Send to Checkout" at bounding box center [604, 263] width 69 height 17
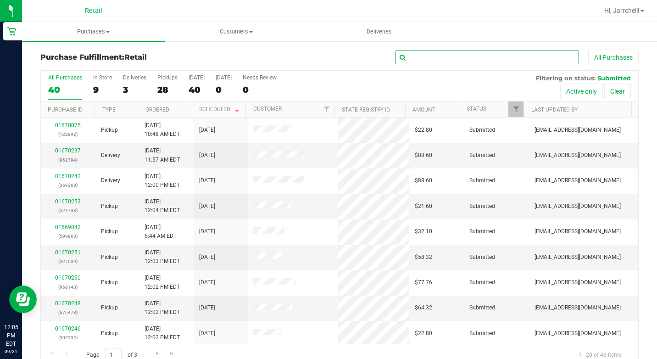
click at [527, 57] on input "text" at bounding box center [486, 57] width 183 height 14
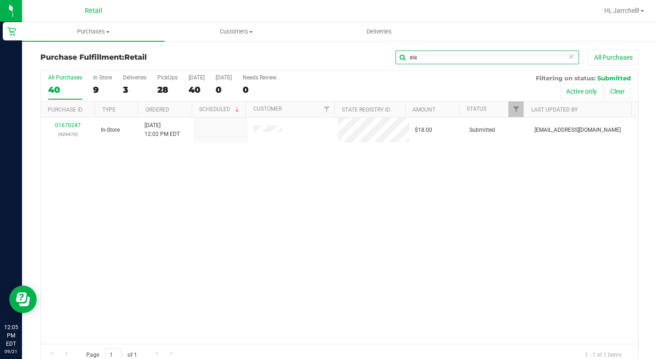
type input "xia"
drag, startPoint x: 305, startPoint y: 250, endPoint x: 149, endPoint y: 143, distance: 188.8
click at [305, 245] on div "01670247 (429470) In-Store [DATE] 12:02 PM EDT $18.00 Submitted [EMAIL_ADDRESS]…" at bounding box center [339, 230] width 597 height 226
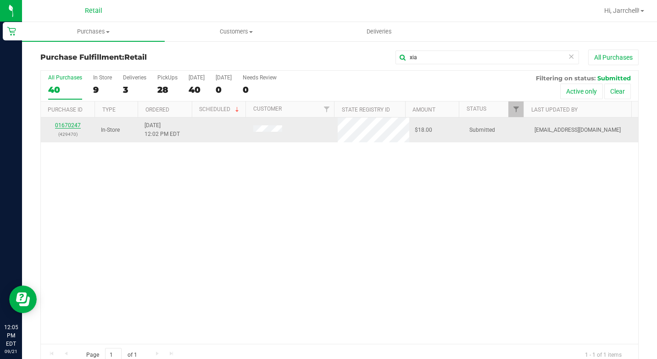
click at [64, 122] on link "01670247" at bounding box center [68, 125] width 26 height 6
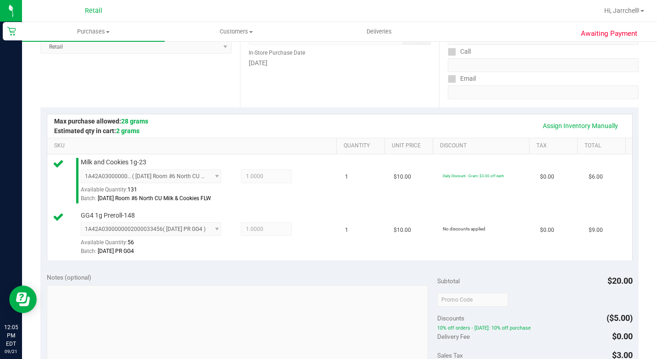
scroll to position [275, 0]
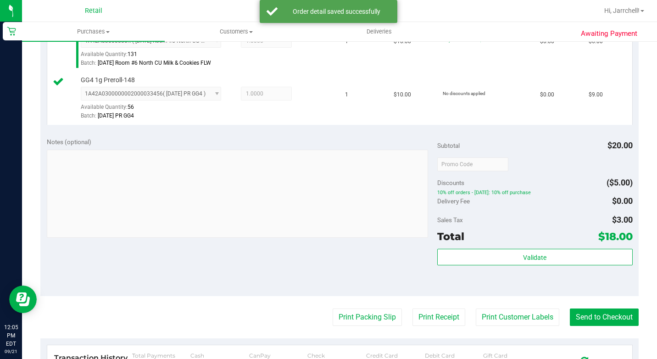
click at [363, 131] on div "Assign Inventory Manually SKU Quantity Unit Price Discount Tax Total Milk and C…" at bounding box center [339, 51] width 598 height 159
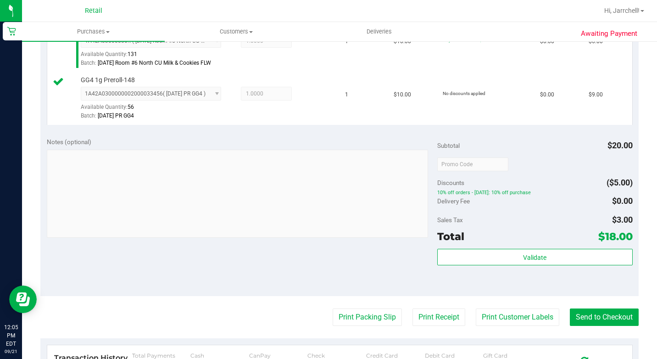
click at [594, 331] on purchase-details "Back Edit Purchase Cancel Purchase View Profile # 01670247 Med | Rec METRC ID: …" at bounding box center [339, 145] width 598 height 742
click at [594, 326] on button "Send to Checkout" at bounding box center [604, 316] width 69 height 17
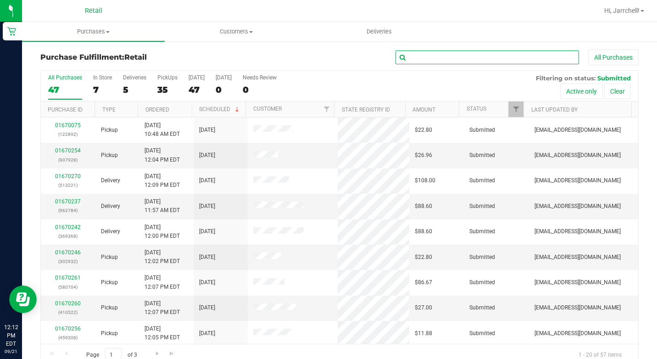
click at [443, 53] on input "text" at bounding box center [486, 57] width 183 height 14
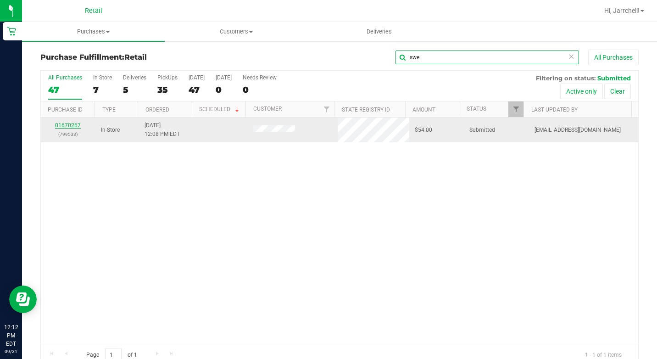
type input "swe"
click at [61, 122] on link "01670267" at bounding box center [68, 125] width 26 height 6
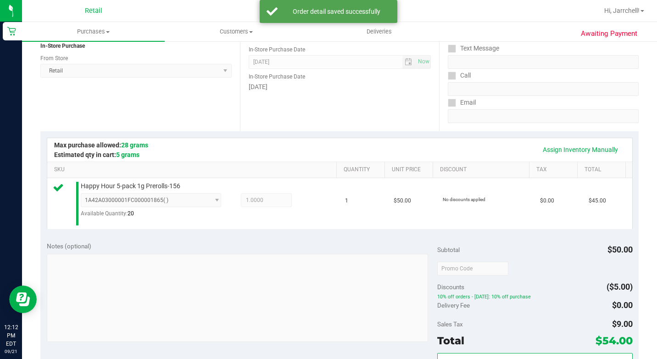
scroll to position [409, 0]
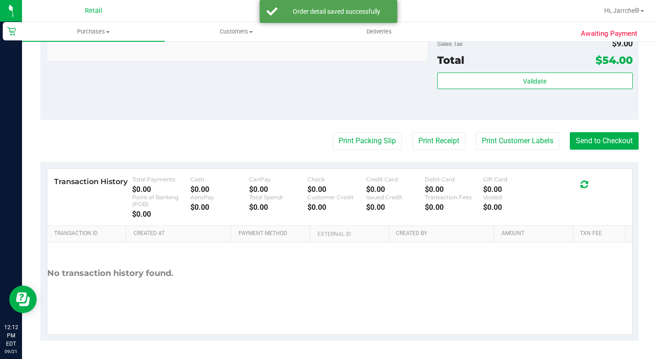
drag, startPoint x: 305, startPoint y: 97, endPoint x: 431, endPoint y: 103, distance: 126.7
click at [307, 97] on div "Notes (optional) Subtotal $50.00 Discounts ($5.00) 10% off orders - [DATE]: 10%…" at bounding box center [339, 37] width 598 height 165
click at [591, 142] on button "Send to Checkout" at bounding box center [604, 140] width 69 height 17
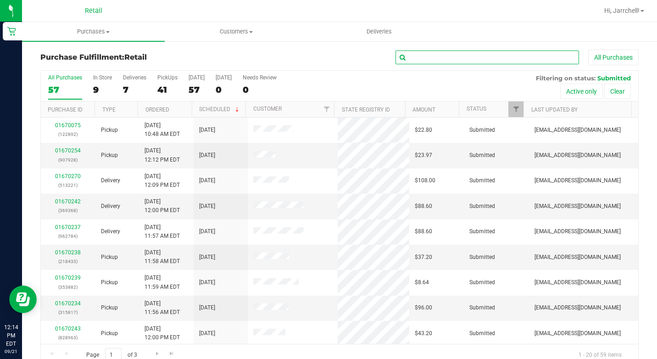
click at [486, 56] on input "text" at bounding box center [486, 57] width 183 height 14
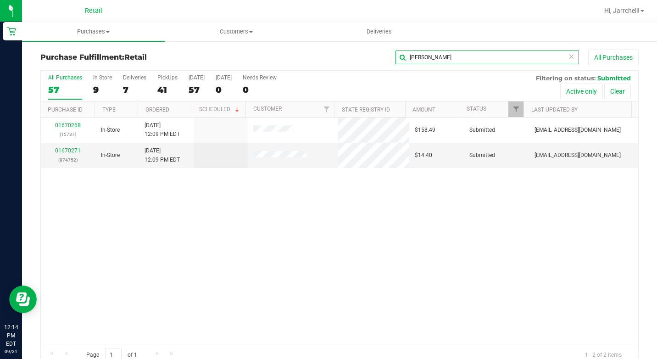
type input "[PERSON_NAME]"
click at [272, 239] on div "01670268 (15737) In-Store [DATE] 12:09 PM EDT $158.49 Submitted [EMAIL_ADDRESS]…" at bounding box center [339, 230] width 597 height 226
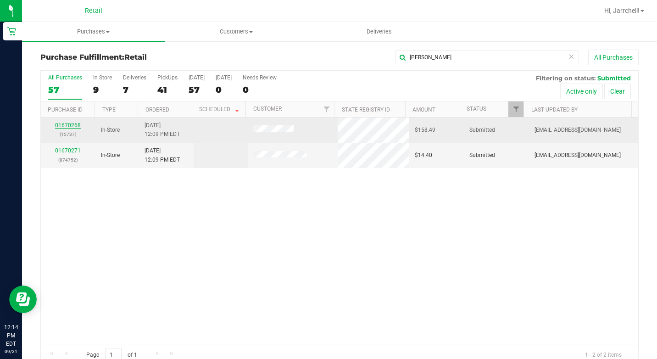
click at [76, 123] on link "01670268" at bounding box center [68, 125] width 26 height 6
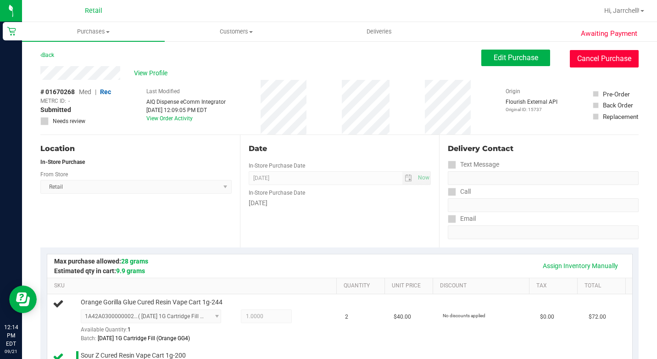
click at [582, 60] on button "Cancel Purchase" at bounding box center [604, 58] width 69 height 17
click at [494, 61] on span "Edit Purchase" at bounding box center [516, 57] width 44 height 9
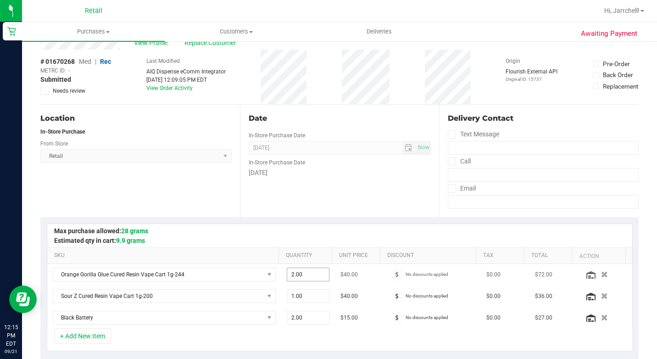
scroll to position [46, 0]
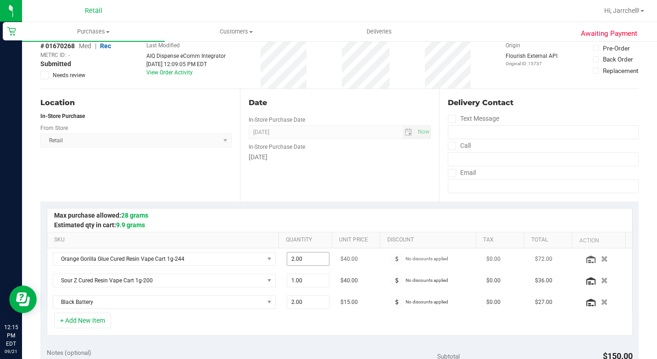
click at [302, 259] on span "2.00 2" at bounding box center [308, 259] width 43 height 14
click at [302, 259] on input "2" at bounding box center [308, 258] width 42 height 13
type input "1"
type input "1.00"
drag, startPoint x: 398, startPoint y: 194, endPoint x: 405, endPoint y: 180, distance: 15.8
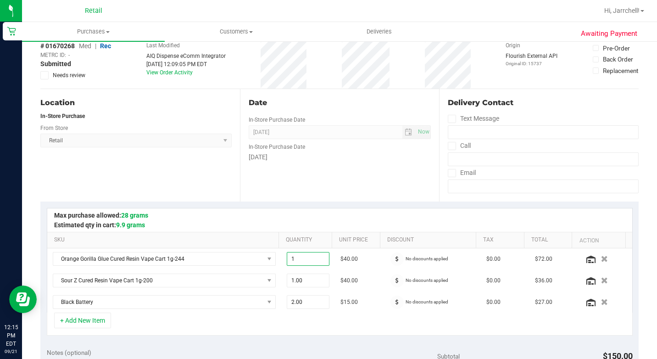
click at [398, 194] on div "Date In-Store Purchase Date [DATE] Now In-Store Purchase Date [DATE]" at bounding box center [340, 145] width 200 height 112
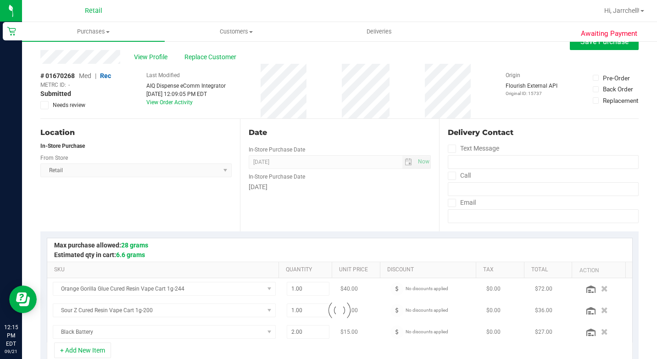
scroll to position [0, 0]
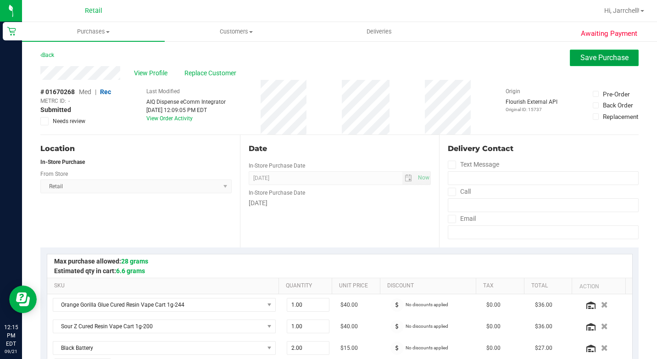
click at [580, 60] on span "Save Purchase" at bounding box center [604, 57] width 48 height 9
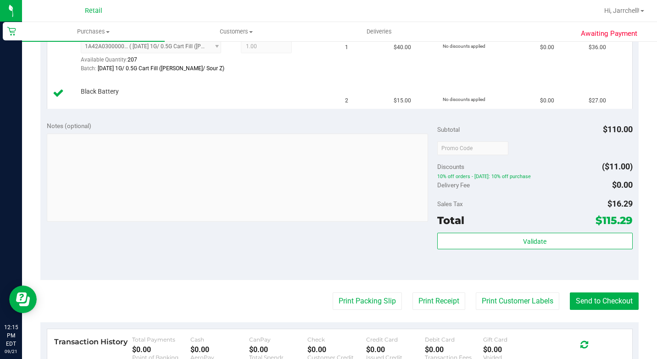
scroll to position [367, 0]
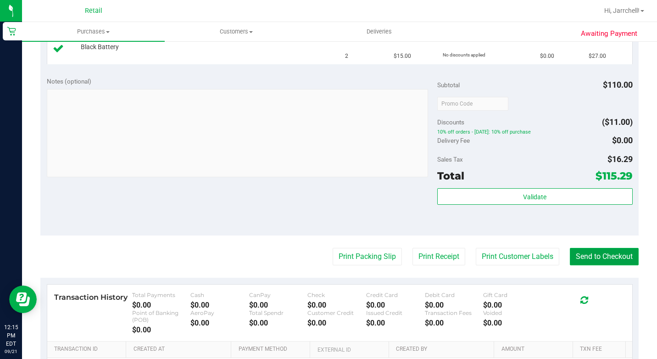
click at [589, 265] on button "Send to Checkout" at bounding box center [604, 256] width 69 height 17
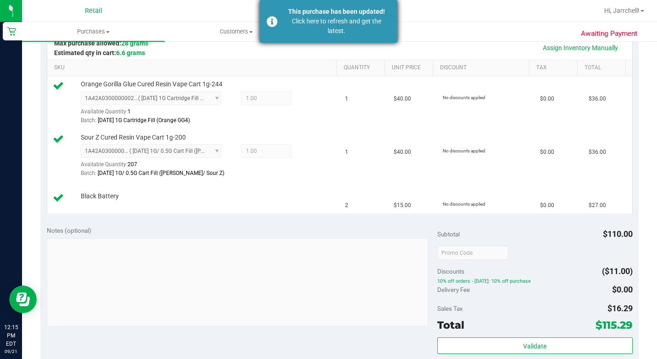
scroll to position [183, 0]
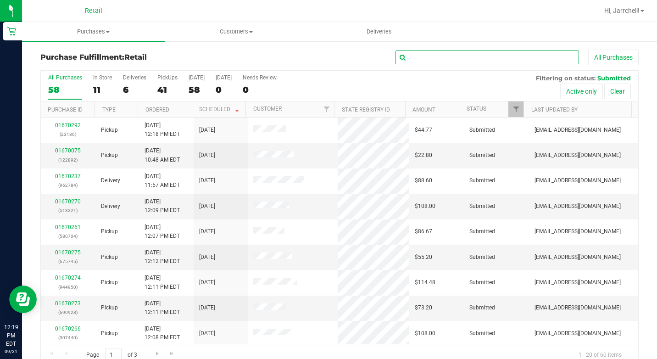
click at [531, 56] on input "text" at bounding box center [486, 57] width 183 height 14
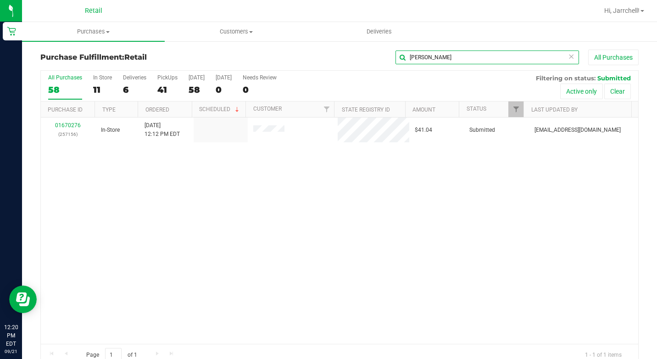
type input "[PERSON_NAME]"
click at [338, 168] on div "01670276 (257156) In-Store [DATE] 12:12 PM EDT $41.04 Submitted [EMAIL_ADDRESS]…" at bounding box center [339, 230] width 597 height 226
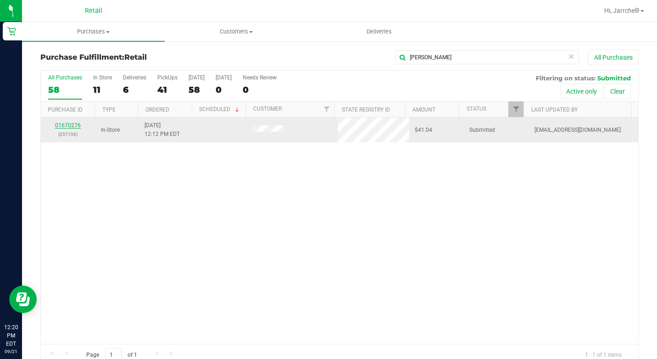
click at [63, 126] on link "01670276" at bounding box center [68, 125] width 26 height 6
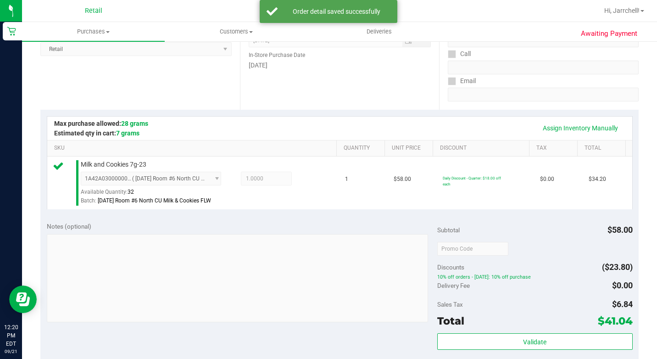
click at [181, 231] on div "Notes (optional) Subtotal $58.00 Discounts ($23.80) 10% off orders - [DATE]: 10…" at bounding box center [339, 297] width 598 height 165
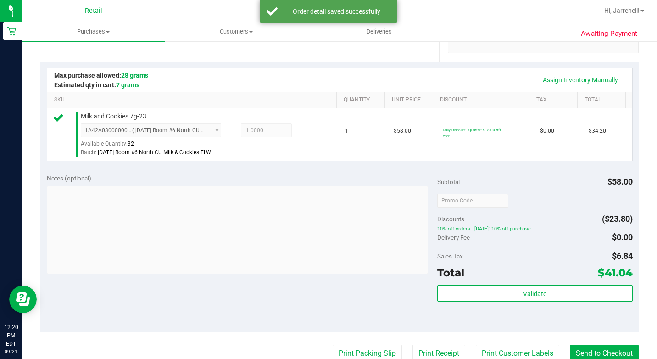
scroll to position [275, 0]
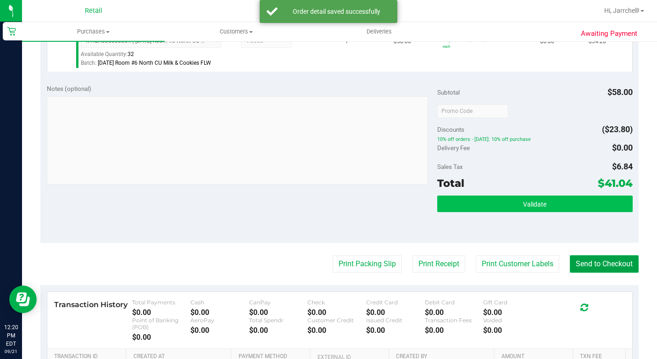
drag, startPoint x: 608, startPoint y: 281, endPoint x: 453, endPoint y: 214, distance: 168.9
click at [607, 272] on button "Send to Checkout" at bounding box center [604, 263] width 69 height 17
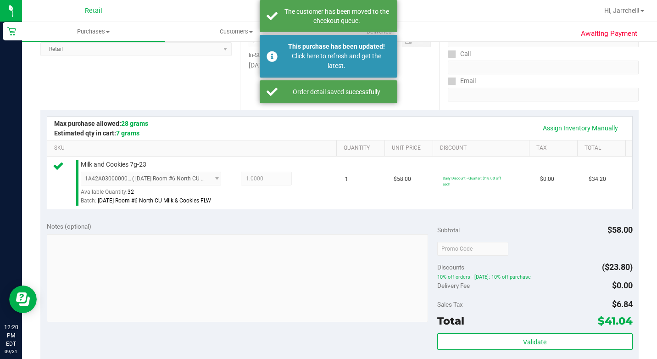
scroll to position [0, 0]
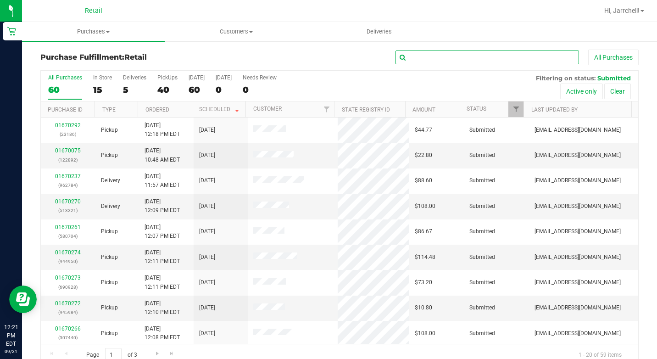
click at [500, 54] on input "text" at bounding box center [486, 57] width 183 height 14
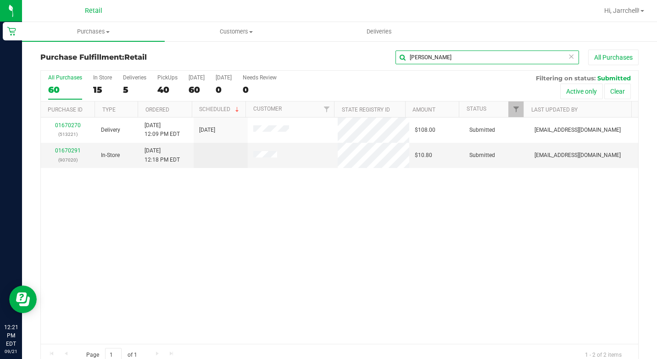
type input "[PERSON_NAME]"
drag, startPoint x: 100, startPoint y: 211, endPoint x: 57, endPoint y: 165, distance: 63.0
click at [98, 207] on div "01670270 (513221) Delivery [DATE] 12:09 PM EDT 9/21/2025 $108.00 Submitted [EMA…" at bounding box center [339, 230] width 597 height 226
drag, startPoint x: 85, startPoint y: 150, endPoint x: 72, endPoint y: 150, distance: 12.8
click at [84, 150] on div "01670291 (907020)" at bounding box center [68, 154] width 44 height 17
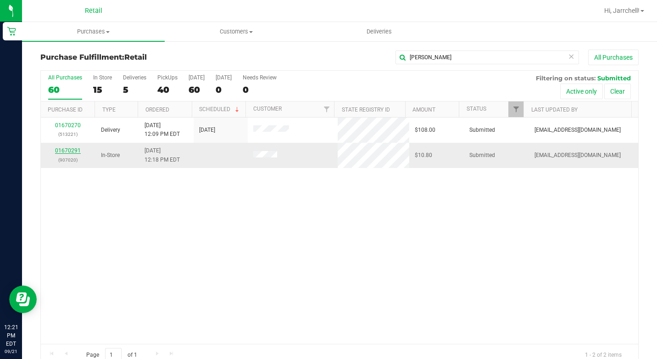
click at [72, 150] on link "01670291" at bounding box center [68, 150] width 26 height 6
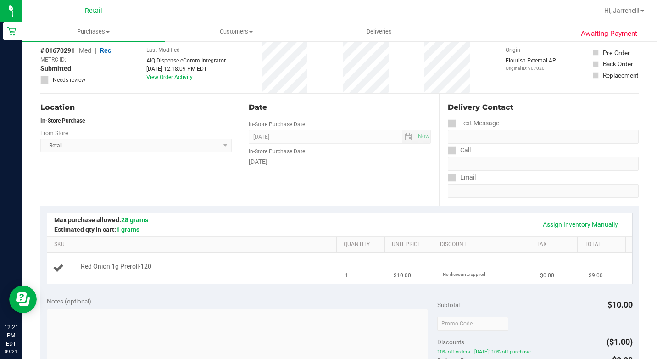
scroll to position [138, 0]
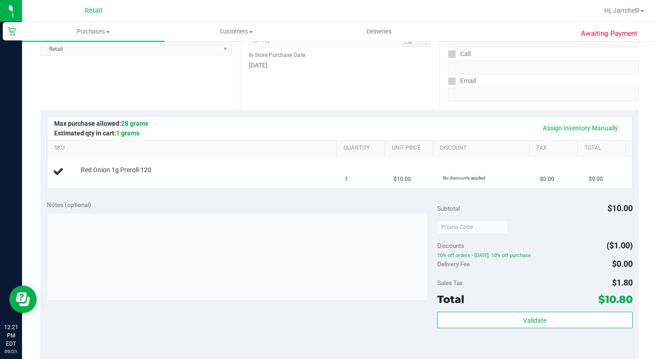
click at [386, 146] on th "Unit Price" at bounding box center [408, 148] width 48 height 17
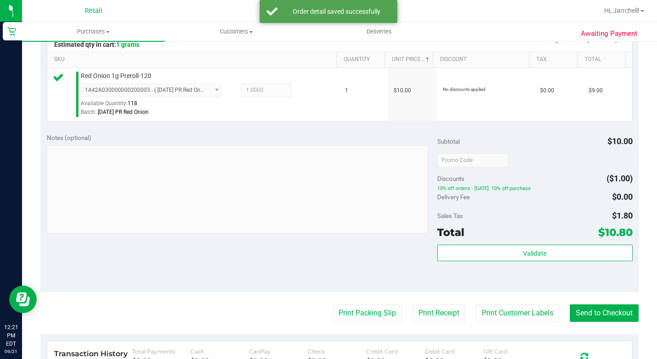
scroll to position [275, 0]
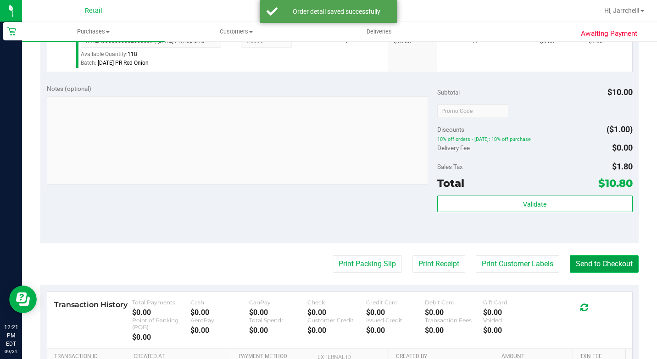
click at [608, 272] on button "Send to Checkout" at bounding box center [604, 263] width 69 height 17
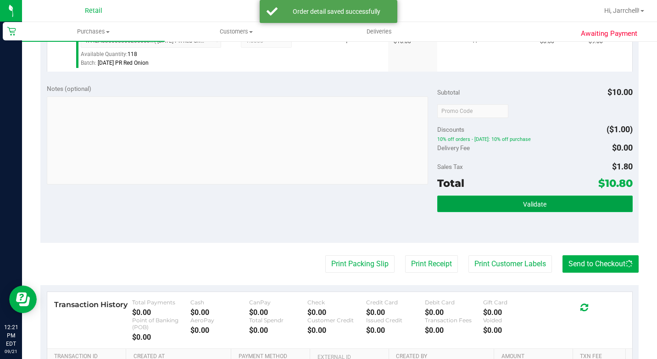
click at [450, 212] on button "Validate" at bounding box center [534, 203] width 195 height 17
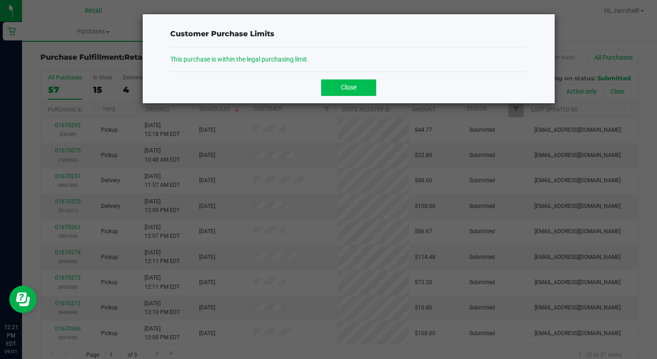
click at [350, 88] on span "Close" at bounding box center [349, 86] width 16 height 7
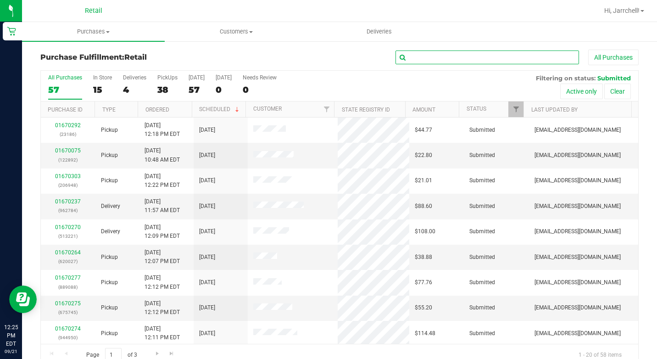
click at [455, 56] on input "text" at bounding box center [486, 57] width 183 height 14
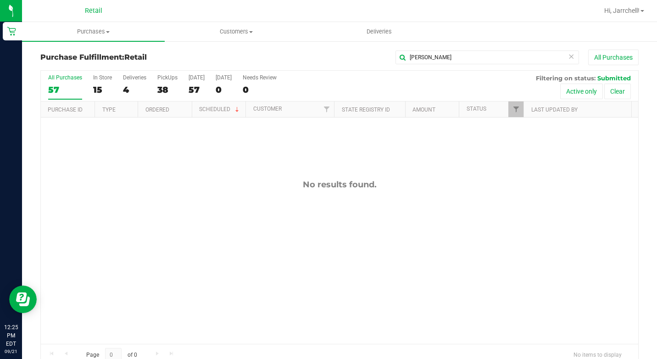
click at [453, 50] on div "[PERSON_NAME] All Purchases" at bounding box center [439, 58] width 399 height 16
click at [451, 62] on input "[PERSON_NAME]" at bounding box center [486, 57] width 183 height 14
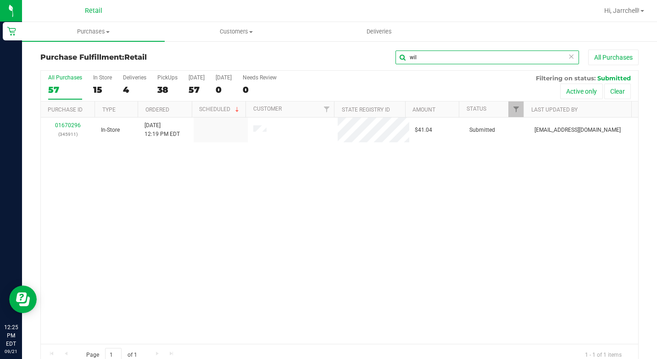
type input "wil"
click at [377, 210] on div "01670296 (345911) In-Store [DATE] 12:19 PM EDT $41.04 Submitted [EMAIL_ADDRESS]…" at bounding box center [339, 230] width 597 height 226
click at [355, 211] on div "01670296 (345911) In-Store [DATE] 12:19 PM EDT $41.04 Submitted [EMAIL_ADDRESS]…" at bounding box center [339, 230] width 597 height 226
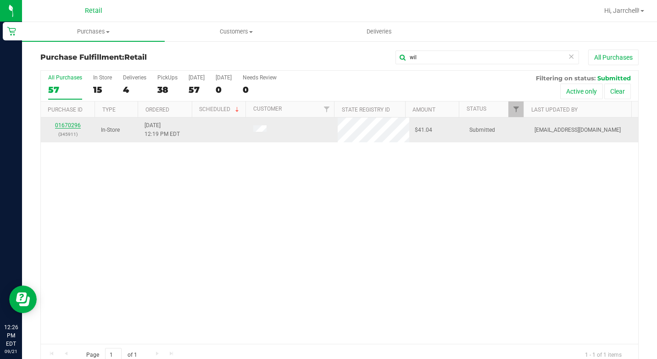
click at [70, 126] on link "01670296" at bounding box center [68, 125] width 26 height 6
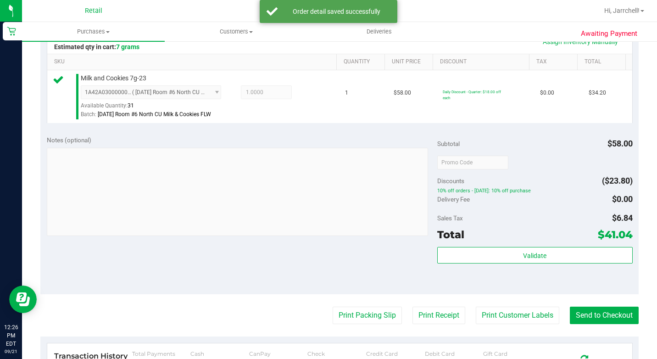
scroll to position [321, 0]
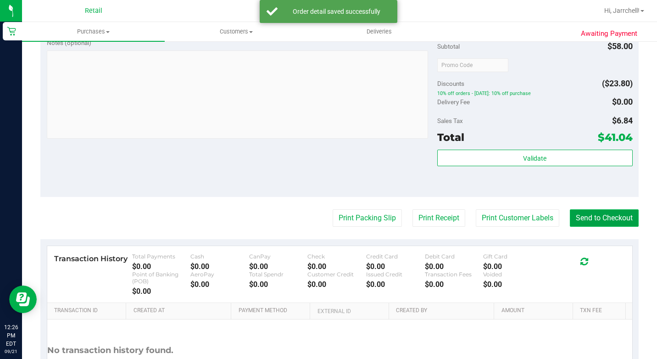
click at [605, 227] on button "Send to Checkout" at bounding box center [604, 217] width 69 height 17
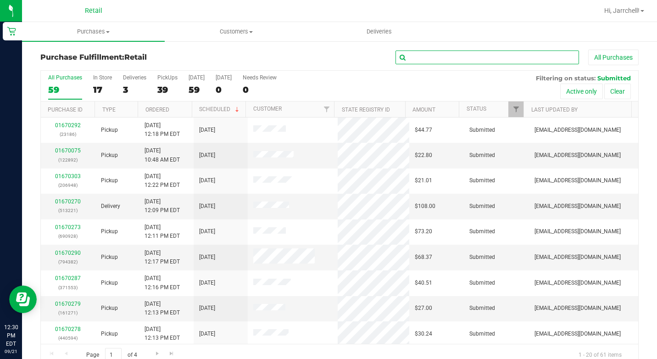
click at [503, 63] on input "text" at bounding box center [486, 57] width 183 height 14
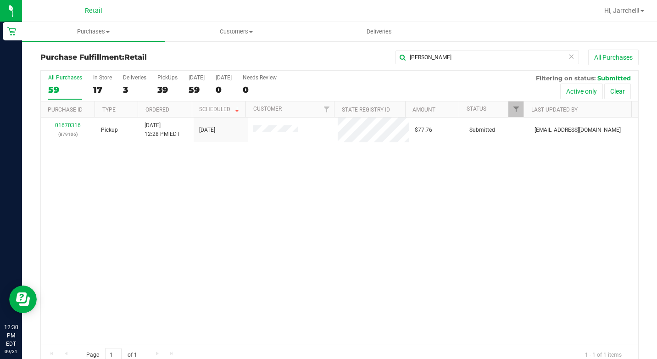
click at [246, 291] on div "01670316 (879106) Pickup [DATE] 12:28 PM EDT 9/21/2025 $77.76 Submitted [EMAIL_…" at bounding box center [339, 230] width 597 height 226
click at [444, 56] on input "[PERSON_NAME]" at bounding box center [486, 57] width 183 height 14
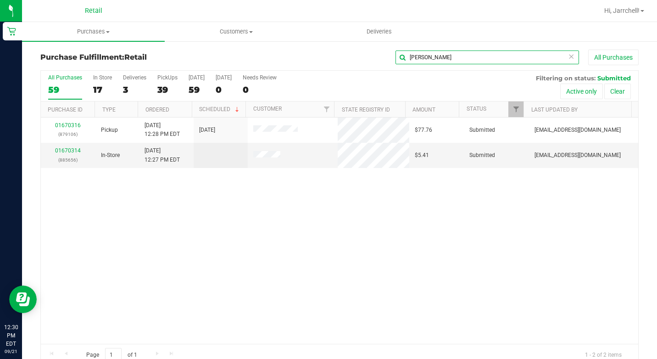
type input "[PERSON_NAME]"
drag, startPoint x: 350, startPoint y: 244, endPoint x: 241, endPoint y: 183, distance: 124.3
click at [350, 244] on div "01670316 (879106) Pickup [DATE] 12:28 PM EDT 9/21/2025 $77.76 Submitted [EMAIL_…" at bounding box center [339, 230] width 597 height 226
click at [71, 149] on link "01670314" at bounding box center [68, 150] width 26 height 6
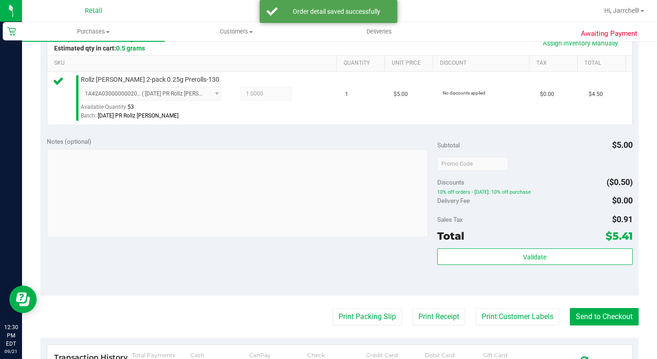
scroll to position [275, 0]
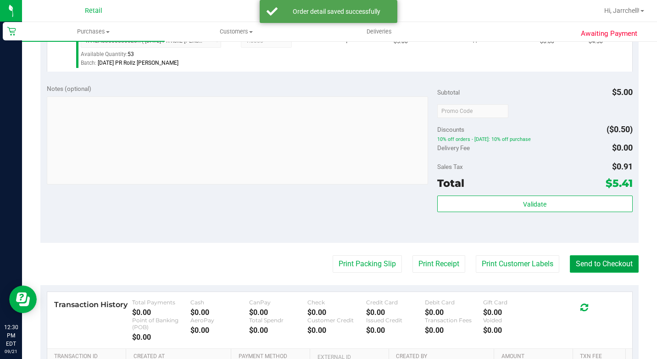
click at [597, 272] on button "Send to Checkout" at bounding box center [604, 263] width 69 height 17
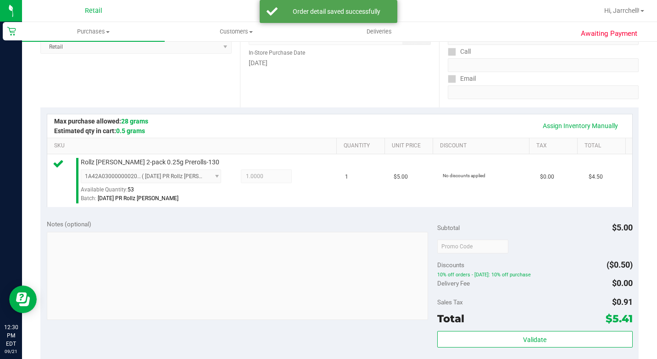
scroll to position [46, 0]
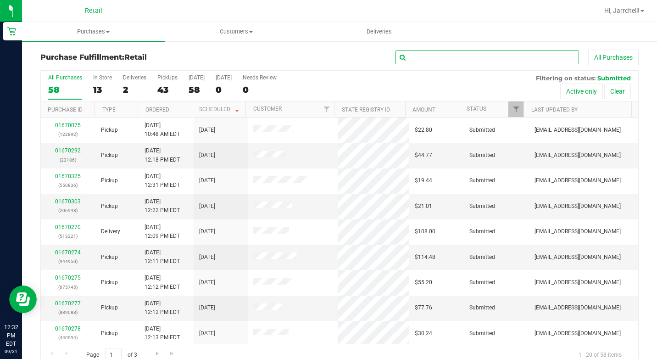
click at [505, 63] on input "text" at bounding box center [486, 57] width 183 height 14
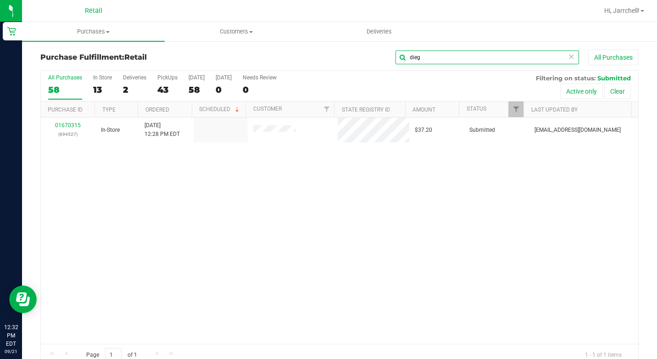
type input "dieg"
click at [291, 278] on div "01670315 (694527) In-Store [DATE] 12:28 PM EDT $37.20 Submitted [EMAIL_ADDRESS]…" at bounding box center [339, 230] width 597 height 226
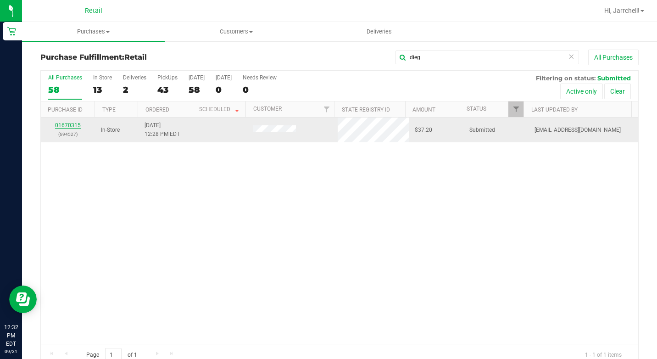
click at [77, 124] on link "01670315" at bounding box center [68, 125] width 26 height 6
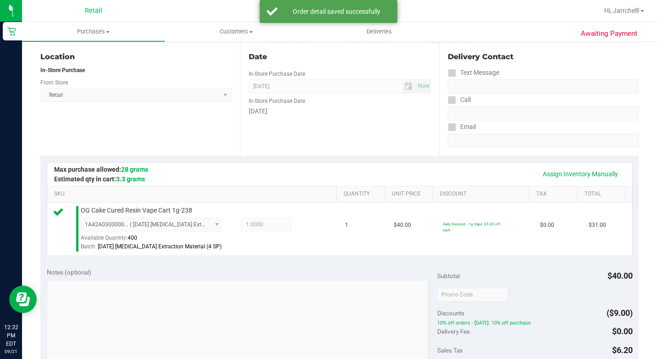
click at [324, 130] on div "Date In-Store Purchase Date [DATE] Now In-Store Purchase Date [DATE]" at bounding box center [340, 99] width 200 height 112
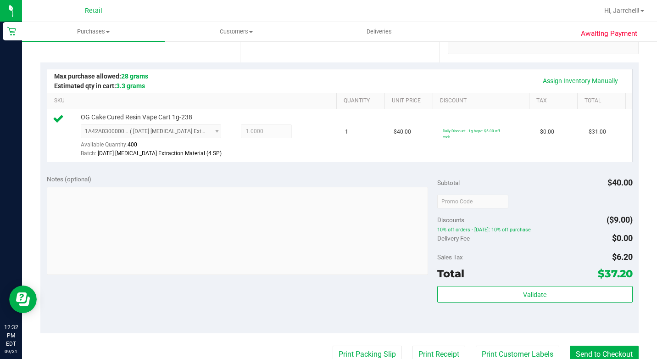
scroll to position [229, 0]
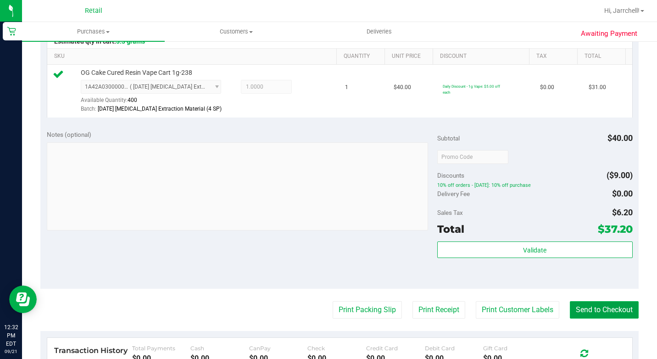
click at [600, 318] on button "Send to Checkout" at bounding box center [604, 309] width 69 height 17
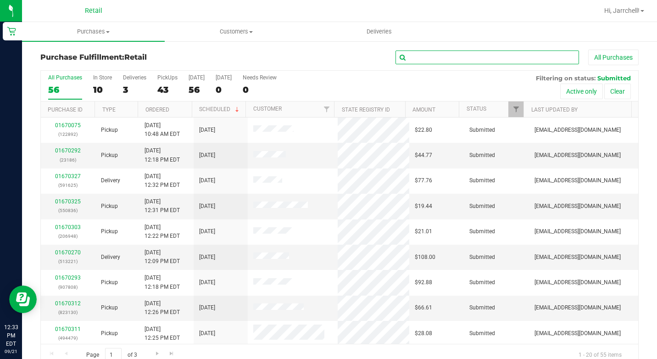
click at [471, 56] on input "text" at bounding box center [486, 57] width 183 height 14
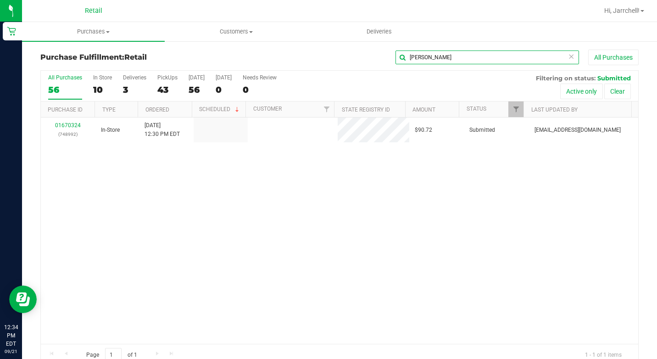
type input "[PERSON_NAME]"
click at [282, 209] on div "01670324 (748992) In-Store [DATE] 12:30 PM EDT $90.72 Submitted [EMAIL_ADDRESS]…" at bounding box center [339, 230] width 597 height 226
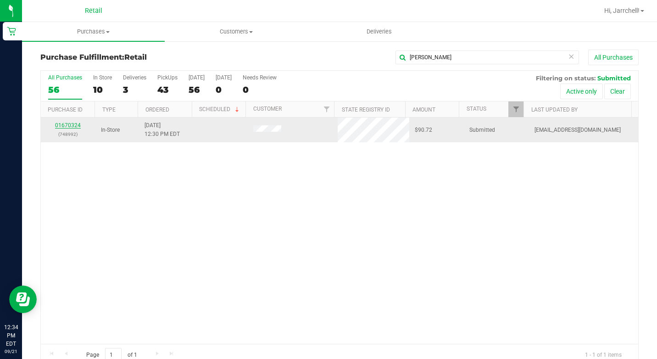
click at [60, 127] on link "01670324" at bounding box center [68, 125] width 26 height 6
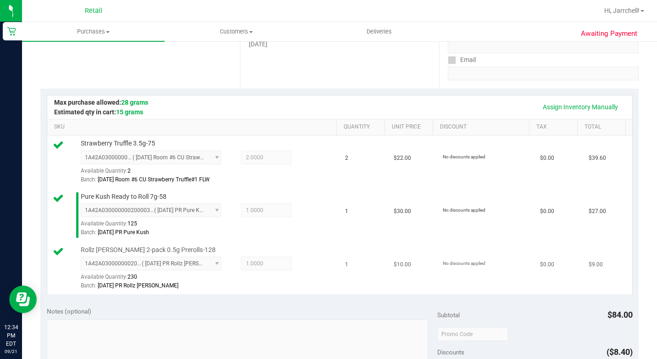
scroll to position [229, 0]
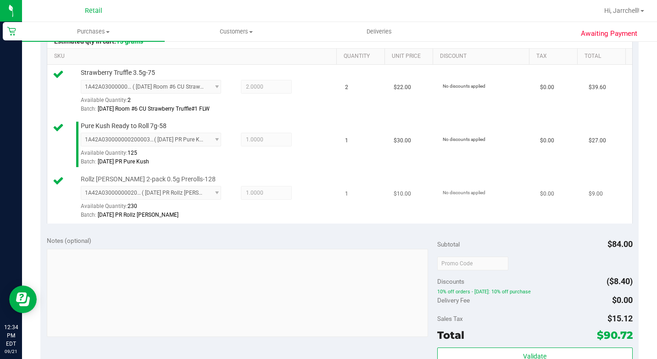
click at [267, 219] on div "1A42A0300000002000033384 ( [DATE] PR Rollz [PERSON_NAME] ) 1A42A030000000200003…" at bounding box center [207, 202] width 253 height 33
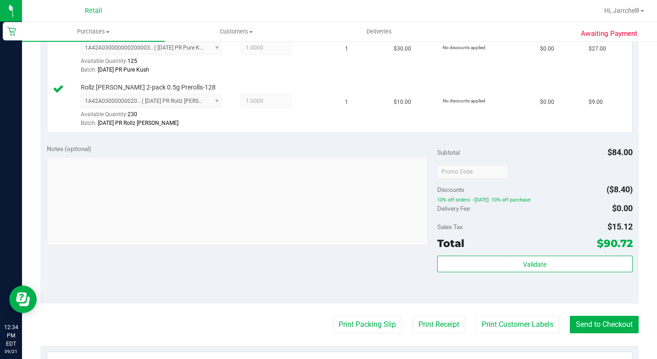
scroll to position [413, 0]
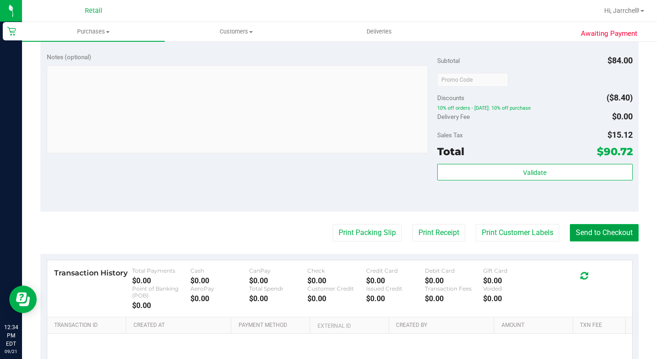
click at [602, 241] on button "Send to Checkout" at bounding box center [604, 232] width 69 height 17
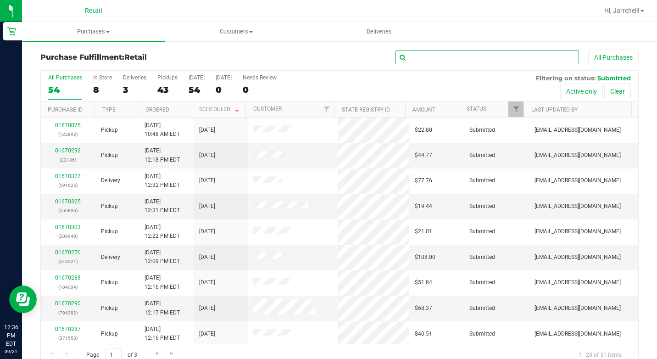
click at [467, 57] on input "text" at bounding box center [486, 57] width 183 height 14
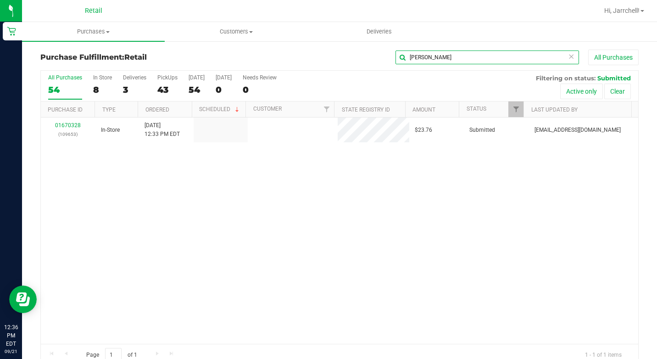
type input "[PERSON_NAME]"
click at [428, 202] on div "01670328 (109653) In-Store [DATE] 12:33 PM EDT $23.76 Submitted [EMAIL_ADDRESS]…" at bounding box center [339, 230] width 597 height 226
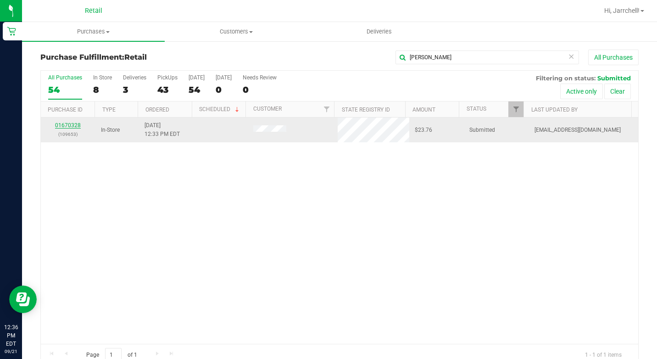
click at [79, 127] on link "01670328" at bounding box center [68, 125] width 26 height 6
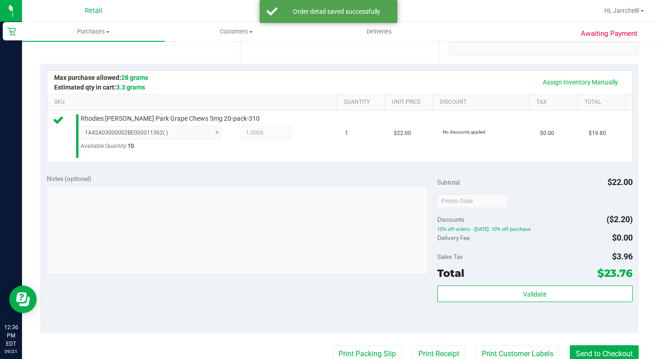
scroll to position [275, 0]
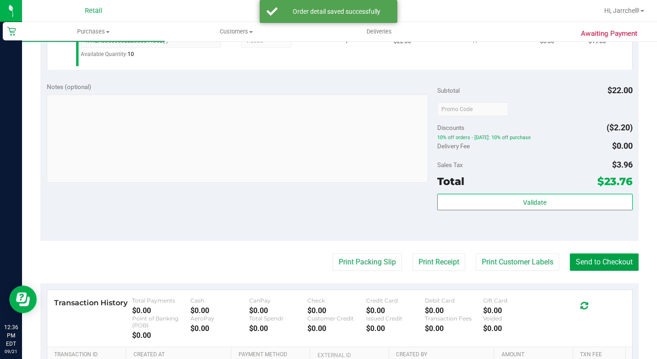
click at [602, 271] on button "Send to Checkout" at bounding box center [604, 261] width 69 height 17
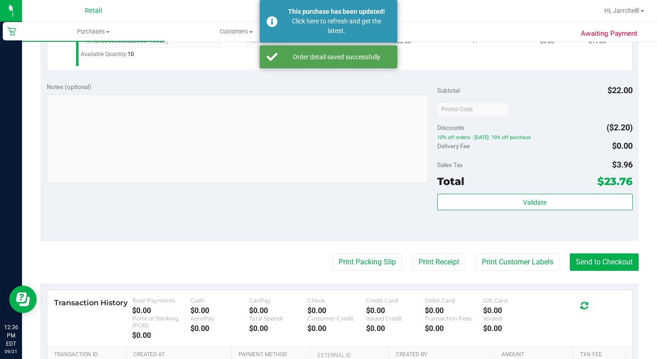
scroll to position [92, 0]
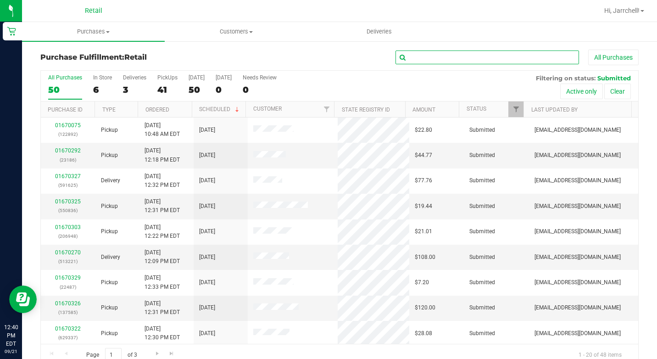
click at [524, 62] on input "text" at bounding box center [486, 57] width 183 height 14
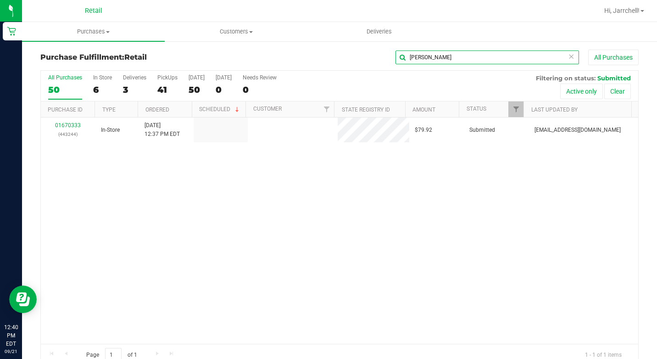
type input "[PERSON_NAME]"
drag, startPoint x: 367, startPoint y: 230, endPoint x: 361, endPoint y: 223, distance: 9.1
click at [365, 228] on div "01670333 (443244) In-Store [DATE] 12:37 PM EDT $79.92 Submitted [EMAIL_ADDRESS]…" at bounding box center [339, 230] width 597 height 226
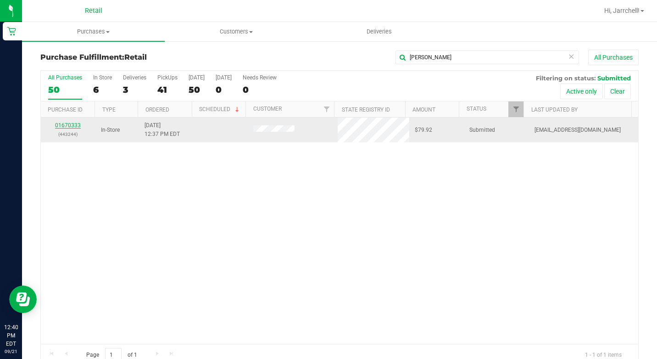
click at [70, 128] on link "01670333" at bounding box center [68, 125] width 26 height 6
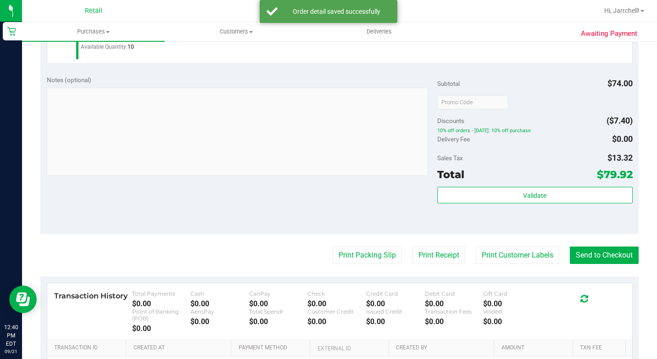
scroll to position [459, 0]
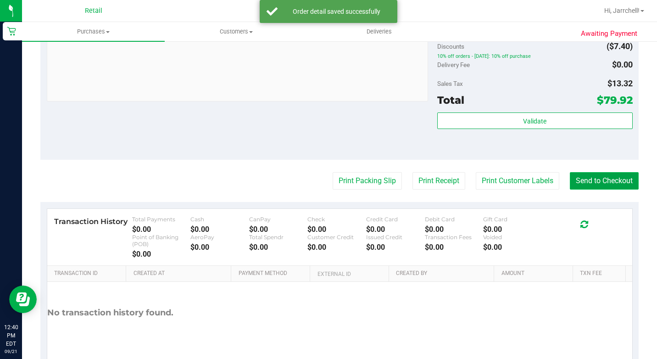
click at [596, 189] on button "Send to Checkout" at bounding box center [604, 180] width 69 height 17
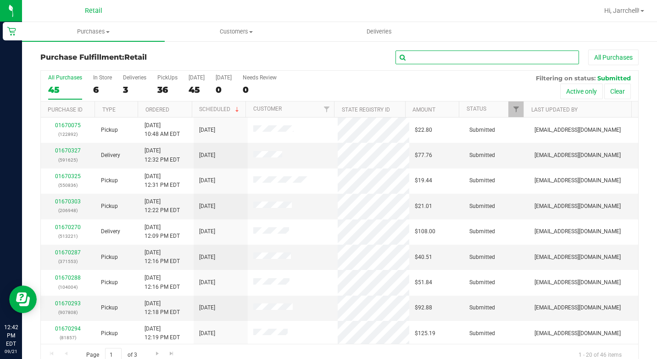
click at [412, 61] on input "text" at bounding box center [486, 57] width 183 height 14
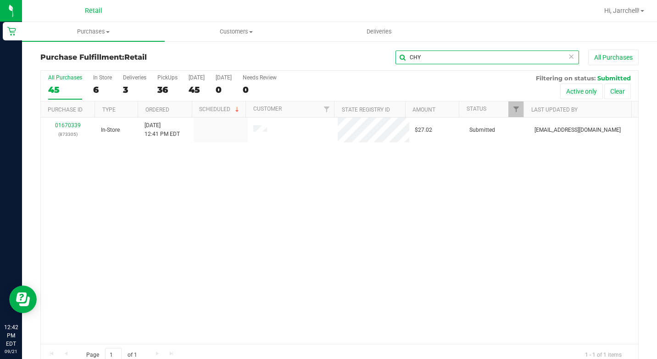
type input "CHY"
click at [288, 202] on div "01670339 (873305) In-Store [DATE] 12:41 PM EDT $27.02 Submitted [EMAIL_ADDRESS]…" at bounding box center [339, 230] width 597 height 226
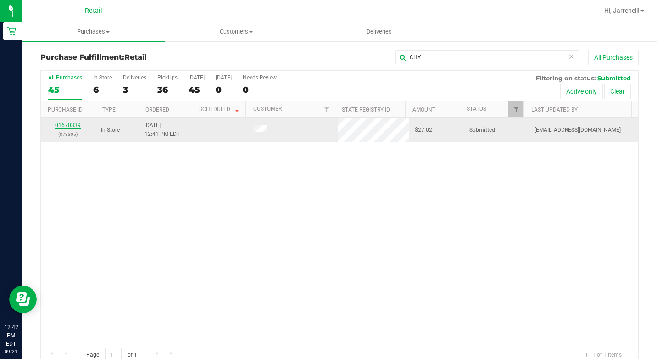
click at [68, 123] on link "01670339" at bounding box center [68, 125] width 26 height 6
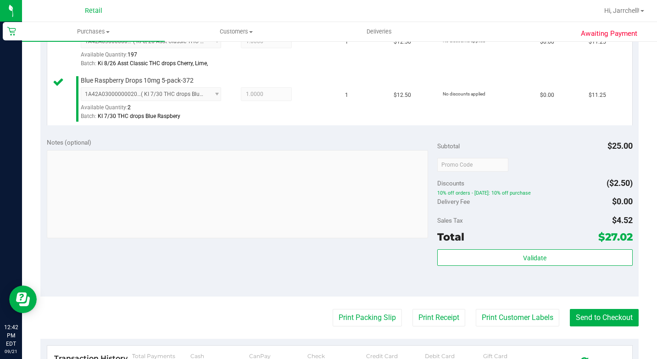
scroll to position [275, 0]
click at [602, 326] on button "Send to Checkout" at bounding box center [604, 316] width 69 height 17
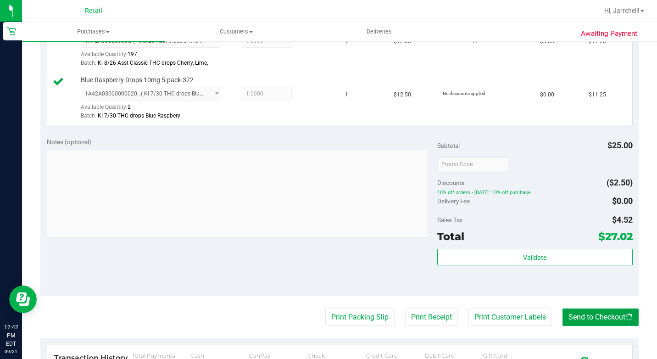
scroll to position [46, 0]
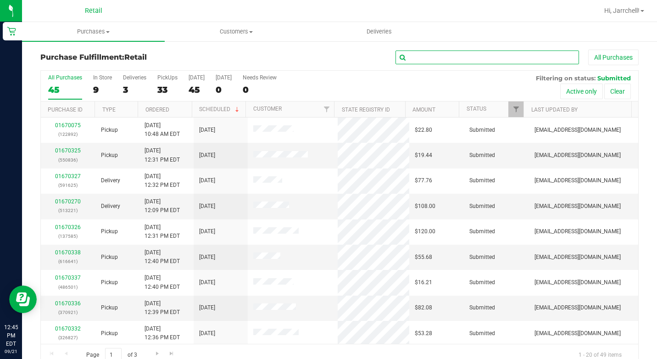
click at [472, 56] on input "text" at bounding box center [486, 57] width 183 height 14
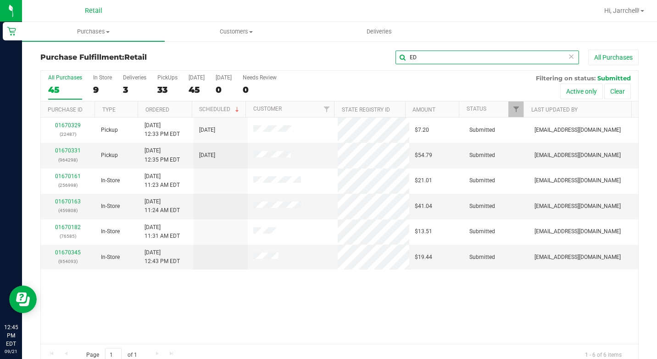
type input "ED"
drag, startPoint x: 265, startPoint y: 315, endPoint x: 251, endPoint y: 305, distance: 16.8
click at [265, 315] on div "01670329 (22487) Pickup [DATE] 12:33 PM EDT 9/21/2025 $7.20 Submitted [EMAIL_AD…" at bounding box center [339, 230] width 597 height 226
click at [74, 250] on link "01670345" at bounding box center [68, 252] width 26 height 6
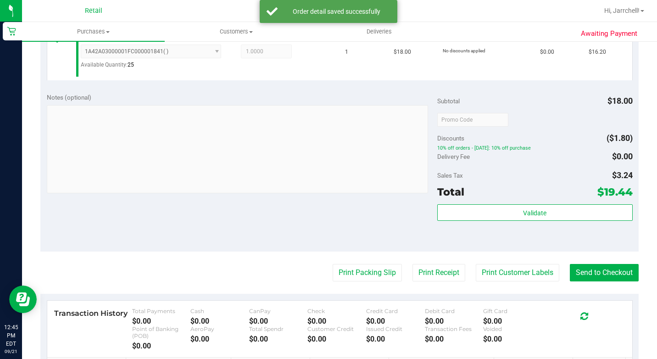
scroll to position [367, 0]
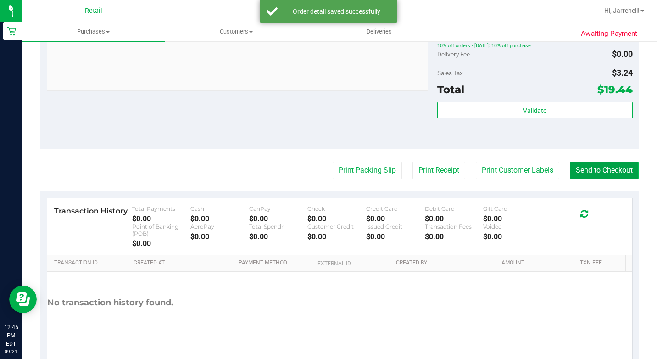
click at [598, 179] on button "Send to Checkout" at bounding box center [604, 169] width 69 height 17
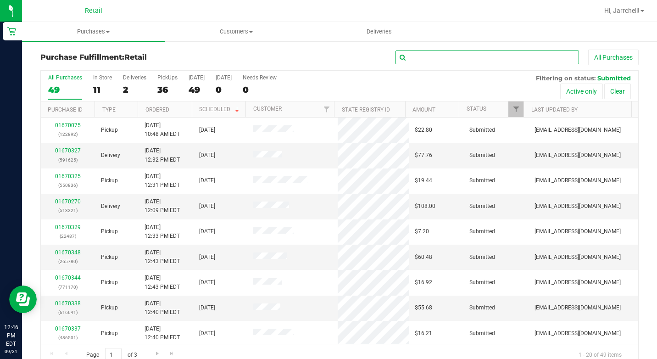
click at [461, 51] on input "text" at bounding box center [486, 57] width 183 height 14
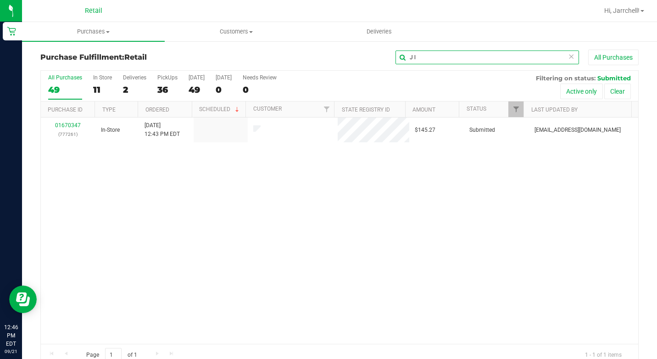
type input "J l"
click at [287, 179] on div "01670347 (777261) In-Store [DATE] 12:43 PM EDT $145.27 Submitted [EMAIL_ADDRESS…" at bounding box center [339, 230] width 597 height 226
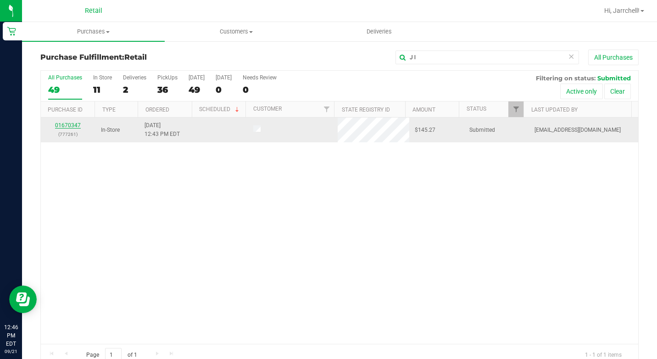
click at [79, 125] on link "01670347" at bounding box center [68, 125] width 26 height 6
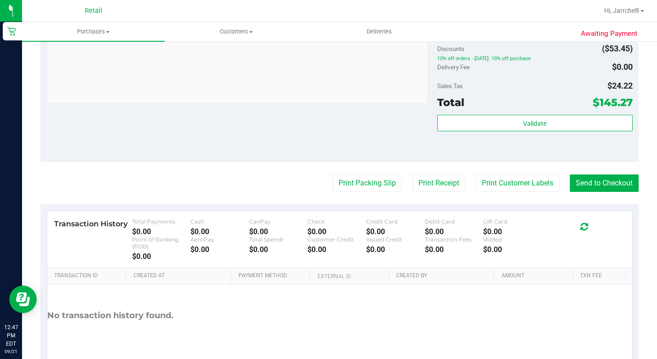
scroll to position [505, 0]
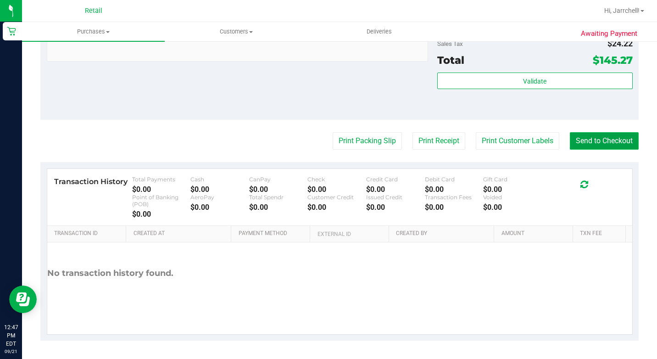
click at [600, 150] on button "Send to Checkout" at bounding box center [604, 140] width 69 height 17
drag, startPoint x: 181, startPoint y: 103, endPoint x: 180, endPoint y: 98, distance: 5.5
click at [180, 103] on div "Notes (optional) Subtotal $174.50 Discounts ($53.45) 10% off orders - [DATE]: 1…" at bounding box center [339, 37] width 598 height 165
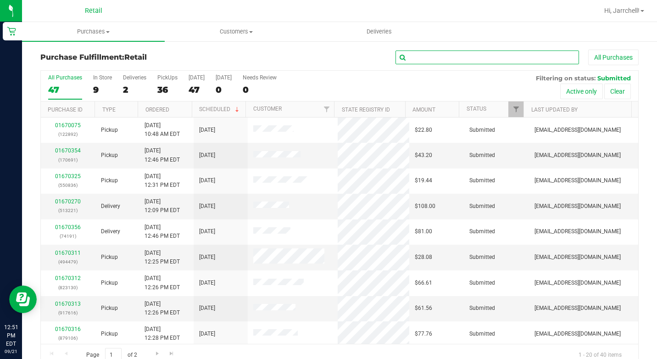
click at [491, 55] on input "text" at bounding box center [486, 57] width 183 height 14
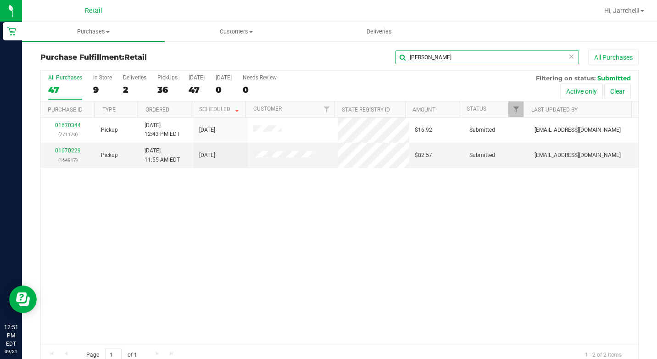
type input "[PERSON_NAME]"
click at [300, 183] on div "01670344 (771170) Pickup [DATE] 12:43 PM EDT 9/21/2025 $16.92 Submitted [EMAIL_…" at bounding box center [339, 230] width 597 height 226
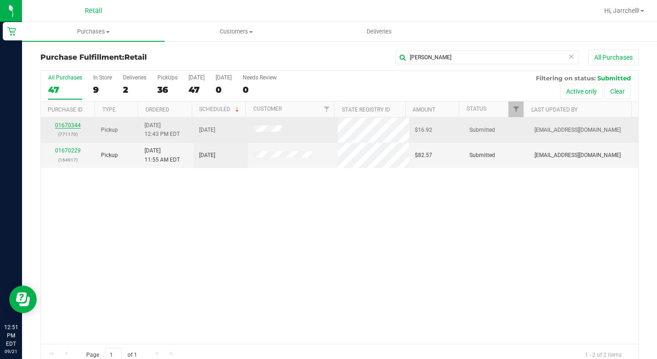
click at [79, 124] on link "01670344" at bounding box center [68, 125] width 26 height 6
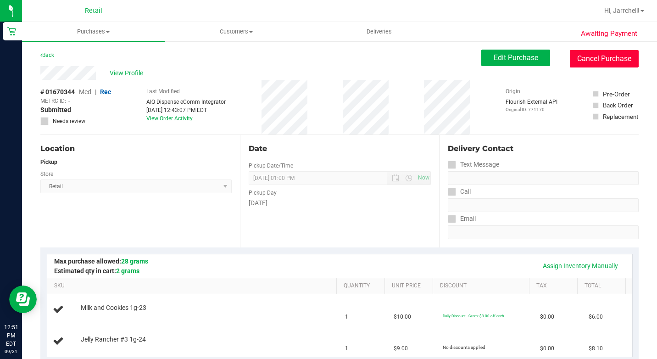
drag, startPoint x: 573, startPoint y: 58, endPoint x: 381, endPoint y: 61, distance: 192.2
click at [573, 58] on button "Cancel Purchase" at bounding box center [604, 58] width 69 height 17
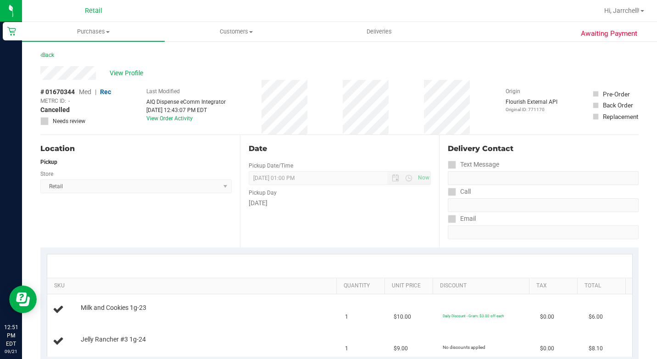
click at [528, 189] on div "Call" at bounding box center [543, 191] width 191 height 13
click at [119, 34] on span "Purchases" at bounding box center [93, 32] width 143 height 8
click at [83, 53] on span "Summary of purchases" at bounding box center [69, 55] width 94 height 8
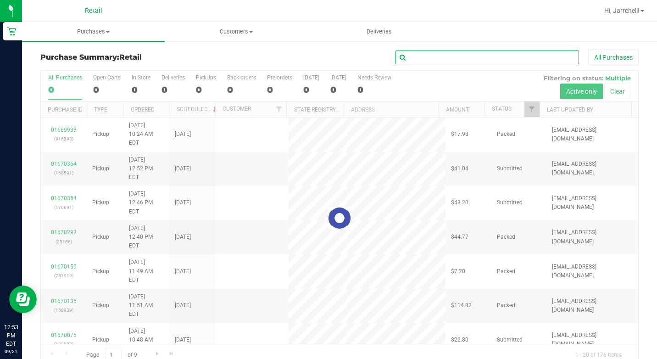
click at [494, 54] on input "text" at bounding box center [486, 57] width 183 height 14
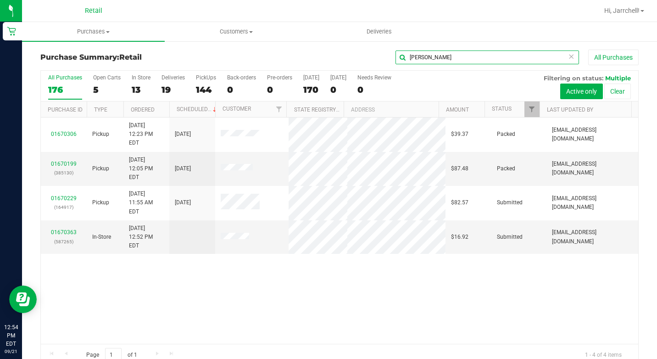
type input "[PERSON_NAME]"
click at [257, 259] on div "01670306 Pickup [DATE] 12:23 PM EDT 9/21/2025 $39.37 Packed [EMAIL_ADDRESS][DOM…" at bounding box center [339, 230] width 597 height 226
click at [71, 229] on link "01670363" at bounding box center [64, 232] width 26 height 6
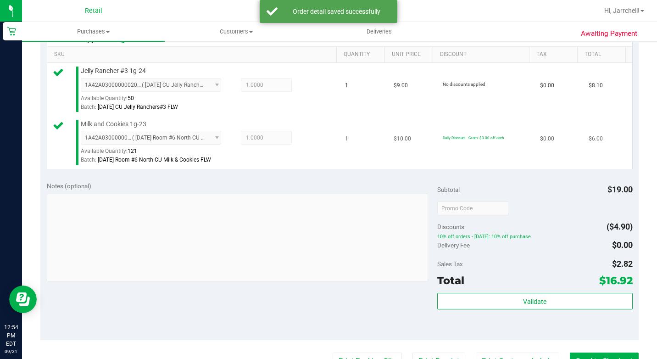
scroll to position [275, 0]
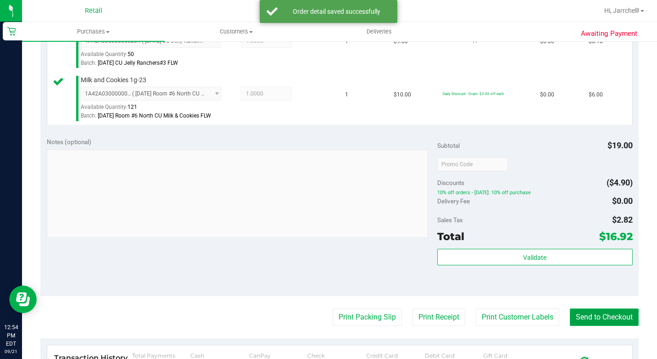
click at [597, 326] on button "Send to Checkout" at bounding box center [604, 316] width 69 height 17
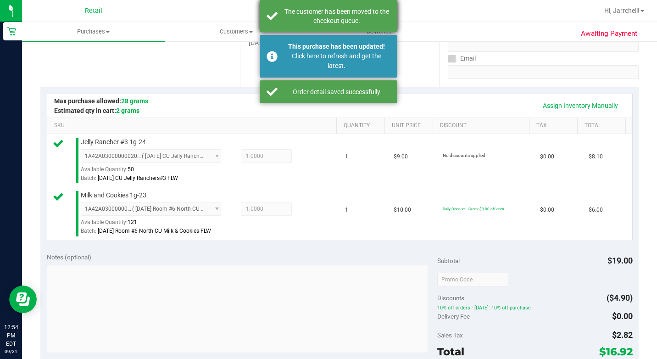
scroll to position [138, 0]
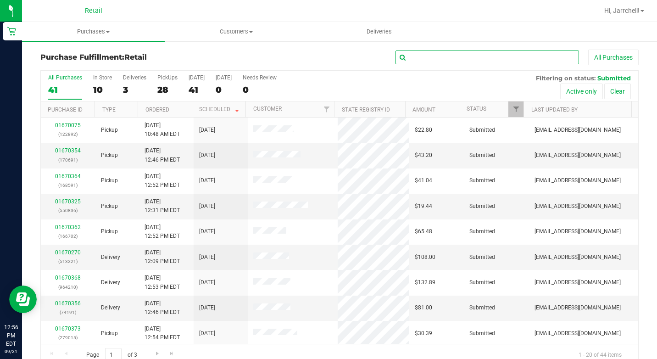
click at [508, 63] on input "text" at bounding box center [486, 57] width 183 height 14
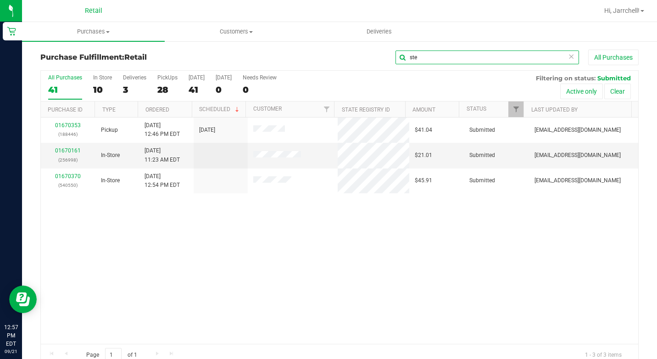
type input "ste"
click at [385, 317] on div "01670353 (188446) Pickup [DATE] 12:46 PM EDT 9/21/2025 $41.04 Submitted [EMAIL_…" at bounding box center [339, 230] width 597 height 226
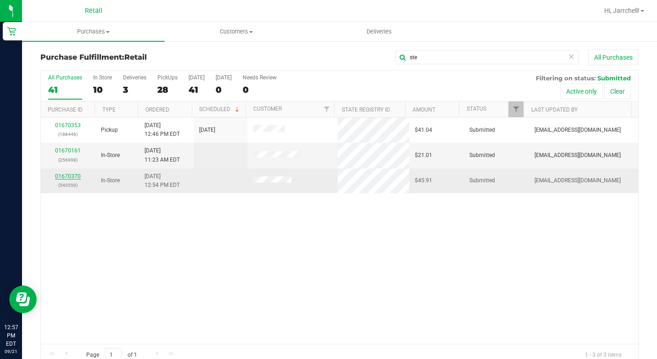
click at [76, 176] on link "01670370" at bounding box center [68, 176] width 26 height 6
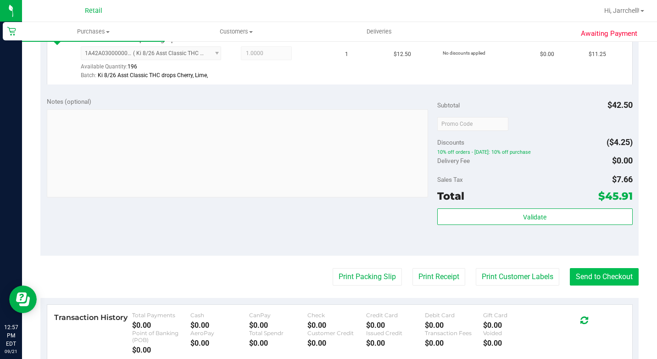
scroll to position [321, 0]
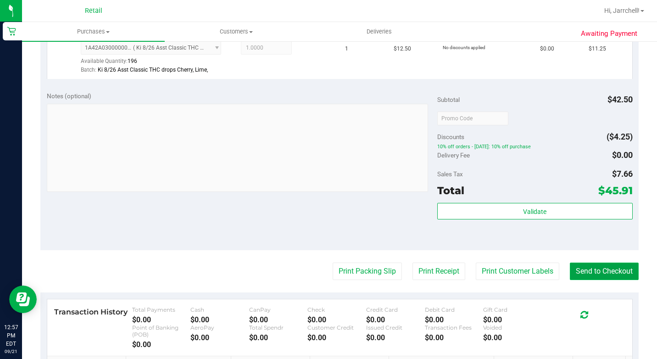
click at [606, 280] on button "Send to Checkout" at bounding box center [604, 270] width 69 height 17
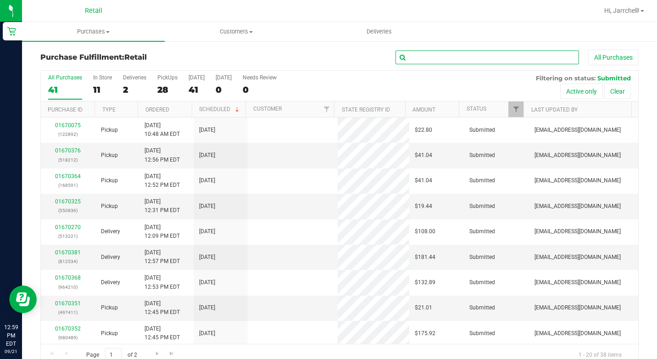
click at [455, 57] on input "text" at bounding box center [486, 57] width 183 height 14
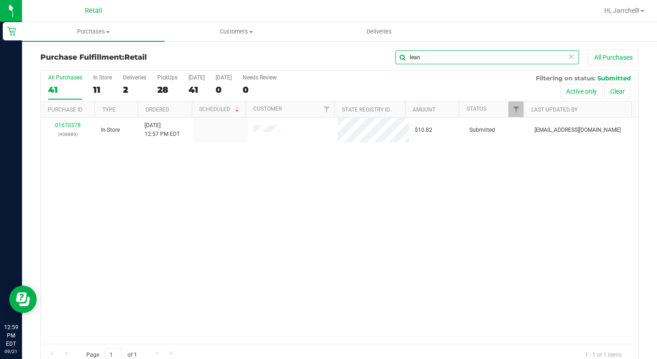
type input "lean"
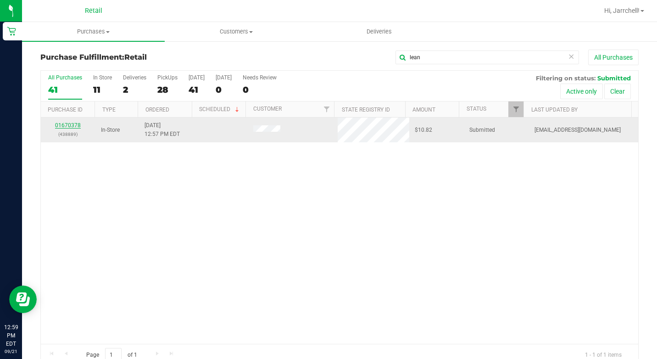
drag, startPoint x: 212, startPoint y: 152, endPoint x: 68, endPoint y: 126, distance: 146.3
click at [212, 152] on div "01670378 (438889) In-Store [DATE] 12:57 PM EDT $10.82 Submitted [EMAIL_ADDRESS]…" at bounding box center [339, 230] width 597 height 226
click at [57, 126] on link "01670378" at bounding box center [68, 125] width 26 height 6
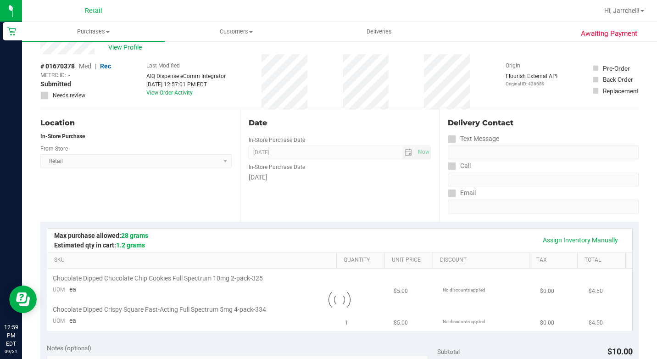
scroll to position [46, 0]
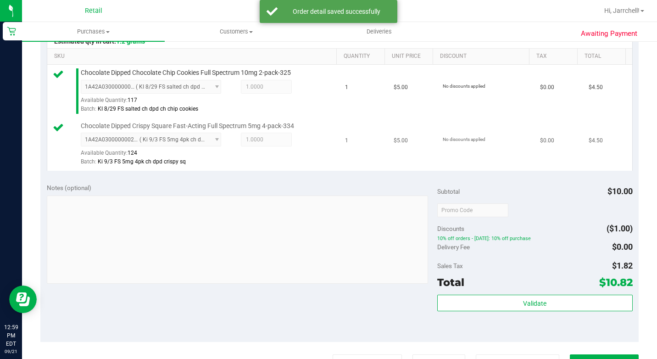
click at [246, 166] on div "1A42A0300000002000033245 ( Ki 9/3 FS 5mg 4pk ch dpd crispy sq ) 1A42A0300000002…" at bounding box center [207, 149] width 253 height 33
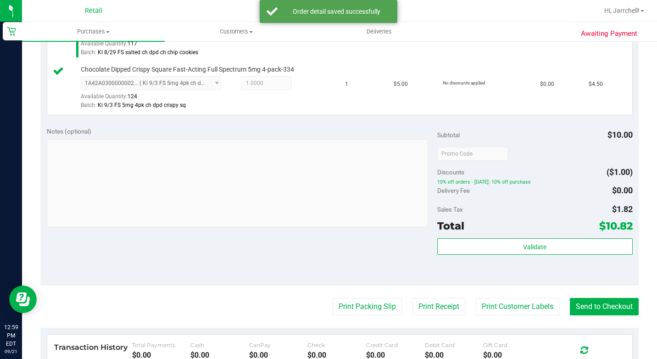
scroll to position [321, 0]
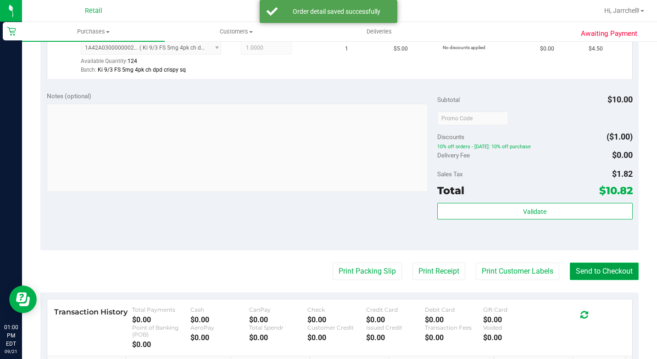
click at [606, 280] on button "Send to Checkout" at bounding box center [604, 270] width 69 height 17
click at [317, 222] on div "Notes (optional) Subtotal $10.00 Discounts ($1.00) 10% off orders - [DATE]: 10%…" at bounding box center [339, 167] width 598 height 165
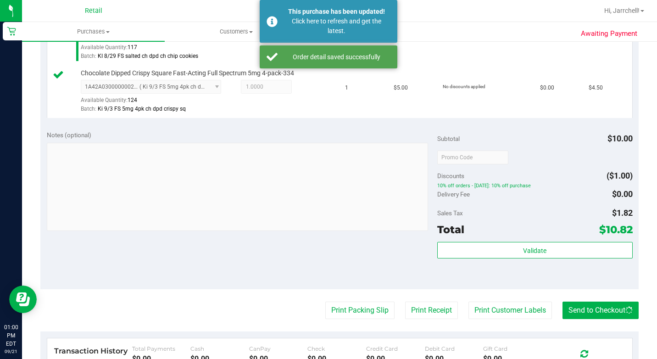
scroll to position [229, 0]
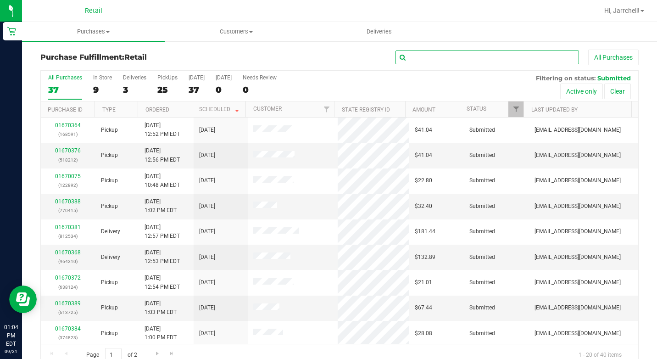
click at [500, 56] on input "text" at bounding box center [486, 57] width 183 height 14
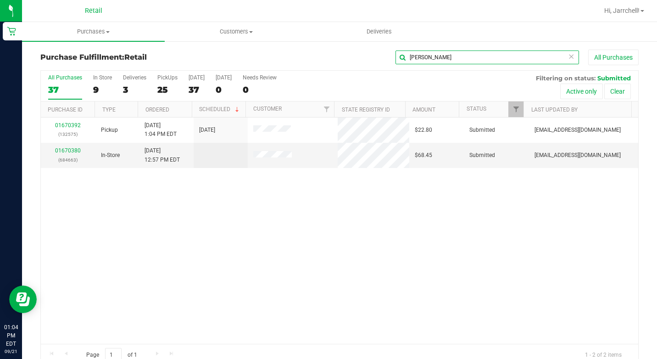
type input "[PERSON_NAME]"
click at [239, 193] on div "01670392 (132575) Pickup [DATE] 1:04 PM EDT 9/21/2025 $22.80 Submitted [EMAIL_A…" at bounding box center [339, 230] width 597 height 226
click at [66, 156] on p "(684663)" at bounding box center [68, 160] width 44 height 9
click at [70, 152] on link "01670380" at bounding box center [68, 150] width 26 height 6
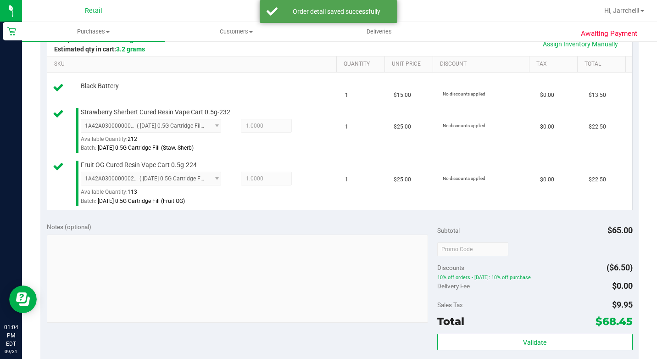
scroll to position [321, 0]
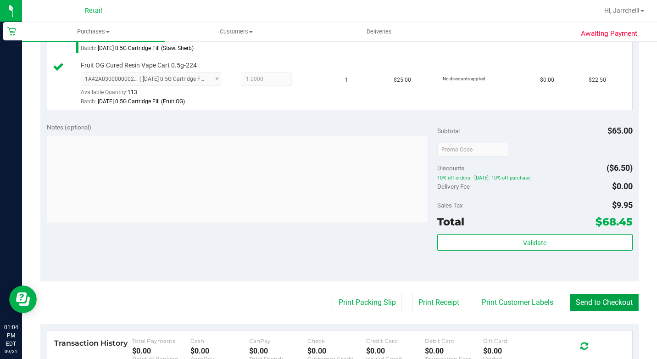
click at [593, 311] on button "Send to Checkout" at bounding box center [604, 302] width 69 height 17
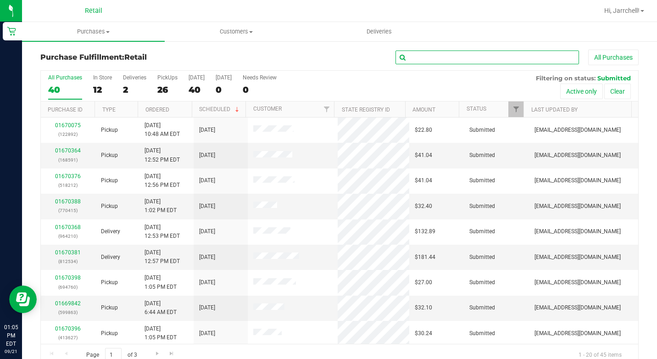
click at [512, 51] on input "text" at bounding box center [486, 57] width 183 height 14
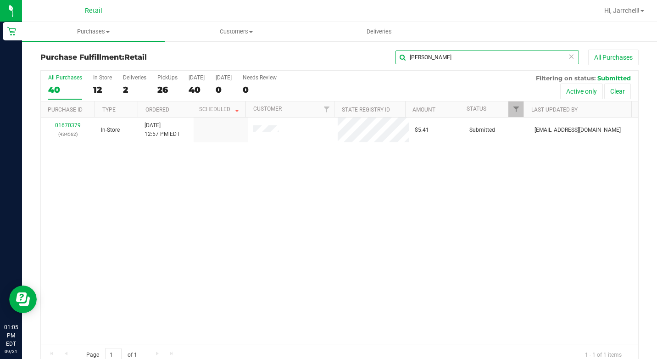
type input "[PERSON_NAME]"
click at [320, 178] on div "01670379 (434562) In-Store [DATE] 12:57 PM EDT $5.41 Submitted [EMAIL_ADDRESS][…" at bounding box center [339, 230] width 597 height 226
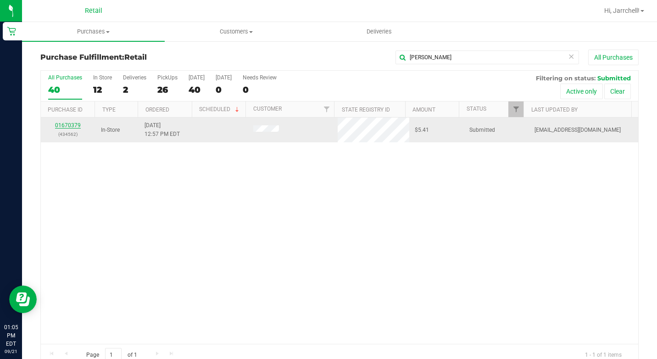
click at [78, 124] on link "01670379" at bounding box center [68, 125] width 26 height 6
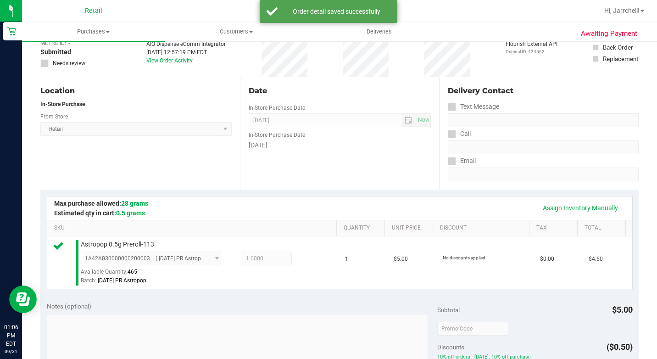
scroll to position [229, 0]
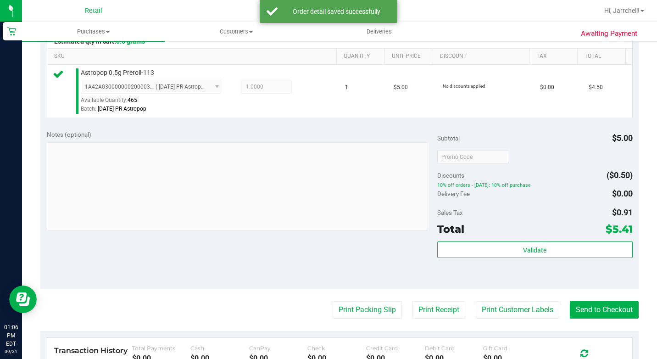
click at [624, 313] on purchase-details "Back Edit Purchase Cancel Purchase View Profile # 01670379 Med | Rec METRC ID: …" at bounding box center [339, 164] width 598 height 689
click at [623, 314] on button "Send to Checkout" at bounding box center [604, 309] width 69 height 17
click at [246, 139] on div "Notes (optional)" at bounding box center [242, 134] width 390 height 9
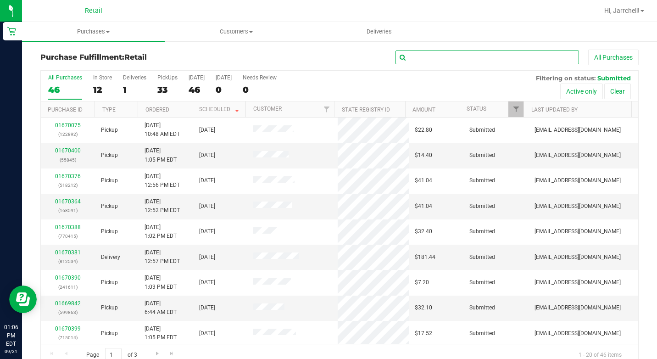
click at [469, 56] on input "text" at bounding box center [486, 57] width 183 height 14
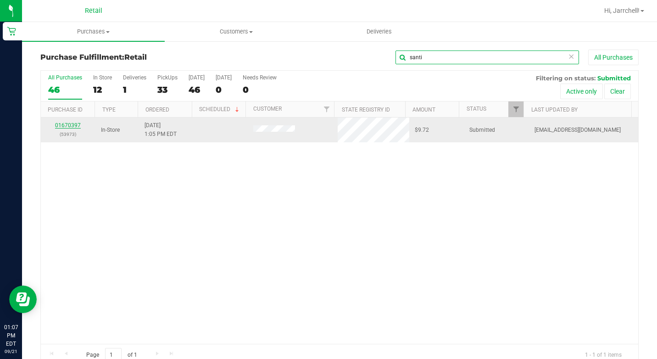
type input "santi"
click at [60, 124] on link "01670397" at bounding box center [68, 125] width 26 height 6
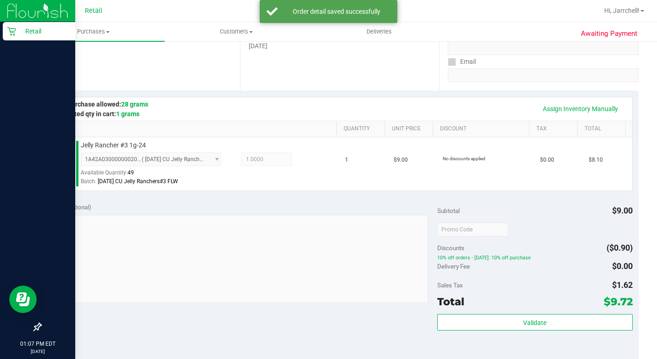
scroll to position [229, 0]
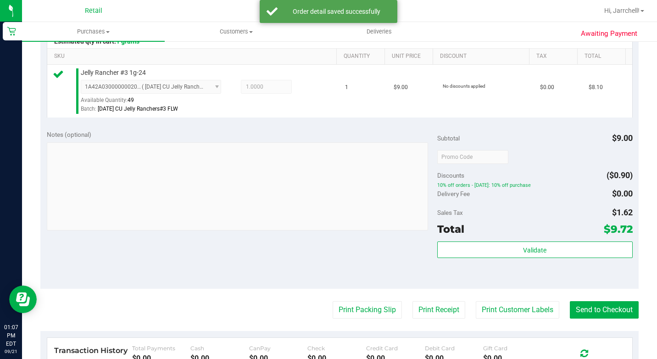
click at [263, 250] on div "Notes (optional) Subtotal $9.00 Discounts ($0.90) 10% off orders - [DATE]: 10% …" at bounding box center [339, 205] width 598 height 165
click at [621, 318] on button "Send to Checkout" at bounding box center [604, 309] width 69 height 17
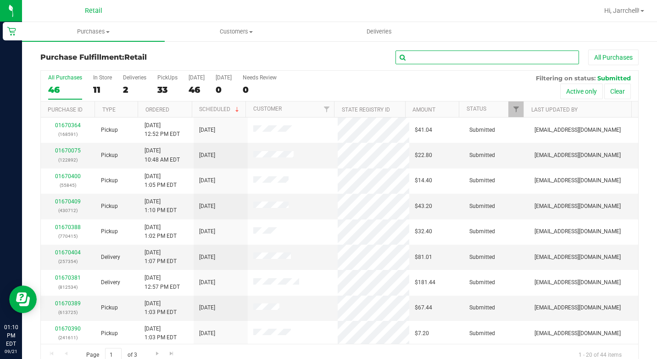
click at [547, 60] on input "text" at bounding box center [486, 57] width 183 height 14
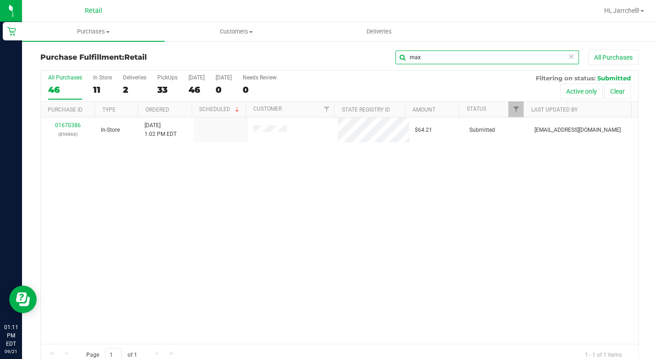
type input "max"
click at [232, 202] on div "01670386 (859866) In-Store [DATE] 1:02 PM EDT $64.21 Submitted [EMAIL_ADDRESS][…" at bounding box center [339, 230] width 597 height 226
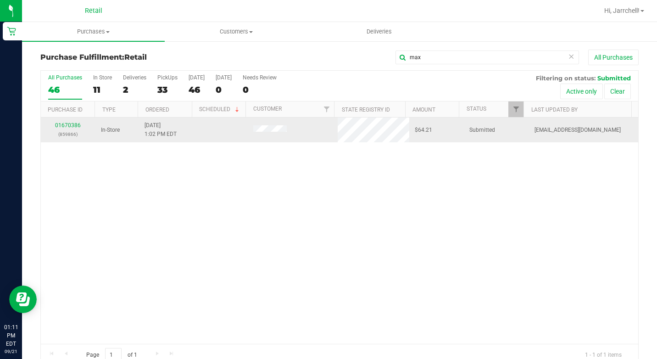
click at [71, 128] on div "01670386 (859866)" at bounding box center [68, 129] width 44 height 17
click at [71, 128] on link "01670386" at bounding box center [68, 125] width 26 height 6
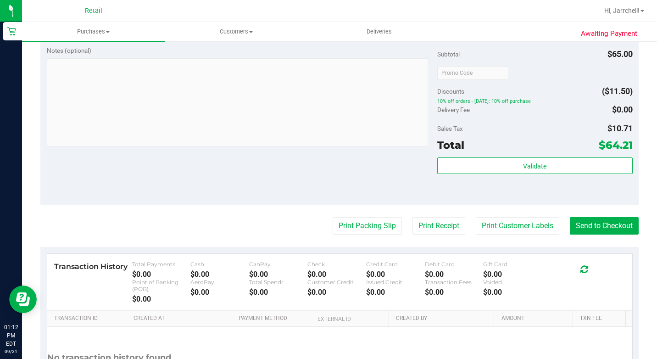
scroll to position [367, 0]
drag, startPoint x: 275, startPoint y: 196, endPoint x: 646, endPoint y: 204, distance: 371.2
click at [288, 196] on div "Notes (optional) Subtotal $65.00 Discounts ($11.50) 10% off orders - [DATE]: 10…" at bounding box center [339, 121] width 598 height 165
click at [594, 234] on button "Send to Checkout" at bounding box center [604, 225] width 69 height 17
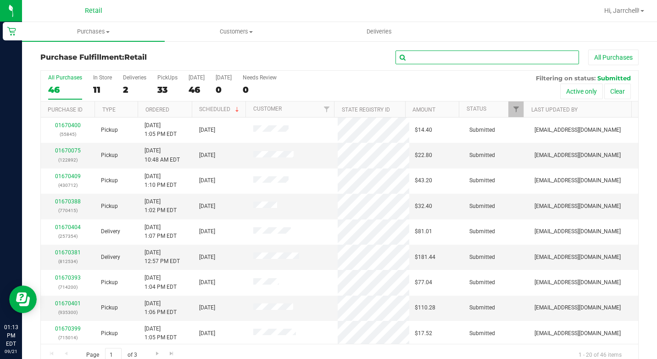
click at [521, 51] on input "text" at bounding box center [486, 57] width 183 height 14
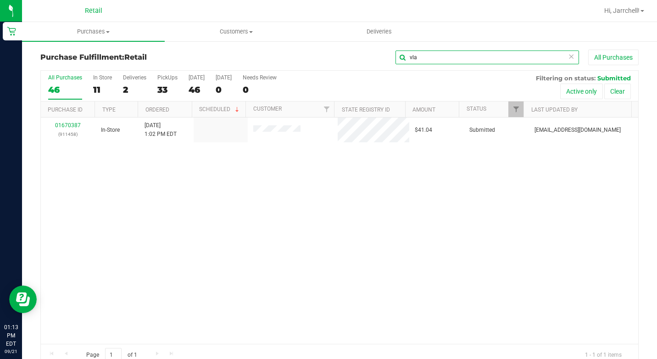
type input "vla"
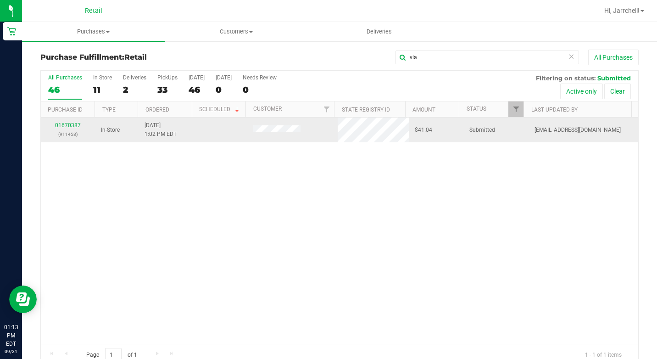
drag, startPoint x: 283, startPoint y: 184, endPoint x: 109, endPoint y: 133, distance: 182.0
click at [283, 184] on div "01670387 (911458) In-Store [DATE] 1:02 PM EDT $41.04 Submitted [EMAIL_ADDRESS][…" at bounding box center [339, 230] width 597 height 226
click at [66, 122] on div "01670387 (911458)" at bounding box center [68, 129] width 44 height 17
click at [66, 126] on link "01670387" at bounding box center [68, 125] width 26 height 6
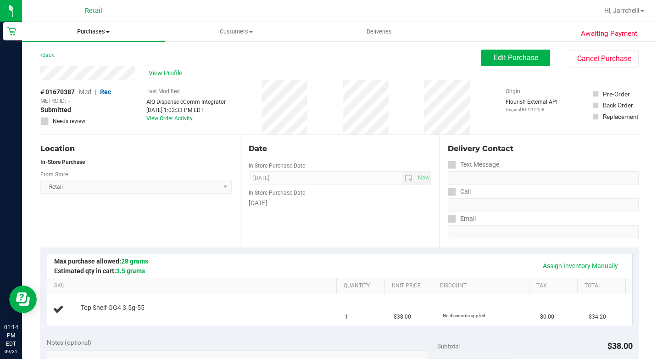
click at [112, 28] on span "Purchases" at bounding box center [93, 32] width 143 height 8
click at [94, 55] on span "Summary of purchases" at bounding box center [69, 55] width 94 height 8
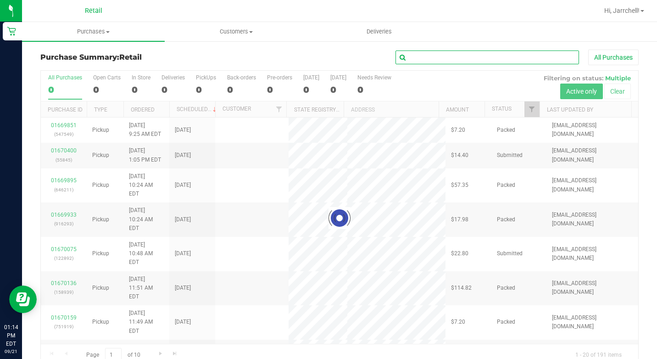
click at [480, 61] on input "text" at bounding box center [486, 57] width 183 height 14
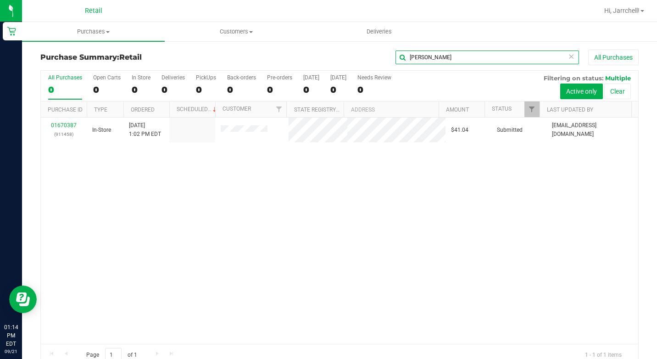
type input "[PERSON_NAME]"
click at [258, 175] on div "01670387 (911458) In-Store [DATE] 1:02 PM EDT $41.04 Submitted [EMAIL_ADDRESS][…" at bounding box center [339, 230] width 597 height 226
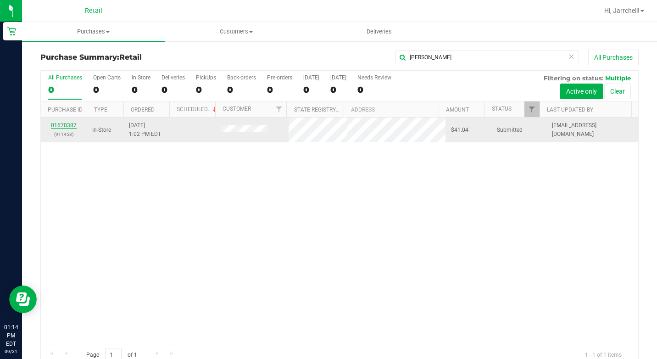
click at [65, 124] on link "01670387" at bounding box center [64, 125] width 26 height 6
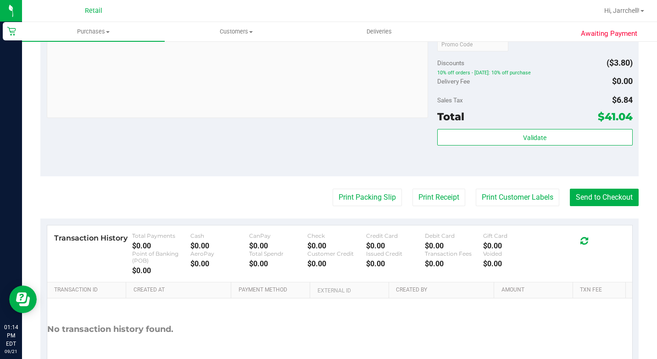
scroll to position [321, 0]
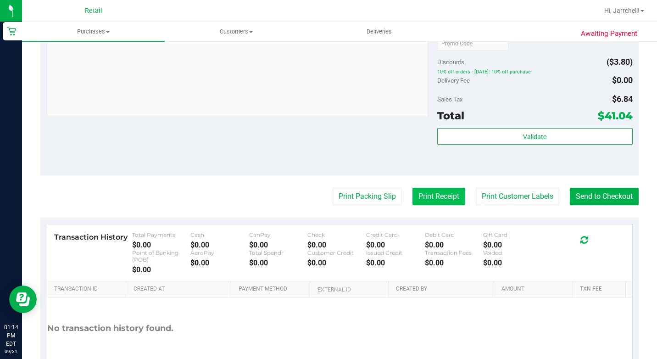
click at [439, 204] on button "Print Receipt" at bounding box center [438, 196] width 53 height 17
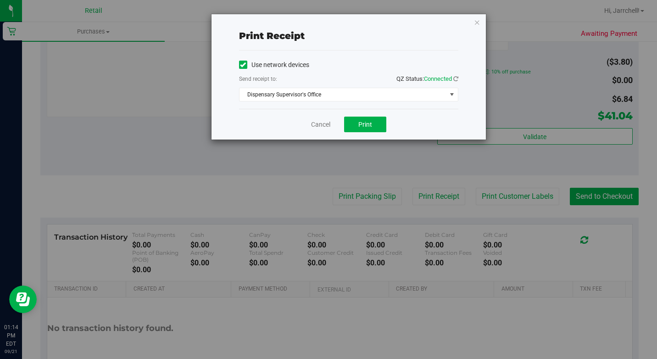
click at [268, 61] on label "Use network devices" at bounding box center [274, 65] width 70 height 10
click at [0, 0] on input "Use network devices" at bounding box center [0, 0] width 0 height 0
click at [271, 91] on span "Choose printer" at bounding box center [342, 94] width 207 height 13
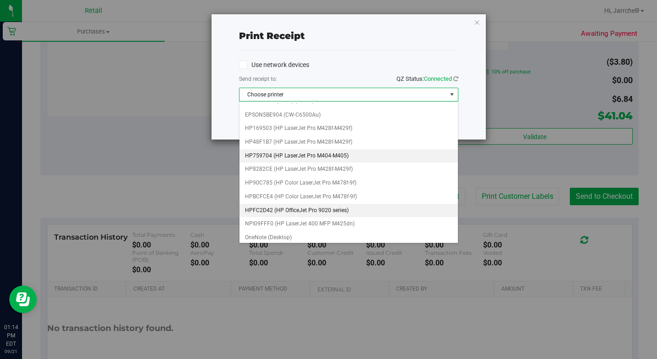
scroll to position [67, 0]
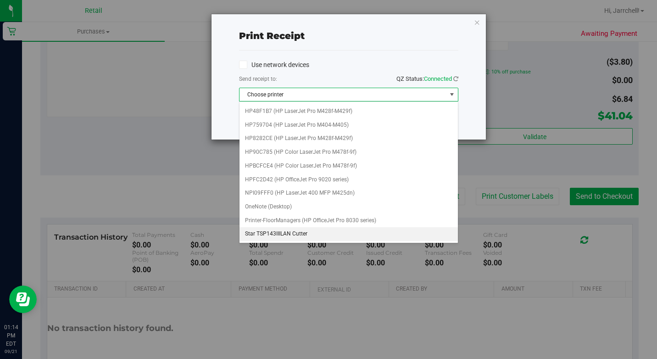
click at [307, 236] on li "Star TSP143IIILAN Cutter" at bounding box center [348, 234] width 218 height 14
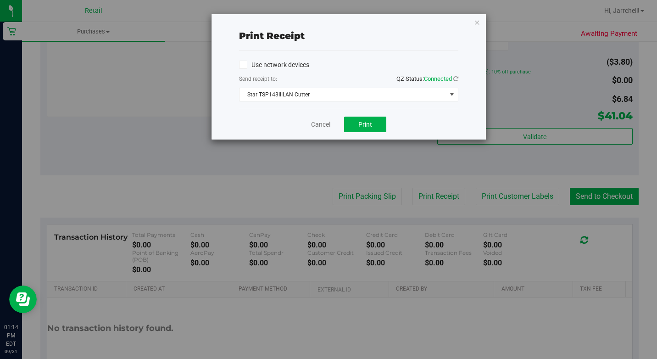
click at [414, 139] on div "Cancel Print" at bounding box center [348, 124] width 219 height 31
click at [364, 128] on button "Print" at bounding box center [365, 125] width 42 height 16
click at [330, 126] on link "Cancel" at bounding box center [320, 125] width 19 height 10
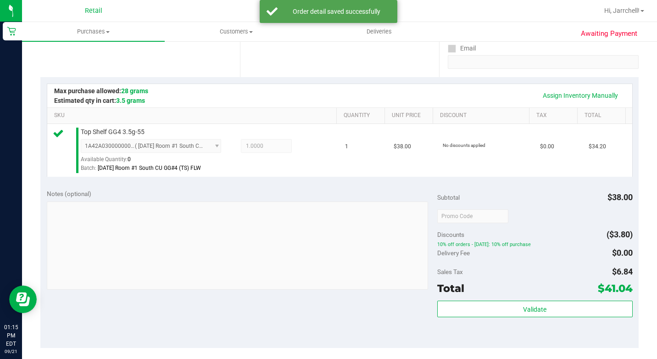
scroll to position [239, 0]
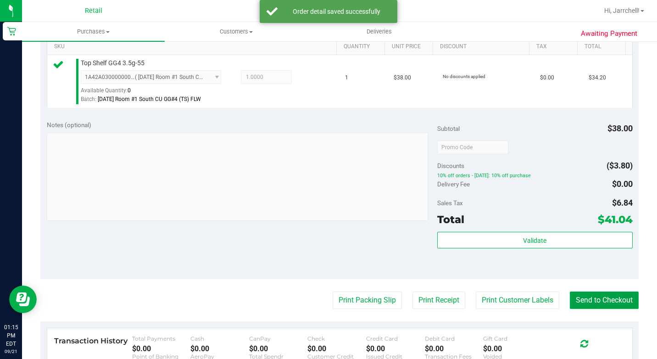
click at [591, 309] on button "Send to Checkout" at bounding box center [604, 299] width 69 height 17
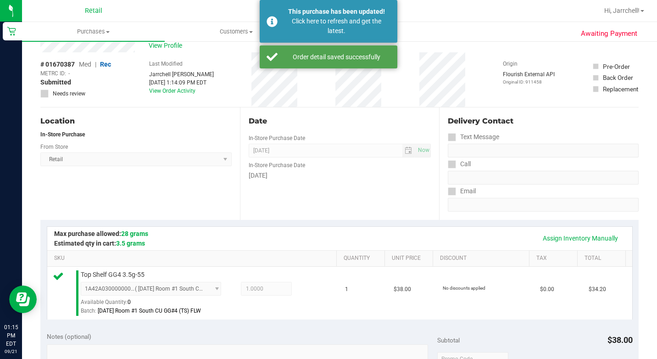
scroll to position [0, 0]
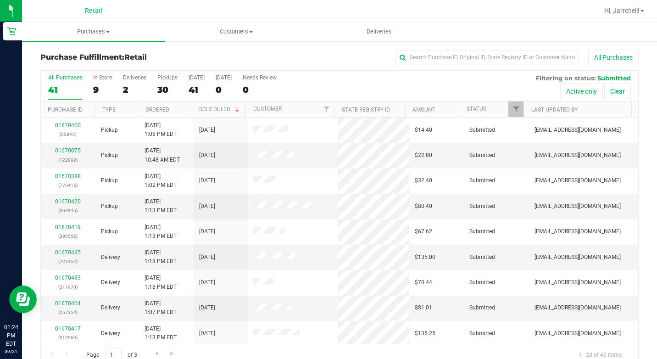
click at [63, 84] on div "41" at bounding box center [65, 89] width 34 height 11
click at [0, 0] on input "All Purchases 41" at bounding box center [0, 0] width 0 height 0
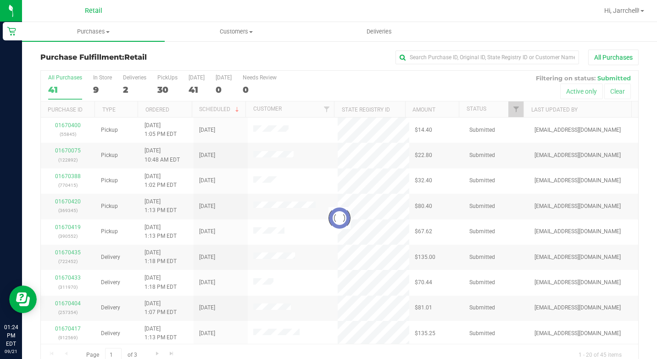
click at [63, 84] on div "41" at bounding box center [65, 89] width 34 height 11
click at [0, 0] on input "All Purchases 41" at bounding box center [0, 0] width 0 height 0
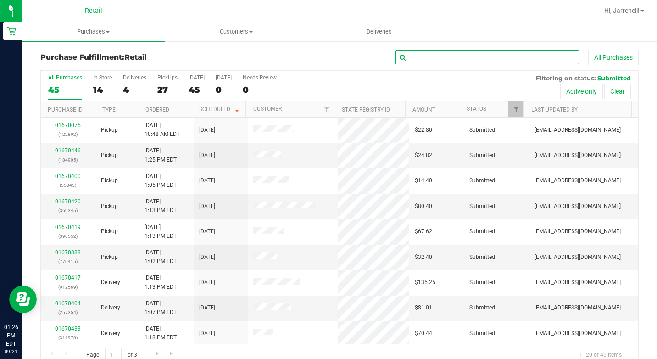
click at [509, 60] on input "text" at bounding box center [486, 57] width 183 height 14
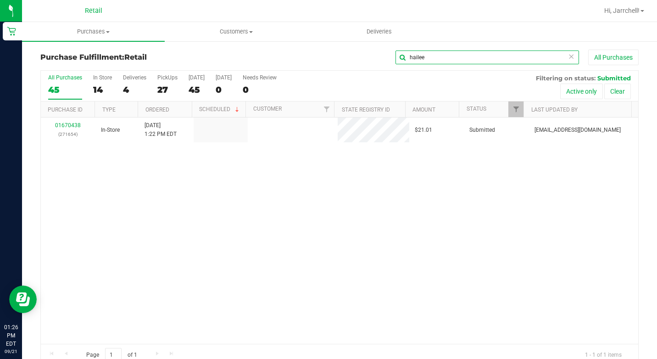
type input "hailee"
click at [354, 222] on div "01670438 (271654) In-Store [DATE] 1:22 PM EDT $21.01 Submitted [EMAIL_ADDRESS][…" at bounding box center [339, 230] width 597 height 226
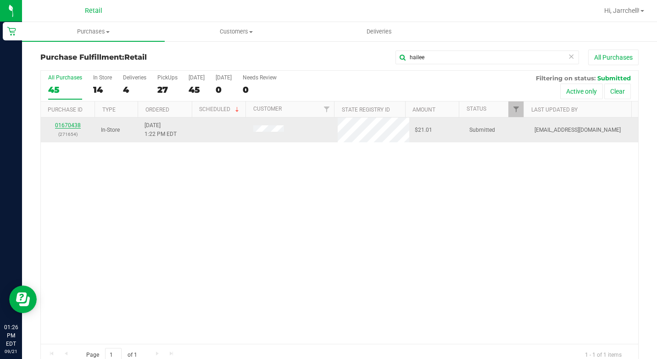
click at [74, 125] on link "01670438" at bounding box center [68, 125] width 26 height 6
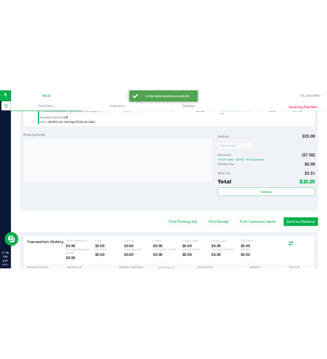
scroll to position [275, 0]
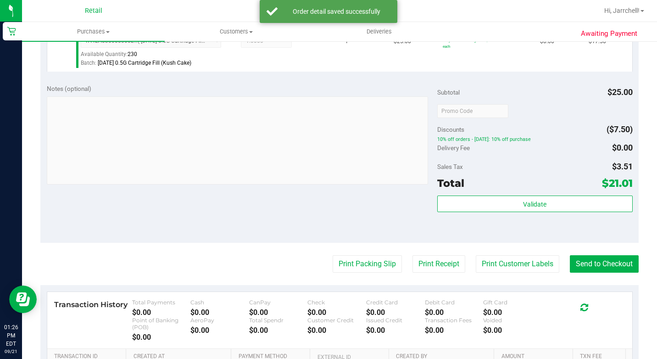
drag, startPoint x: 180, startPoint y: 212, endPoint x: 295, endPoint y: 219, distance: 115.8
click at [182, 212] on div "Notes (optional) Subtotal $25.00 Discounts ($7.50) 10% off orders - [DATE]: 10%…" at bounding box center [339, 160] width 598 height 165
click at [581, 272] on button "Send to Checkout" at bounding box center [604, 263] width 69 height 17
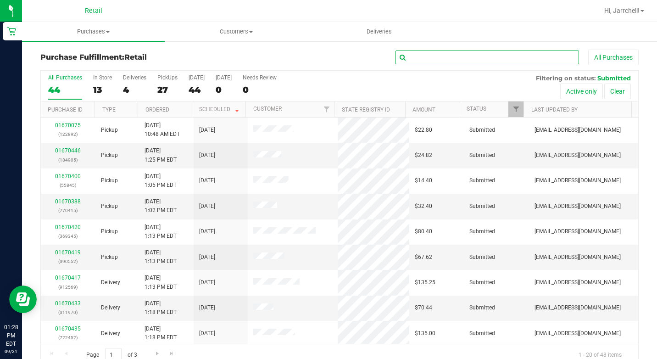
click at [442, 57] on input "text" at bounding box center [486, 57] width 183 height 14
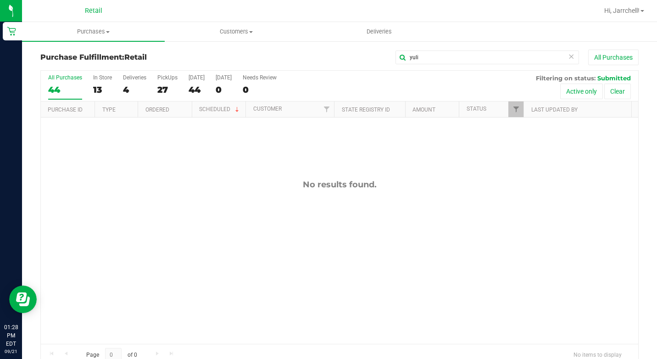
click at [189, 170] on div "No results found." at bounding box center [339, 261] width 597 height 288
click at [420, 61] on input "yuli" at bounding box center [486, 57] width 183 height 14
type input "y"
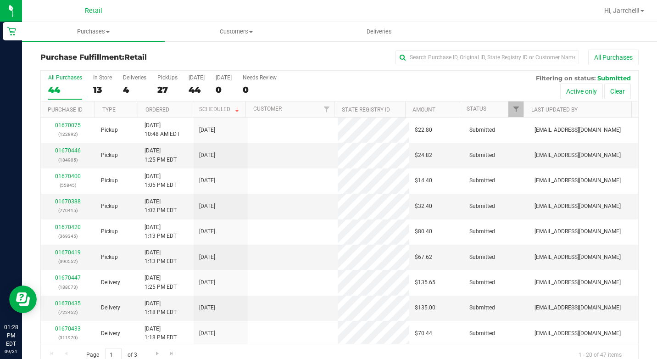
click at [65, 88] on div "44" at bounding box center [65, 89] width 34 height 11
click at [0, 0] on input "All Purchases 44" at bounding box center [0, 0] width 0 height 0
click at [445, 56] on input "text" at bounding box center [486, 57] width 183 height 14
type input "yul"
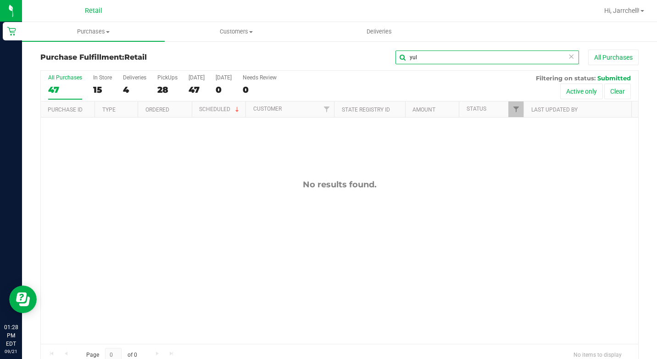
click at [430, 55] on input "yul" at bounding box center [486, 57] width 183 height 14
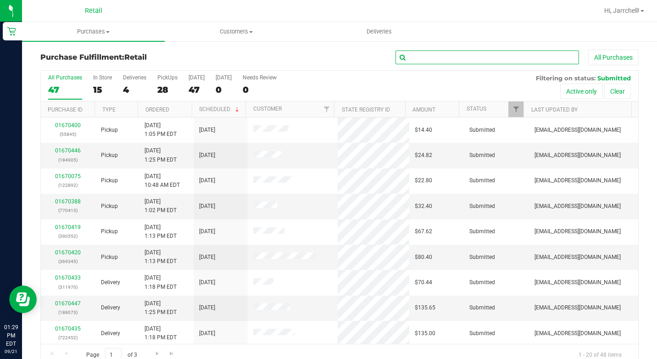
click at [489, 58] on input "text" at bounding box center [486, 57] width 183 height 14
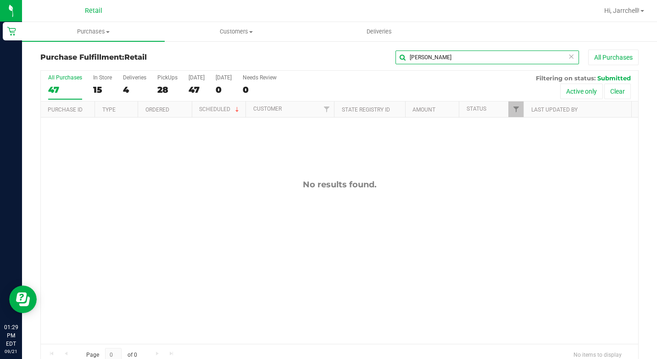
type input "[PERSON_NAME]"
drag, startPoint x: 342, startPoint y: 202, endPoint x: 331, endPoint y: 202, distance: 10.6
click at [331, 202] on div "No results found." at bounding box center [339, 261] width 597 height 288
click at [433, 53] on input "[PERSON_NAME]" at bounding box center [486, 57] width 183 height 14
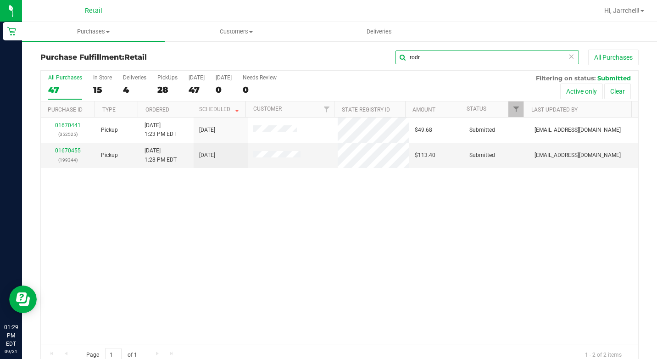
type input "rodr"
drag, startPoint x: 367, startPoint y: 222, endPoint x: 164, endPoint y: 15, distance: 290.0
click at [365, 221] on div "01670441 (352525) Pickup [DATE] 1:23 PM EDT 9/21/2025 $49.68 Submitted [EMAIL_A…" at bounding box center [339, 230] width 597 height 226
